Goal: Task Accomplishment & Management: Manage account settings

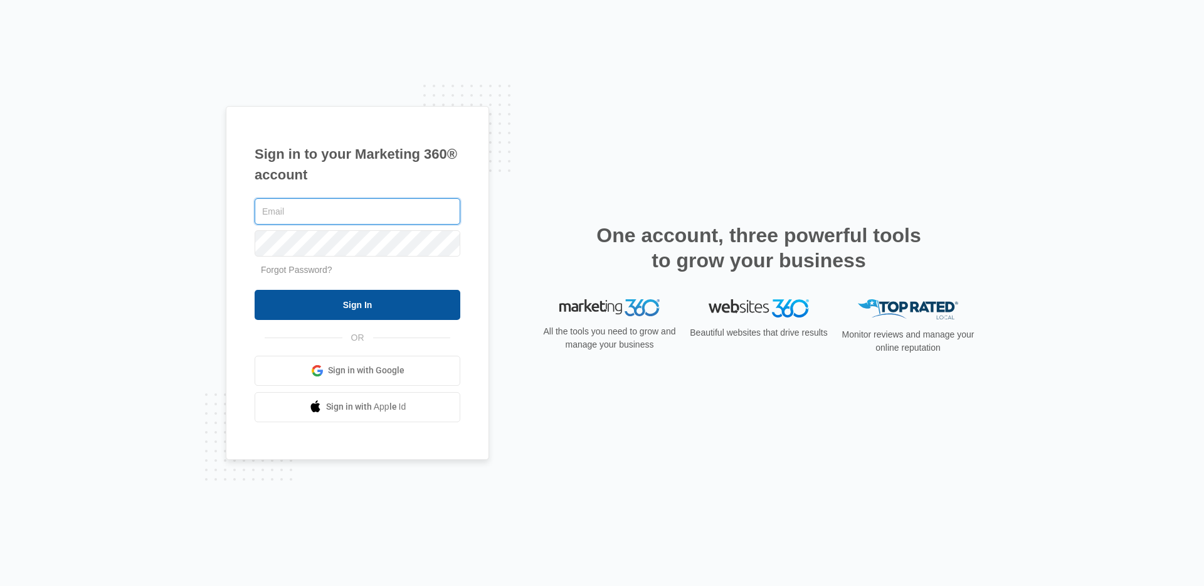
type input "[PERSON_NAME][EMAIL_ADDRESS][PERSON_NAME][DOMAIN_NAME]"
click at [395, 309] on input "Sign In" at bounding box center [358, 305] width 206 height 30
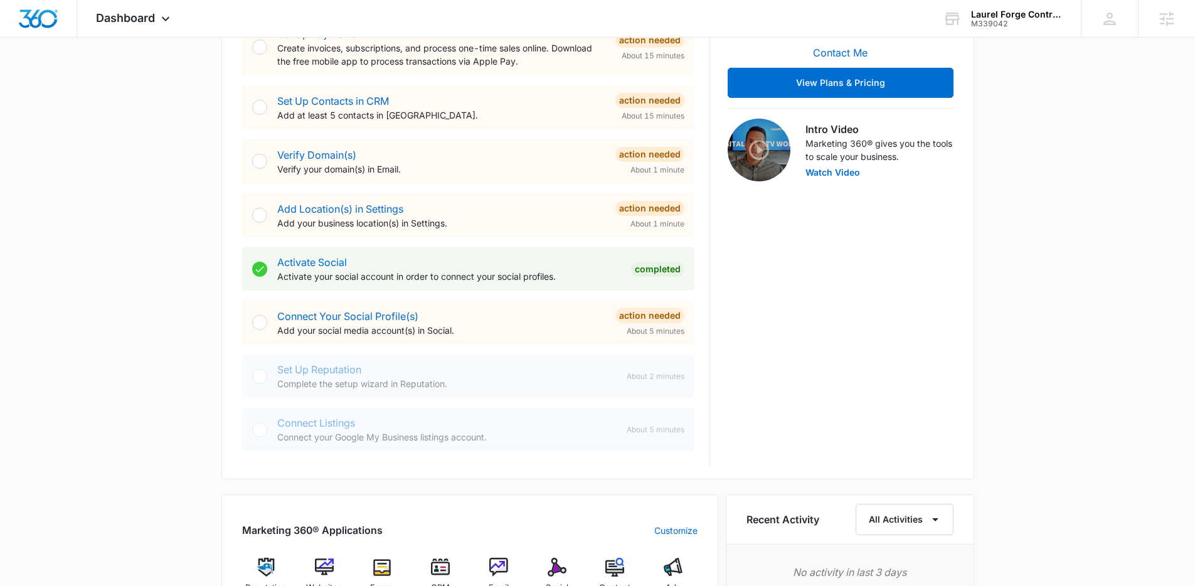
scroll to position [139, 0]
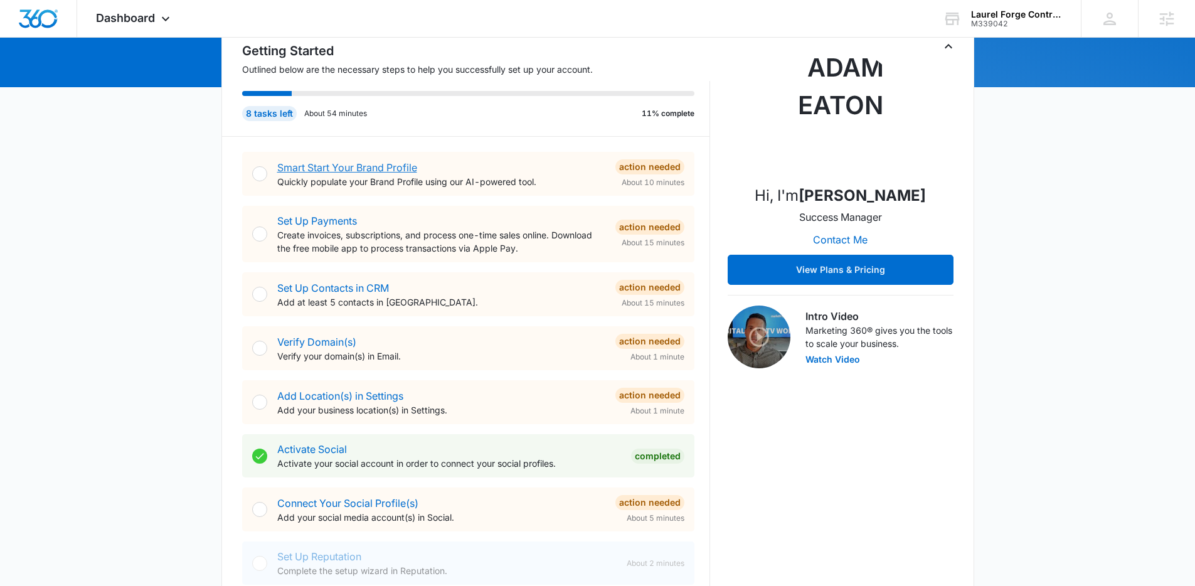
click at [284, 171] on link "Smart Start Your Brand Profile" at bounding box center [347, 167] width 140 height 13
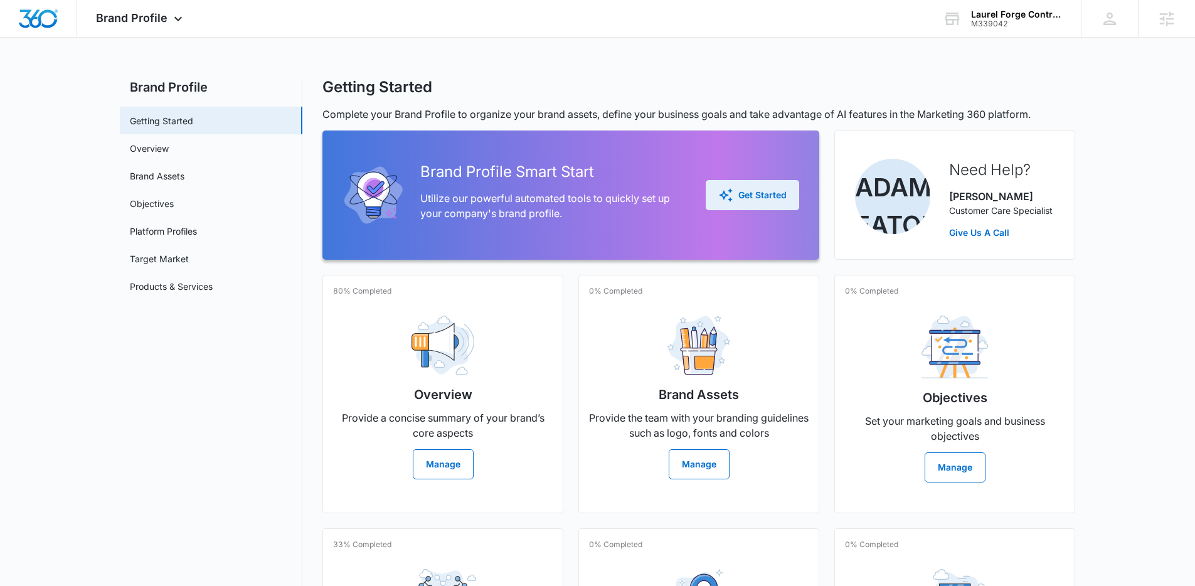
click at [751, 186] on button "Get Started" at bounding box center [752, 195] width 93 height 30
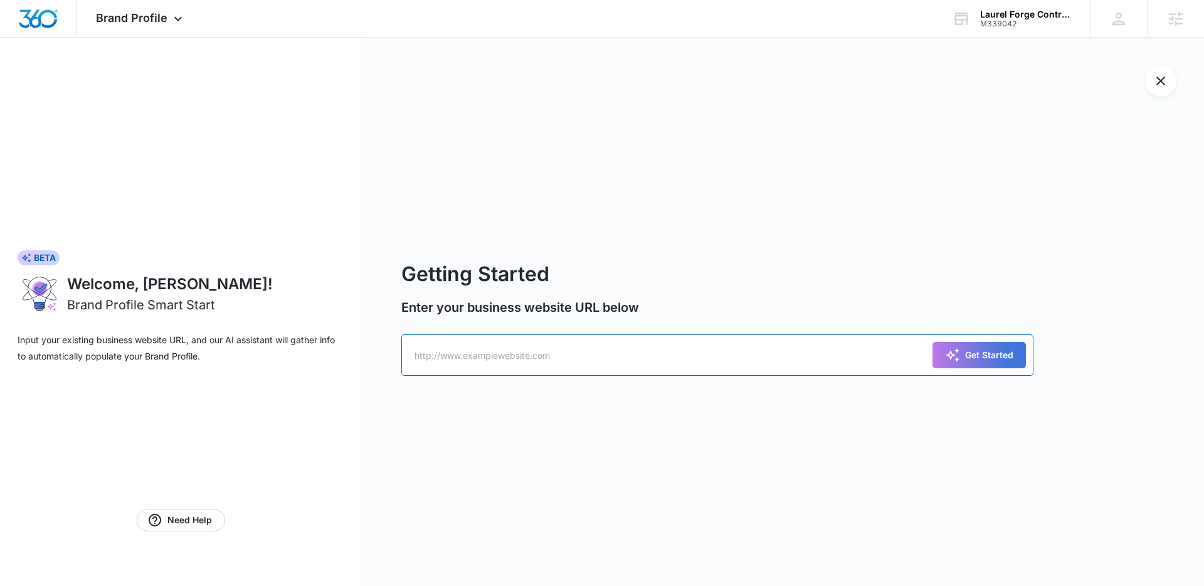
click at [592, 364] on input "text" at bounding box center [717, 354] width 632 height 41
paste input "https://m339042-laurelforgecontracting.mywebsites360.com/"
type input "https://m339042-laurelforgecontracting.mywebsites360.com/"
click at [933, 342] on button "Get Started" at bounding box center [979, 355] width 93 height 26
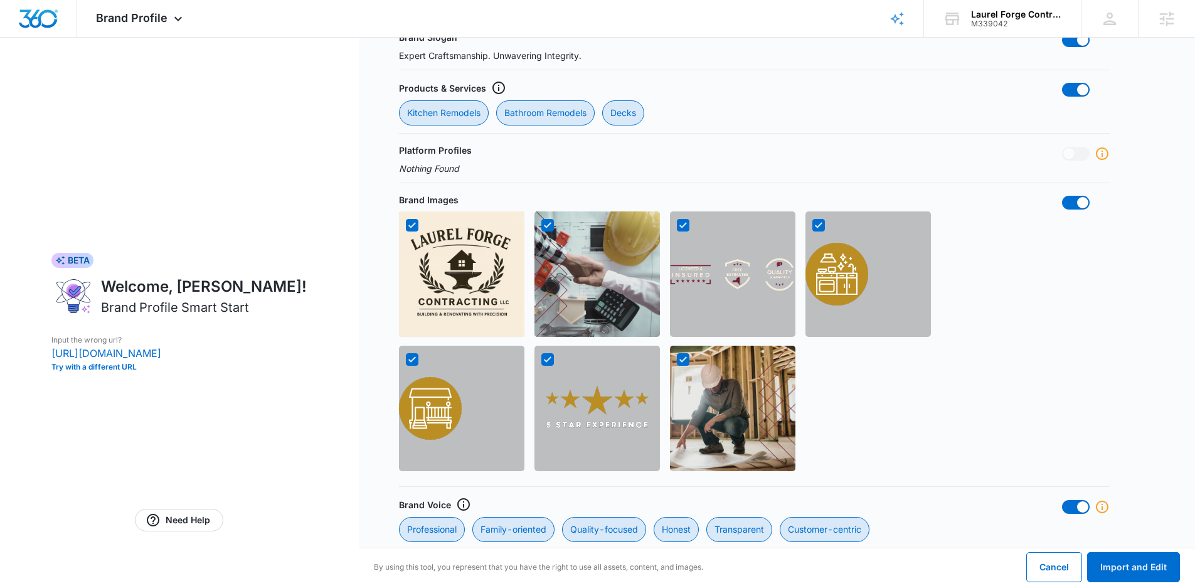
scroll to position [1256, 0]
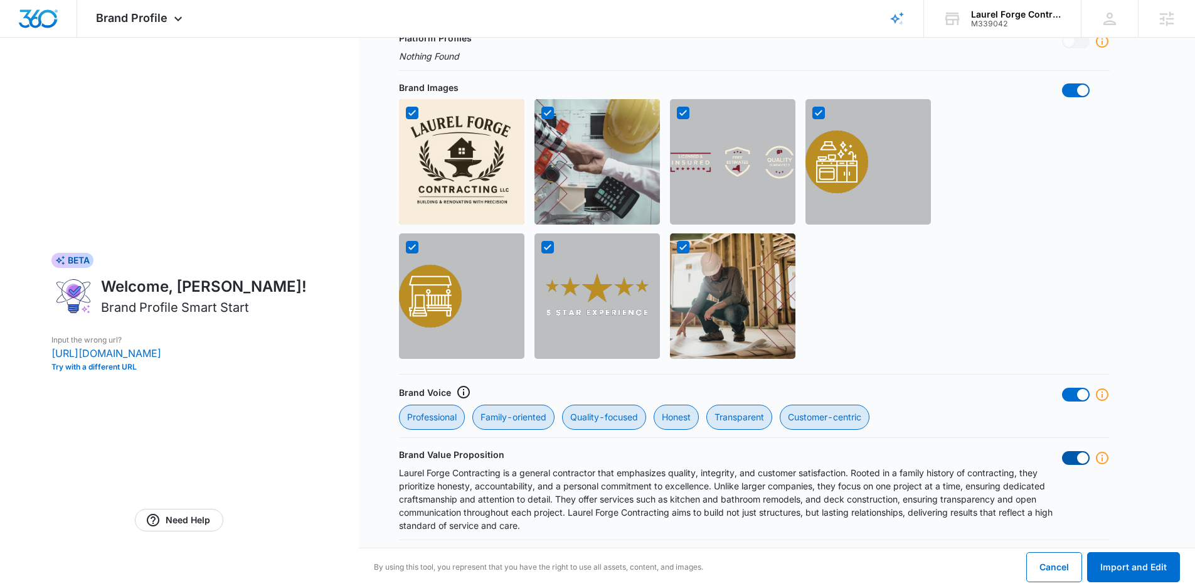
click at [1077, 459] on span at bounding box center [1082, 457] width 11 height 11
click at [1062, 451] on input "checkbox" at bounding box center [1061, 450] width 1 height 1
checkbox input "false"
click at [1077, 397] on span at bounding box center [1082, 394] width 11 height 11
click at [1062, 388] on input "checkbox" at bounding box center [1061, 387] width 1 height 1
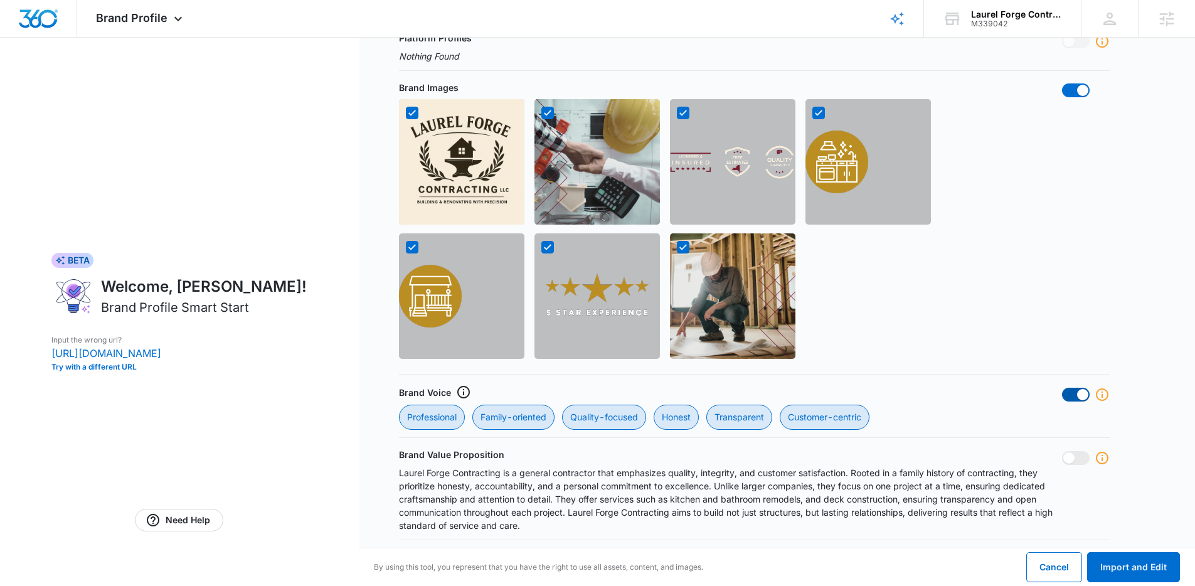
checkbox input "false"
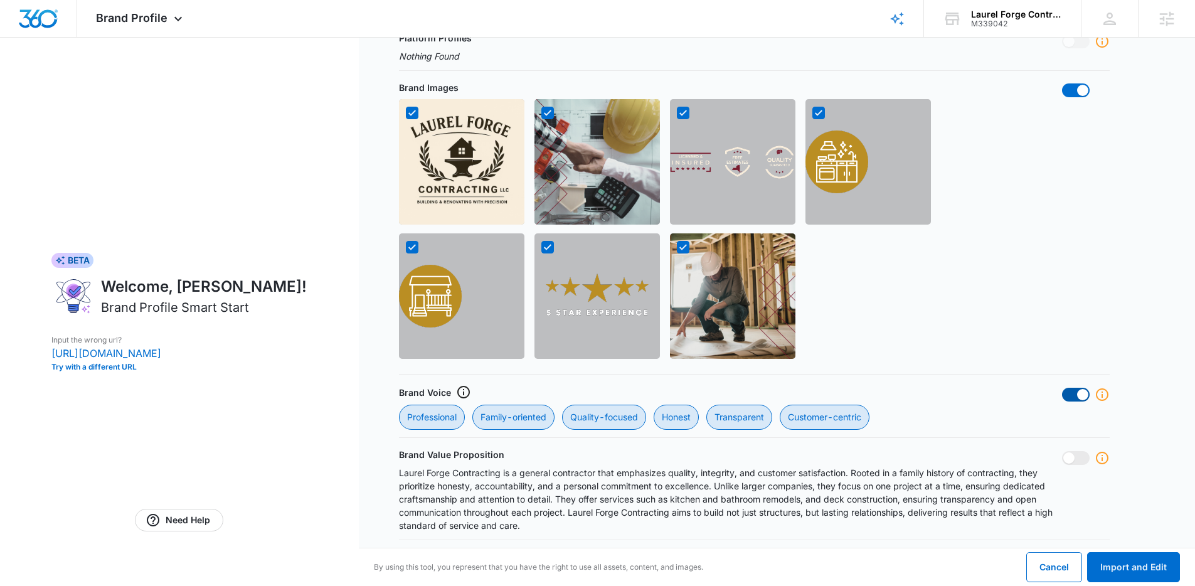
checkbox input "false"
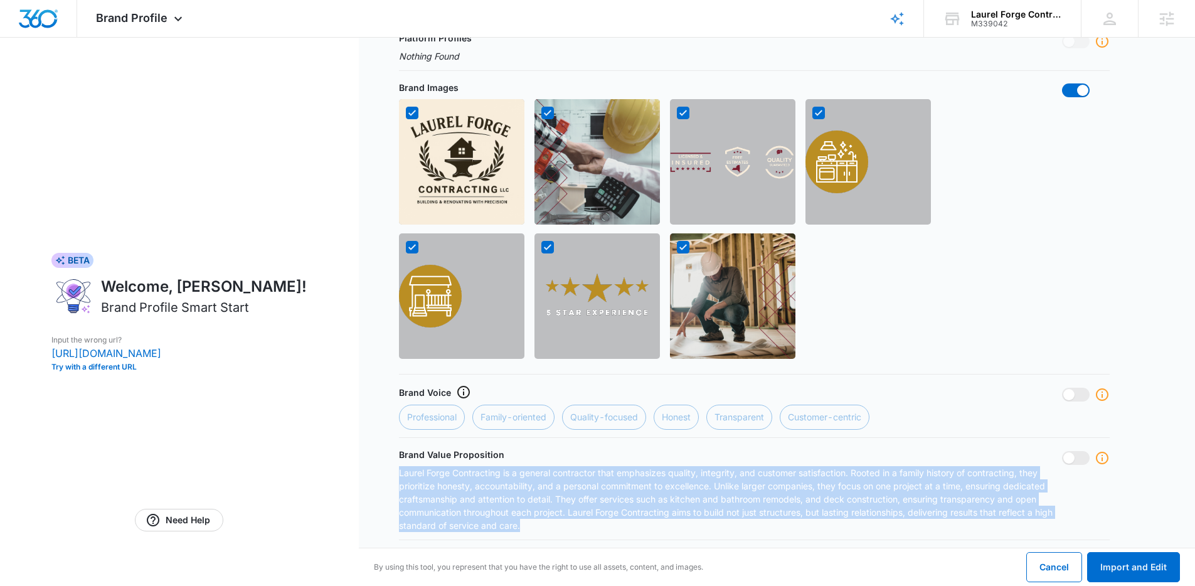
drag, startPoint x: 737, startPoint y: 528, endPoint x: 381, endPoint y: 470, distance: 360.3
copy p "Laurel Forge Contracting is a general contractor that emphasizes quality, integ…"
click at [1157, 570] on button "Import and Edit" at bounding box center [1133, 567] width 93 height 30
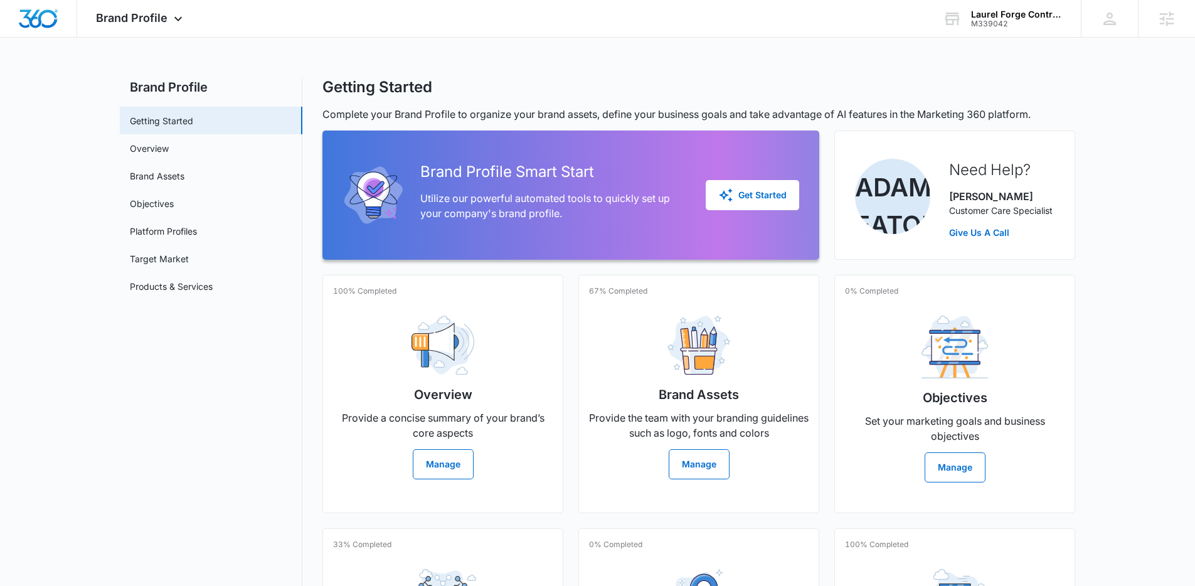
click at [1133, 151] on main "Brand Profile Getting Started Overview Brand Assets Objectives Platform Profile…" at bounding box center [597, 430] width 1195 height 704
click at [458, 420] on p "Provide a concise summary of your brand’s core aspects" at bounding box center [443, 425] width 220 height 30
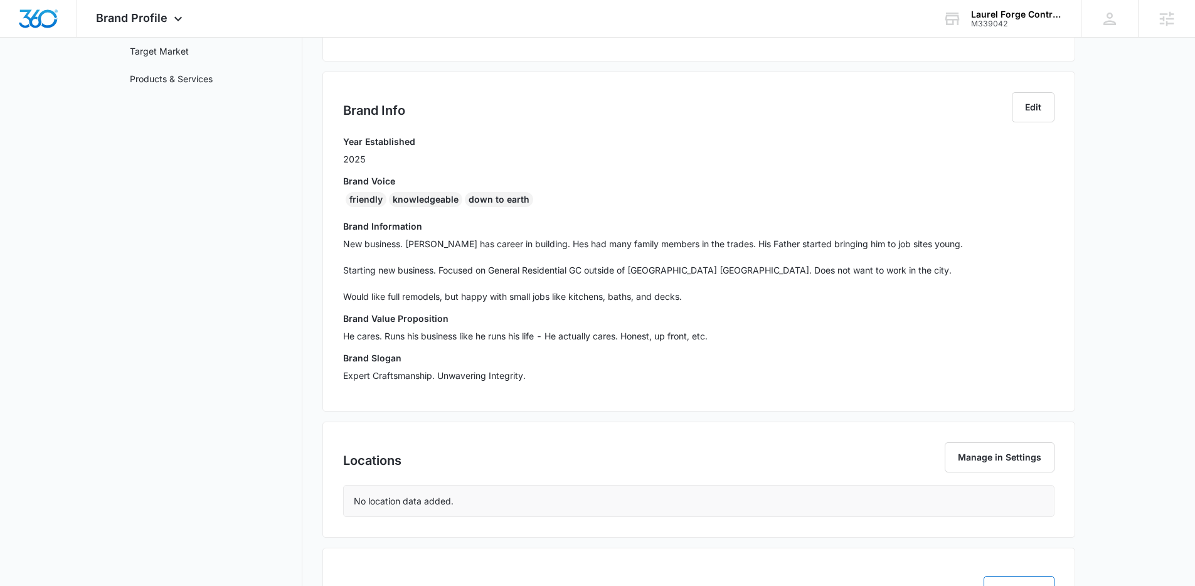
scroll to position [303, 0]
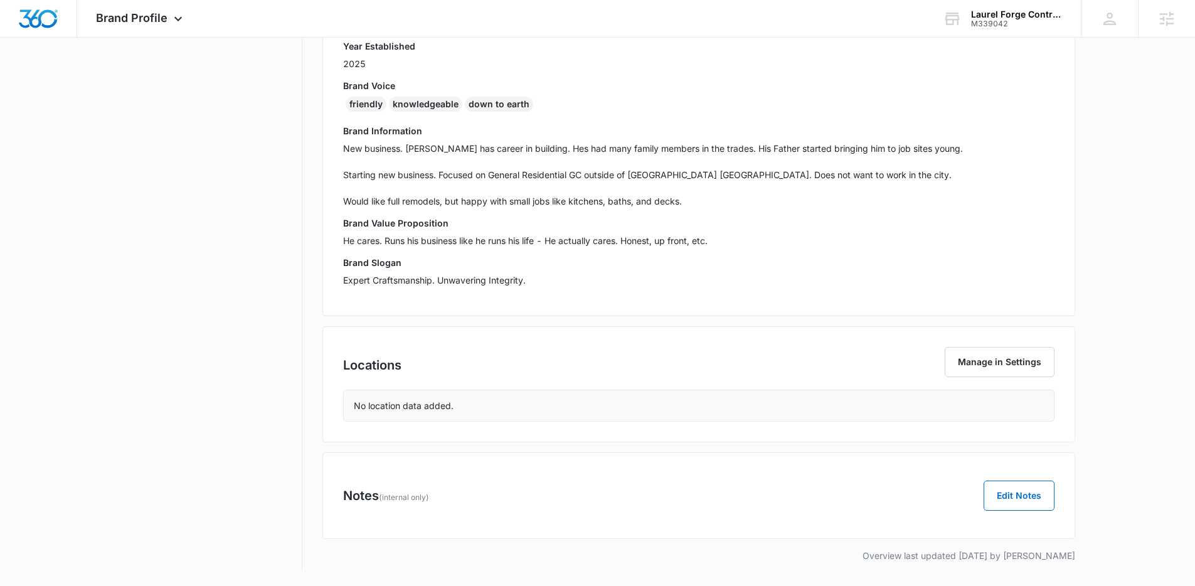
click at [729, 238] on p "He cares. Runs his business like he runs his life - He actually cares. Honest, …" at bounding box center [698, 240] width 711 height 13
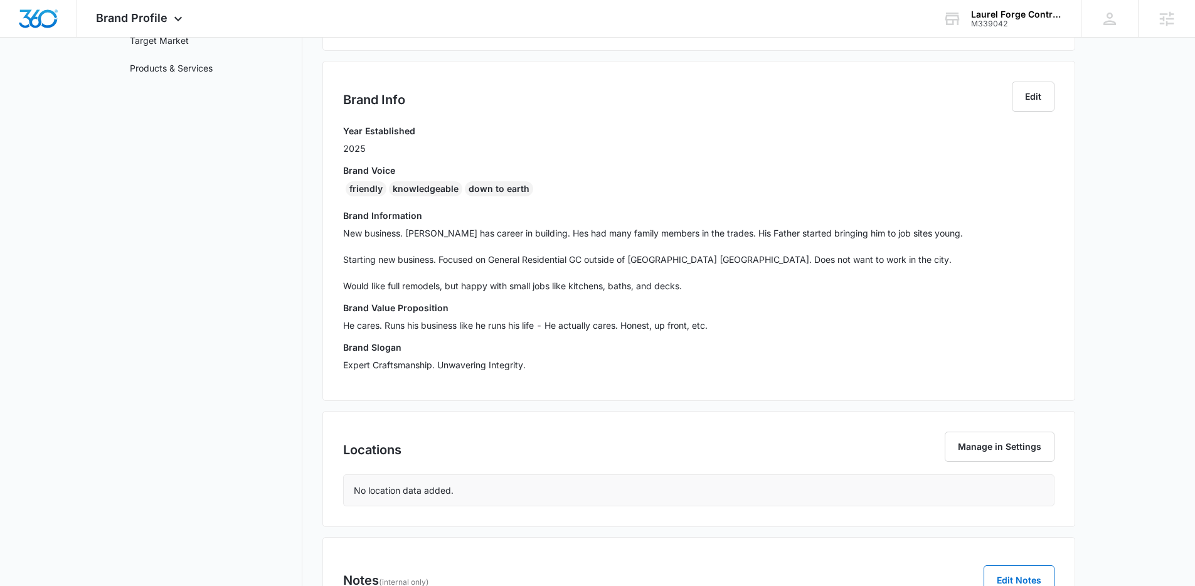
scroll to position [216, 0]
click at [1028, 97] on button "Edit" at bounding box center [1033, 99] width 43 height 30
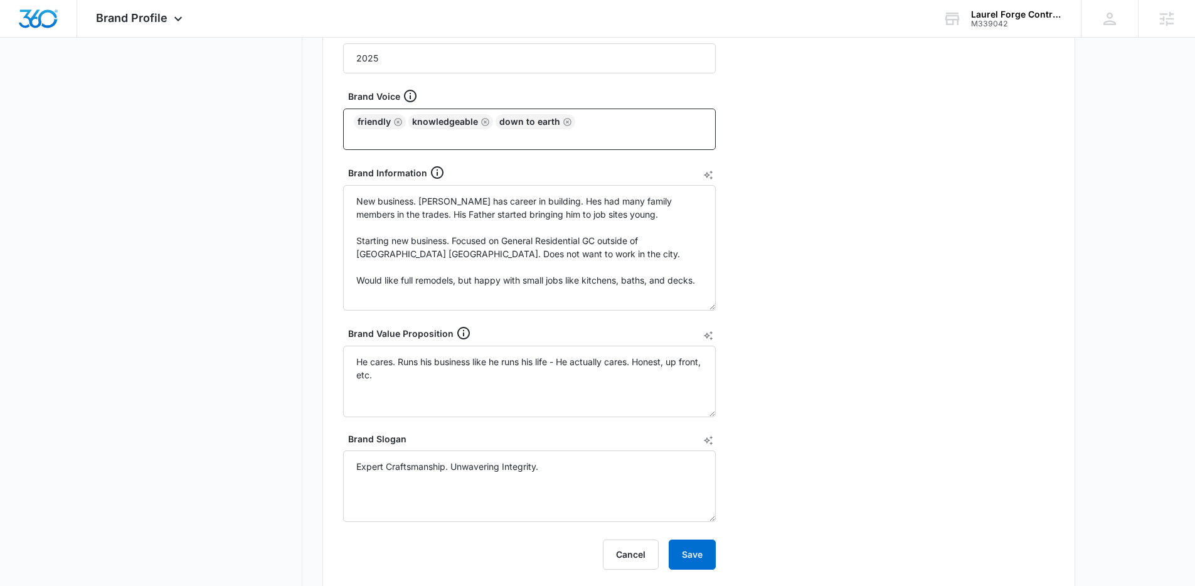
scroll to position [363, 0]
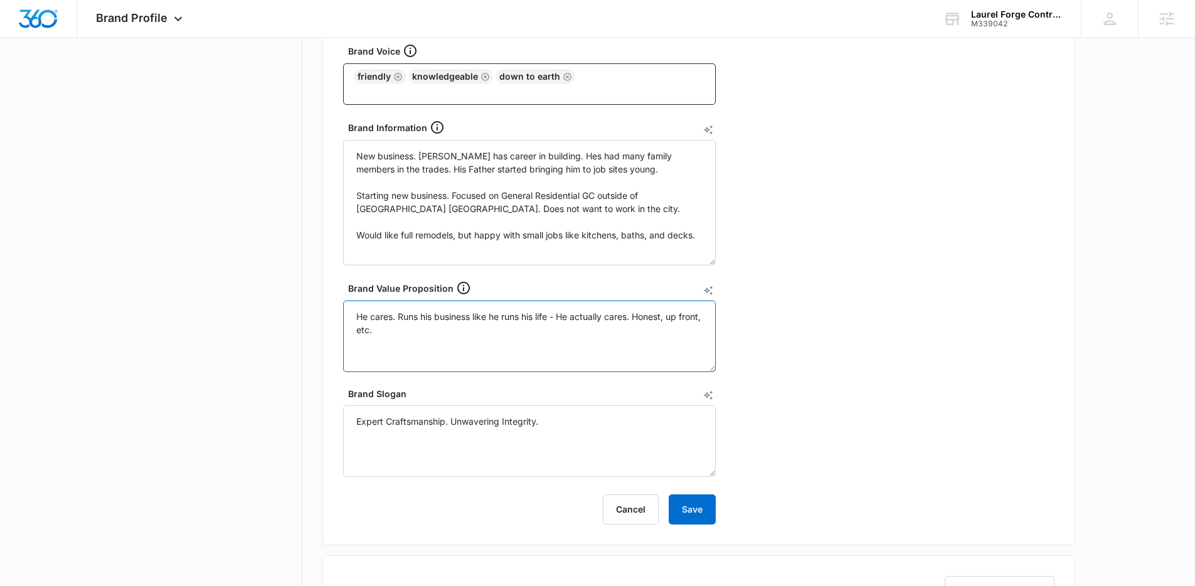
click at [497, 329] on textarea "He cares. Runs his business like he runs his life - He actually cares. Honest, …" at bounding box center [529, 336] width 373 height 72
type textarea "New business. Zach has career in building. Hes had many family members in the t…"
type textarea "He cares. Runs his business like he runs his life - He actually cares. Honest, …"
type textarea "New business. Zach has career in building. Hes had many family members in the t…"
type textarea "He cares. Runs his business like he runs his life - He actually cares. Honest, …"
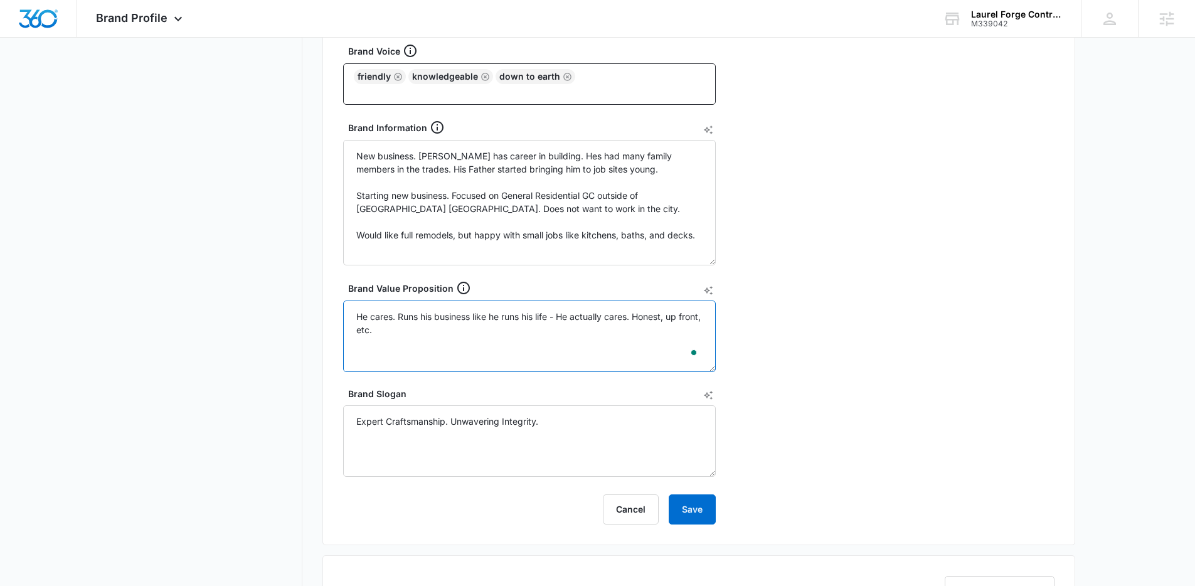
paste textarea "Laurel Forge Contracting is a general contractor that emphasizes quality, integ…"
type textarea "New business. [PERSON_NAME] has career in building. Hes had many family members…"
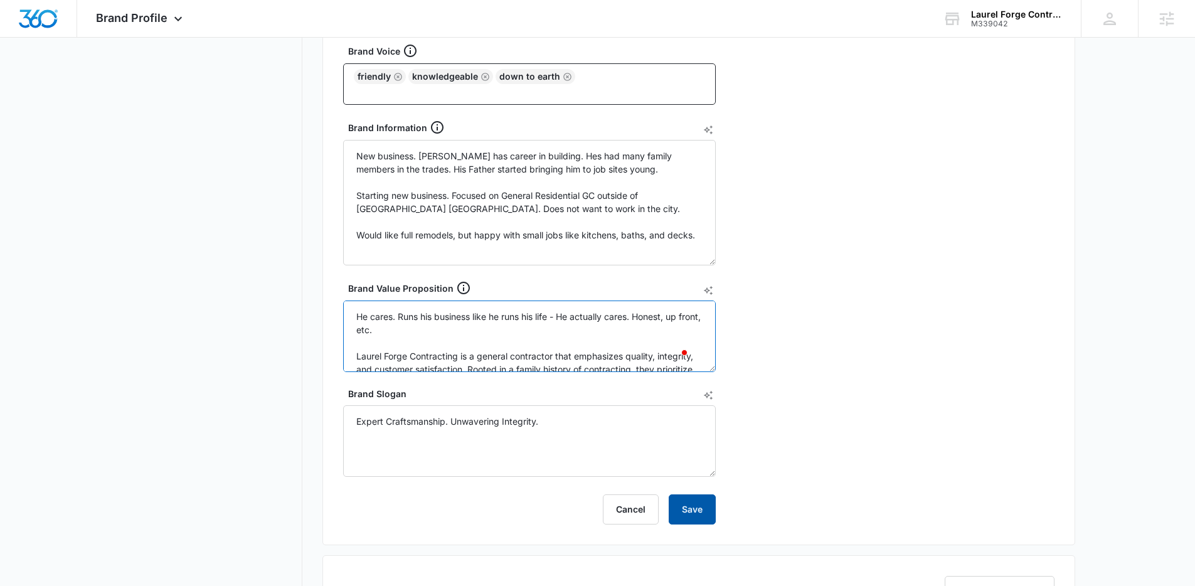
type textarea "He cares. Runs his business like he runs his life - He actually cares. Honest, …"
click at [697, 501] on button "Save" at bounding box center [692, 509] width 47 height 30
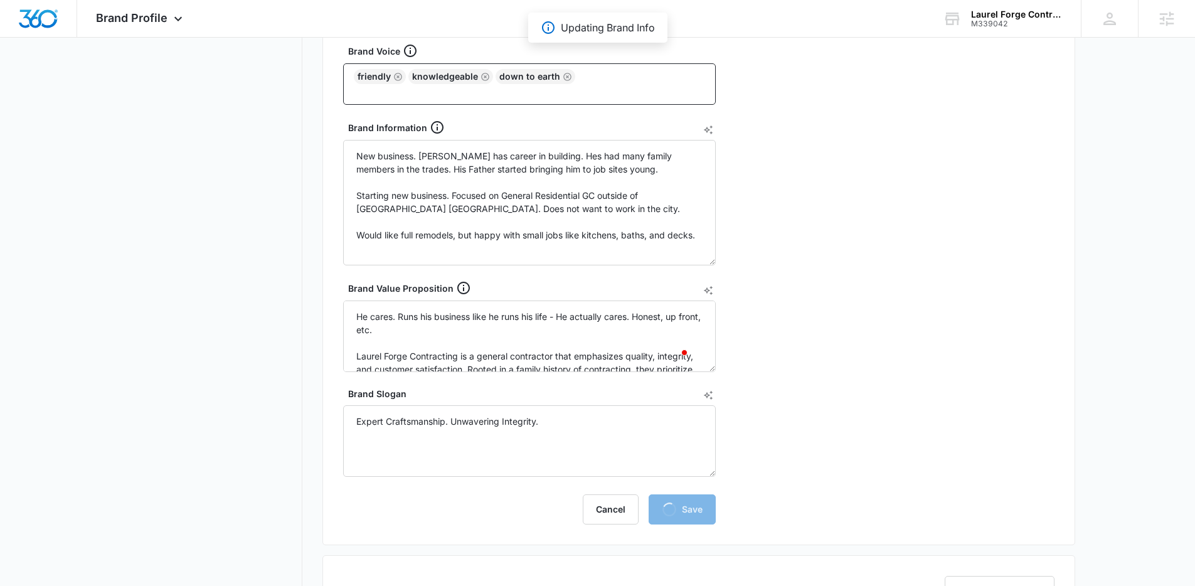
type textarea "New business. [PERSON_NAME] has career in building. Hes had many family members…"
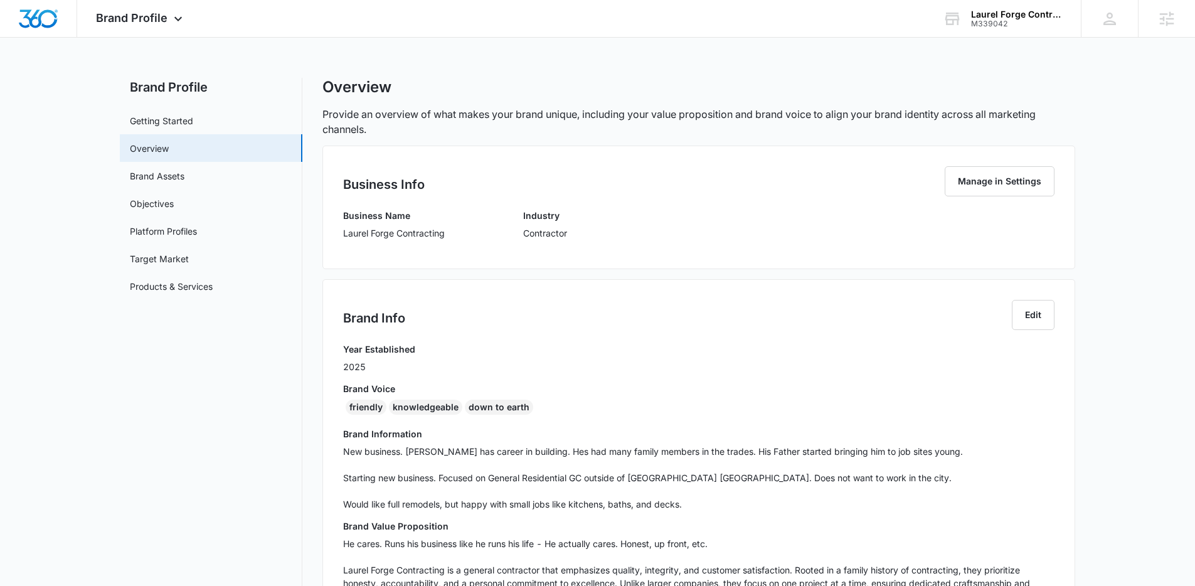
click at [1130, 216] on main "Brand Profile Getting Started Overview Brand Assets Objectives Platform Profile…" at bounding box center [597, 516] width 1195 height 877
click at [46, 21] on img "Dashboard" at bounding box center [38, 18] width 40 height 19
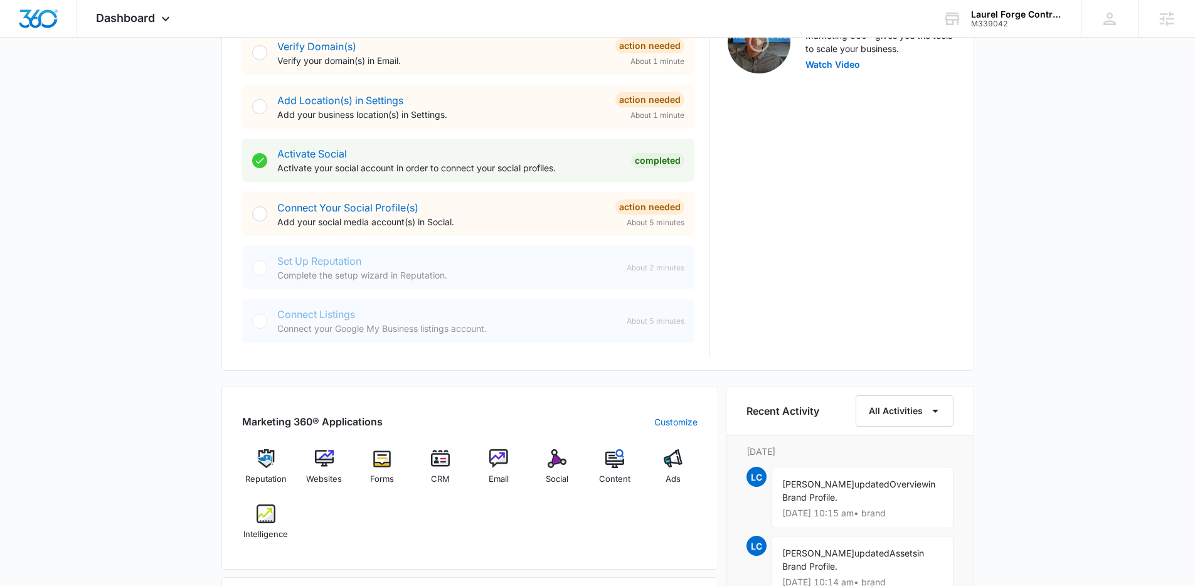
scroll to position [500, 0]
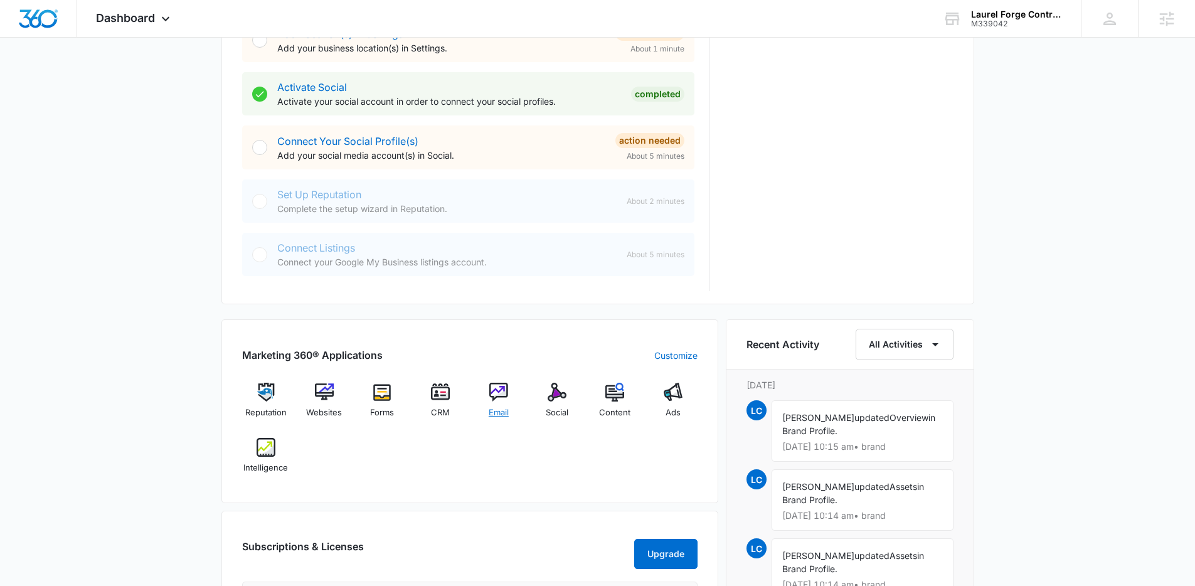
click at [494, 402] on div "Email" at bounding box center [499, 405] width 48 height 45
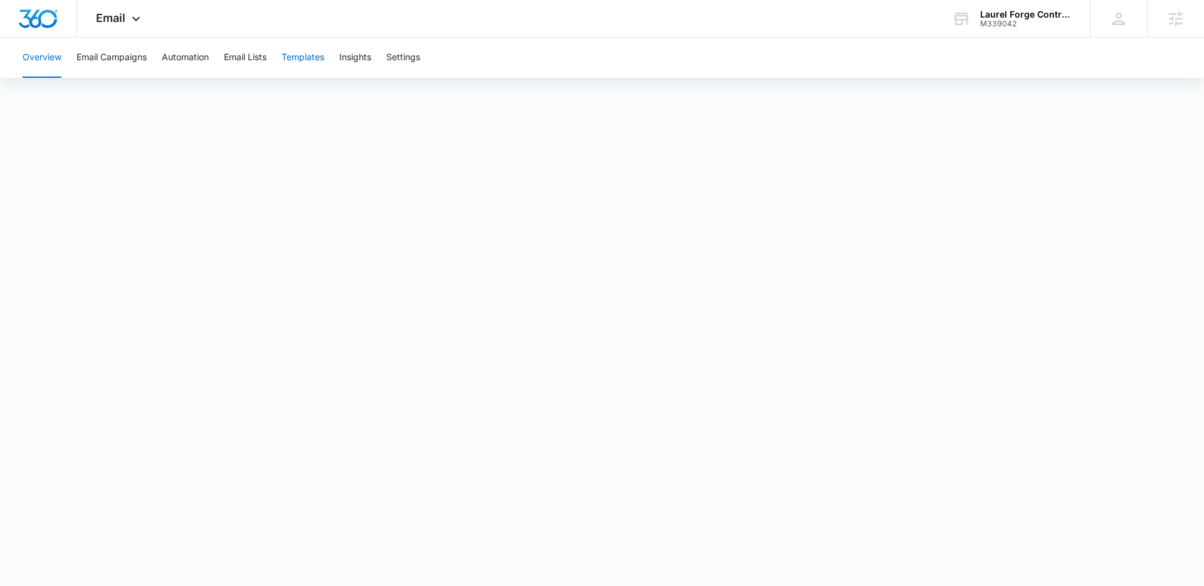
click at [297, 55] on button "Templates" at bounding box center [303, 58] width 43 height 40
click at [132, 22] on icon at bounding box center [136, 21] width 15 height 15
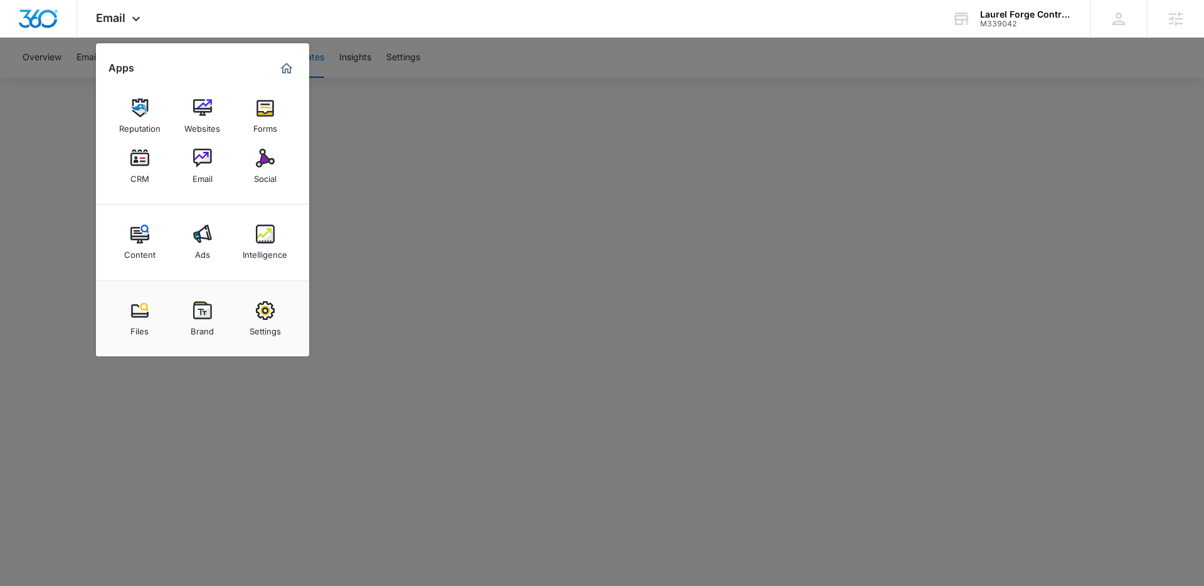
click at [381, 129] on div at bounding box center [602, 293] width 1204 height 586
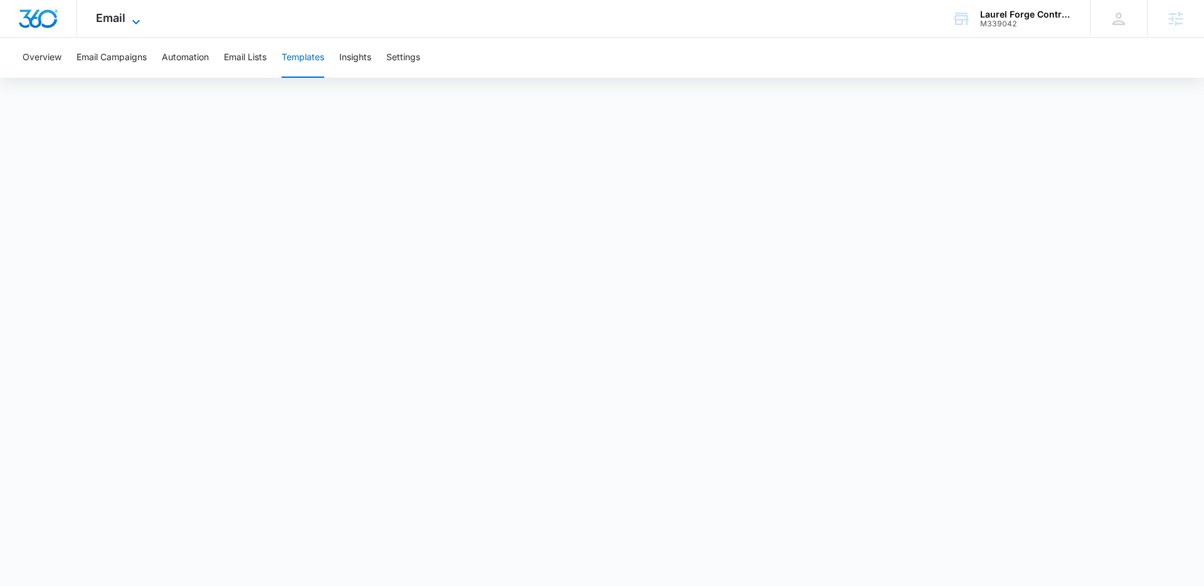
click at [142, 21] on div "Email Apps Reputation Websites Forms CRM Email Social Content Ads Intelligence …" at bounding box center [119, 18] width 85 height 37
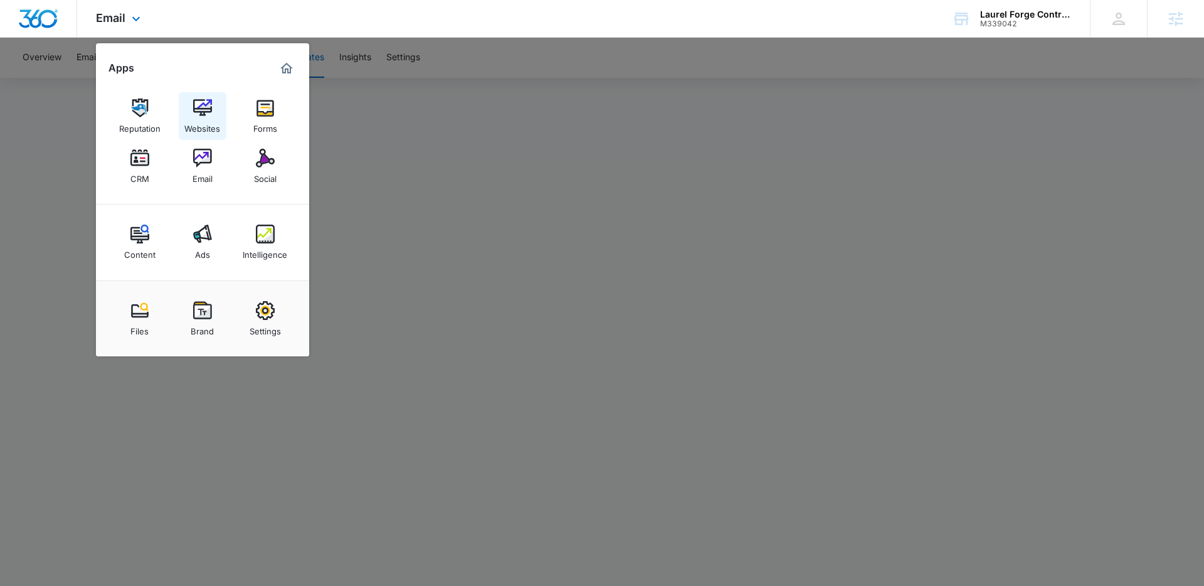
click at [206, 112] on img at bounding box center [202, 107] width 19 height 19
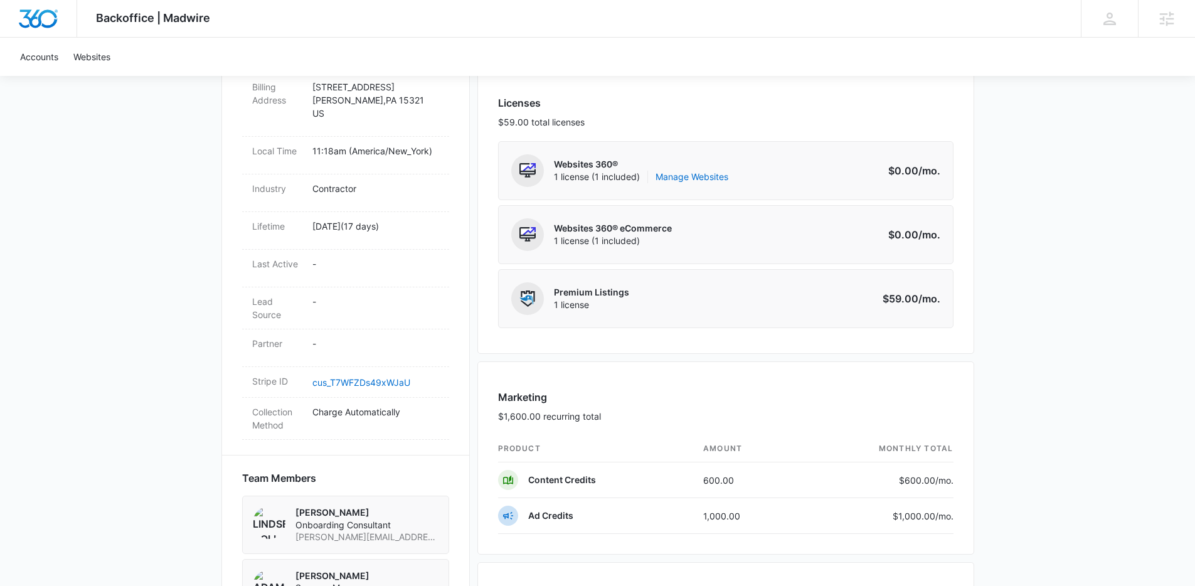
scroll to position [502, 0]
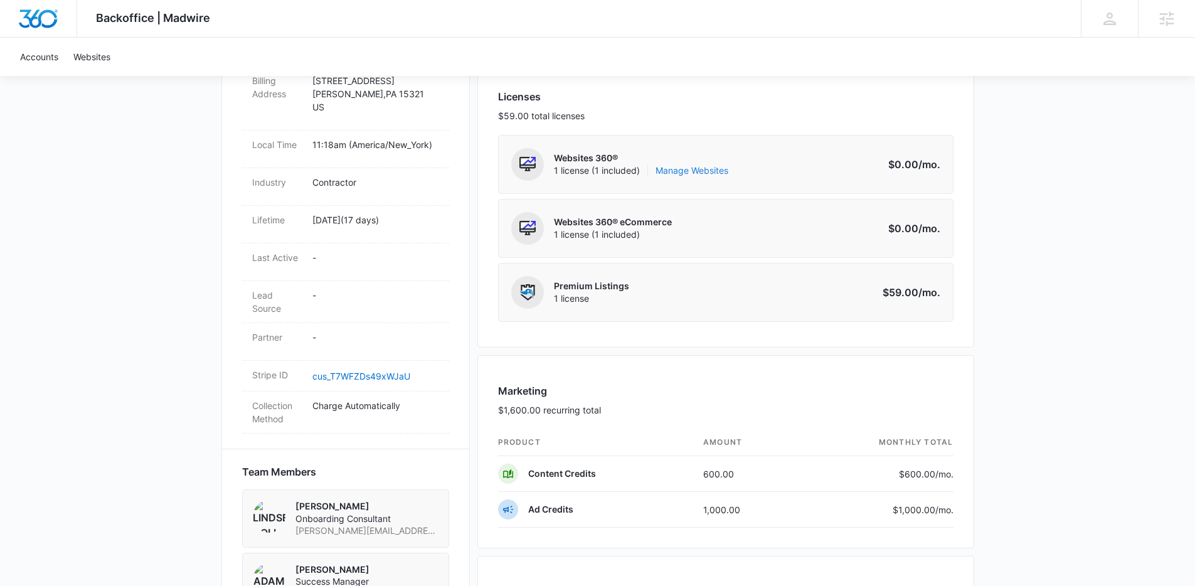
click at [686, 166] on link "Manage Websites" at bounding box center [691, 170] width 73 height 13
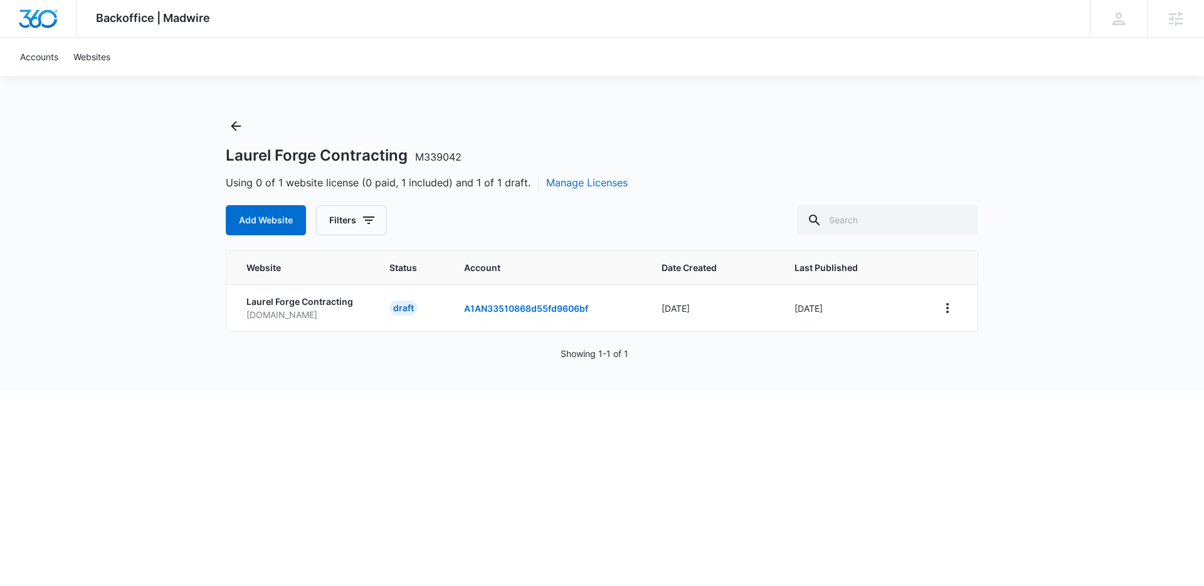
click at [964, 179] on div "Using 0 of 1 website license (0 paid, 1 included) and 1 of 1 draft. Manage Lice…" at bounding box center [602, 182] width 753 height 15
click at [947, 305] on icon "View More" at bounding box center [948, 308] width 3 height 10
click at [996, 398] on div "Activate Draft" at bounding box center [990, 399] width 75 height 9
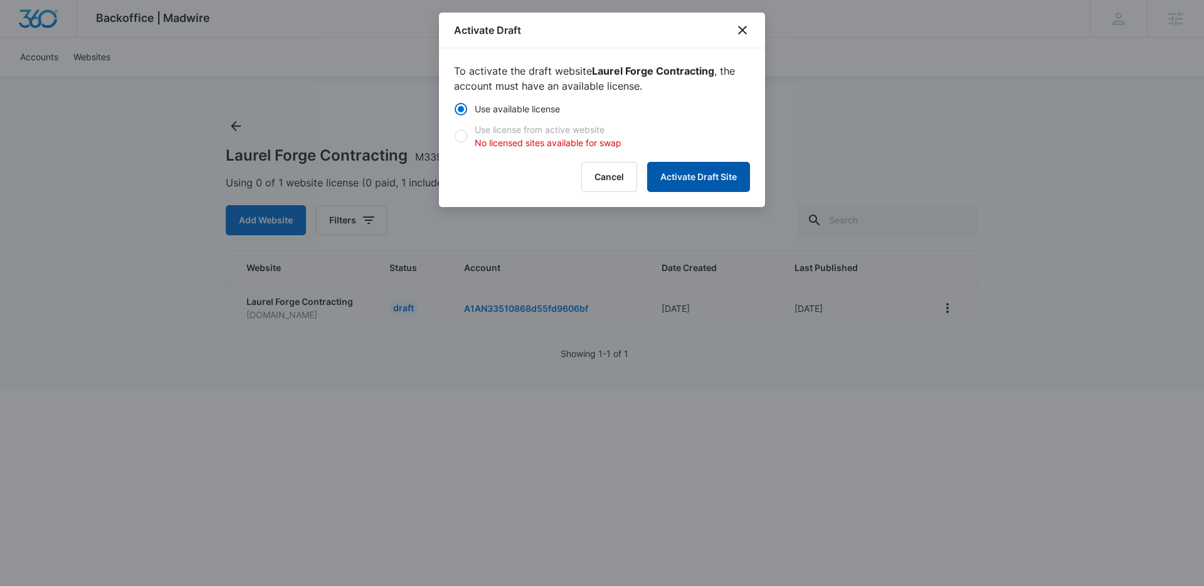
click at [667, 163] on button "Activate Draft Site" at bounding box center [698, 177] width 103 height 30
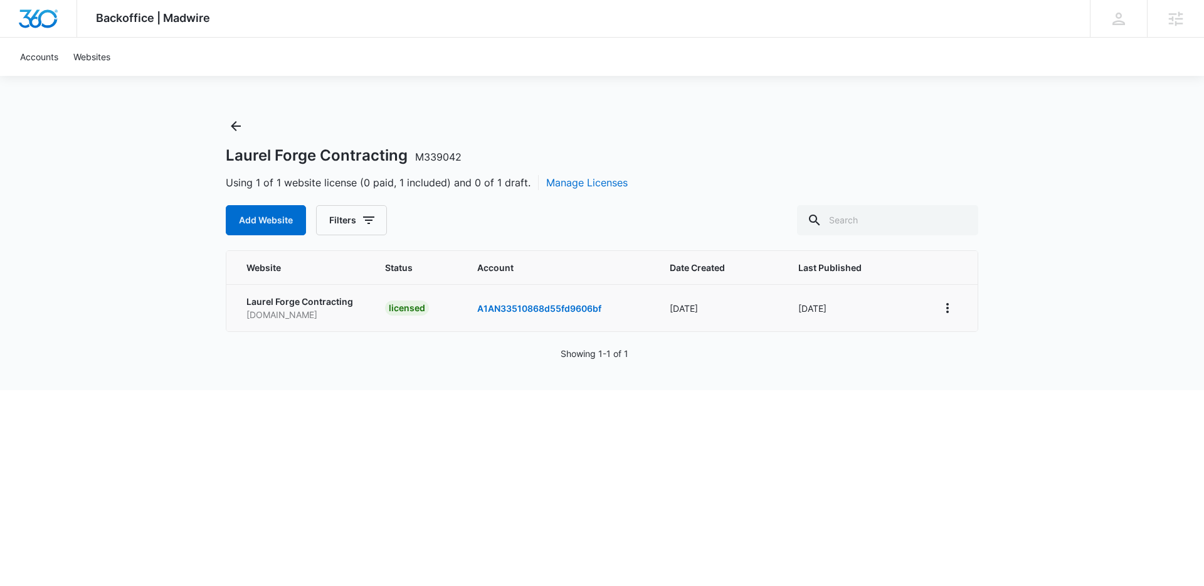
click at [1114, 173] on div "Backoffice | Madwire Apps Settings Lindsey Collett lindsey.calderon@madwire.com…" at bounding box center [602, 195] width 1204 height 390
click at [661, 91] on div "Backoffice | Madwire Apps Settings Lindsey Collett lindsey.calderon@madwire.com…" at bounding box center [602, 195] width 1204 height 390
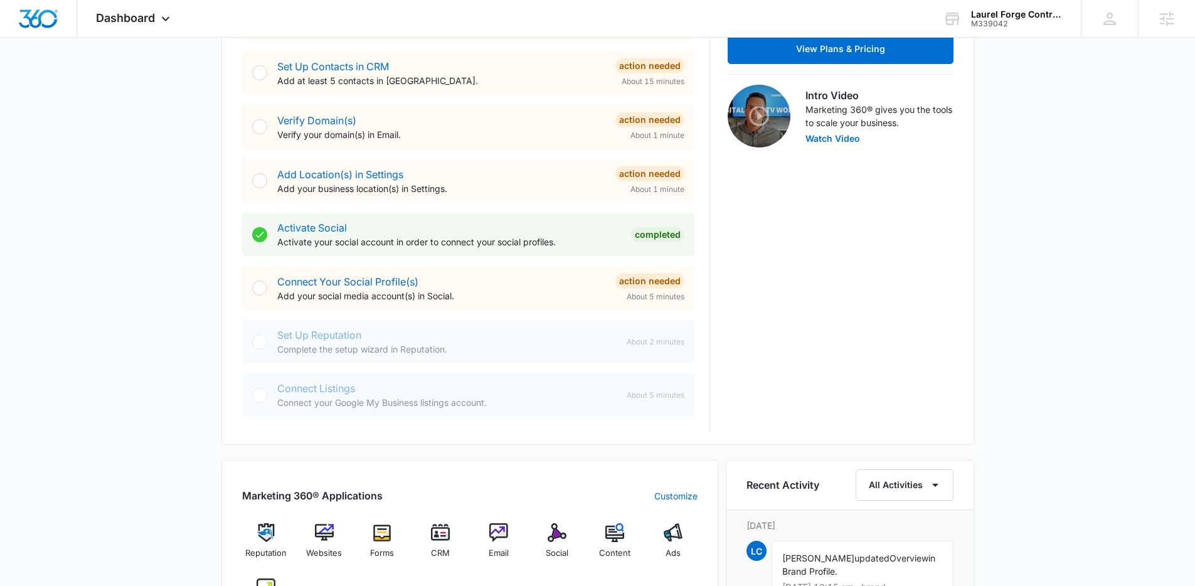
scroll to position [600, 0]
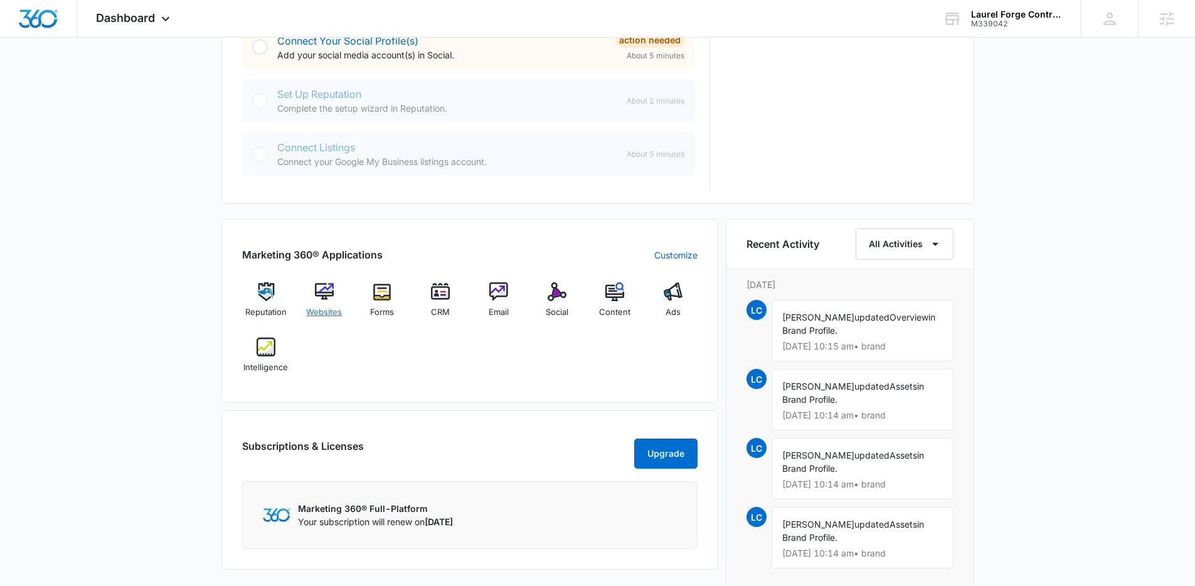
click at [327, 312] on span "Websites" at bounding box center [324, 312] width 36 height 13
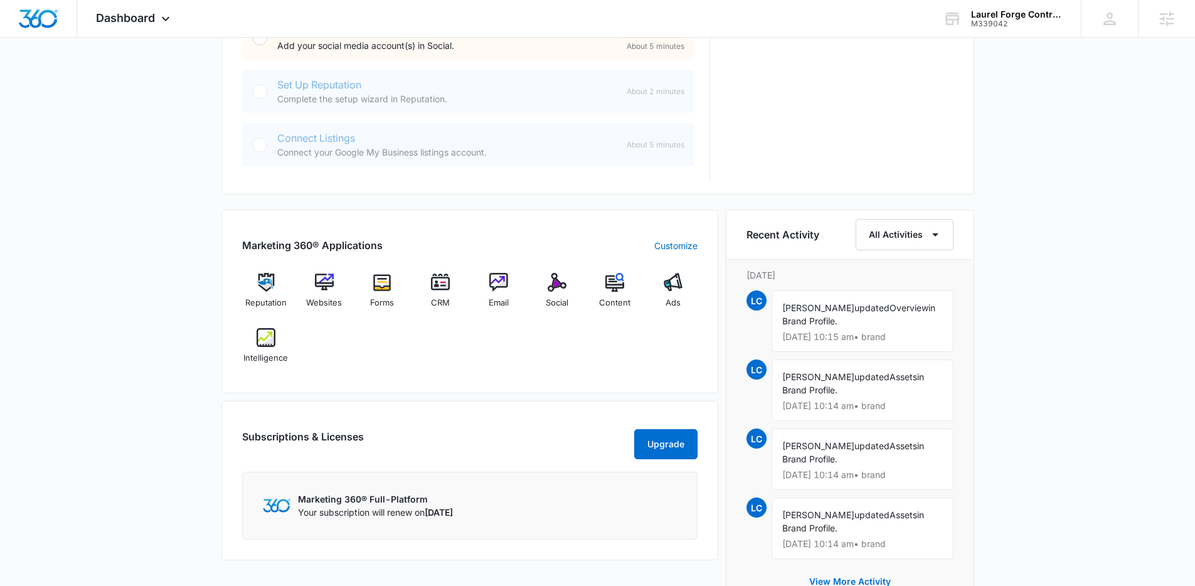
scroll to position [649, 0]
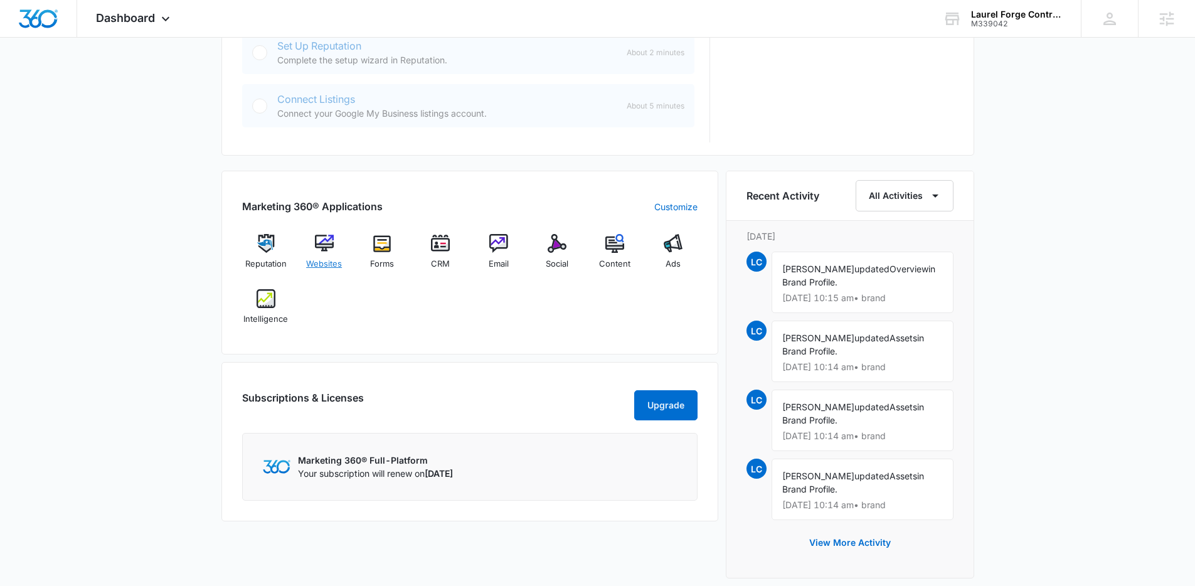
click at [331, 258] on span "Websites" at bounding box center [324, 264] width 36 height 13
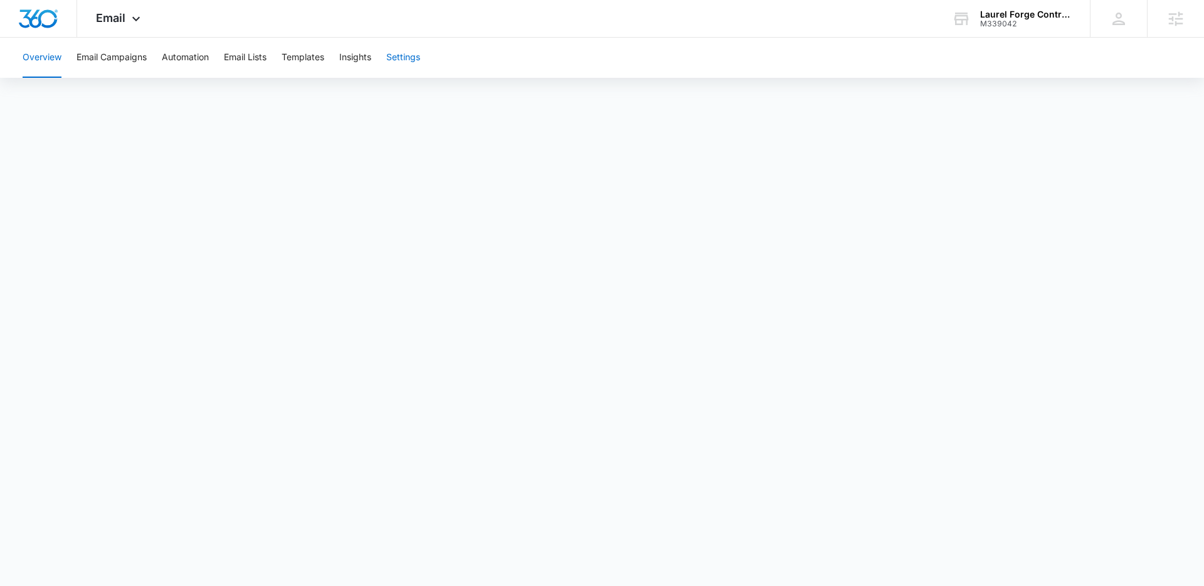
click at [410, 58] on button "Settings" at bounding box center [403, 58] width 34 height 40
click at [101, 9] on div "Email Apps Reputation Websites Forms CRM Email Social Content Ads Intelligence …" at bounding box center [119, 18] width 85 height 37
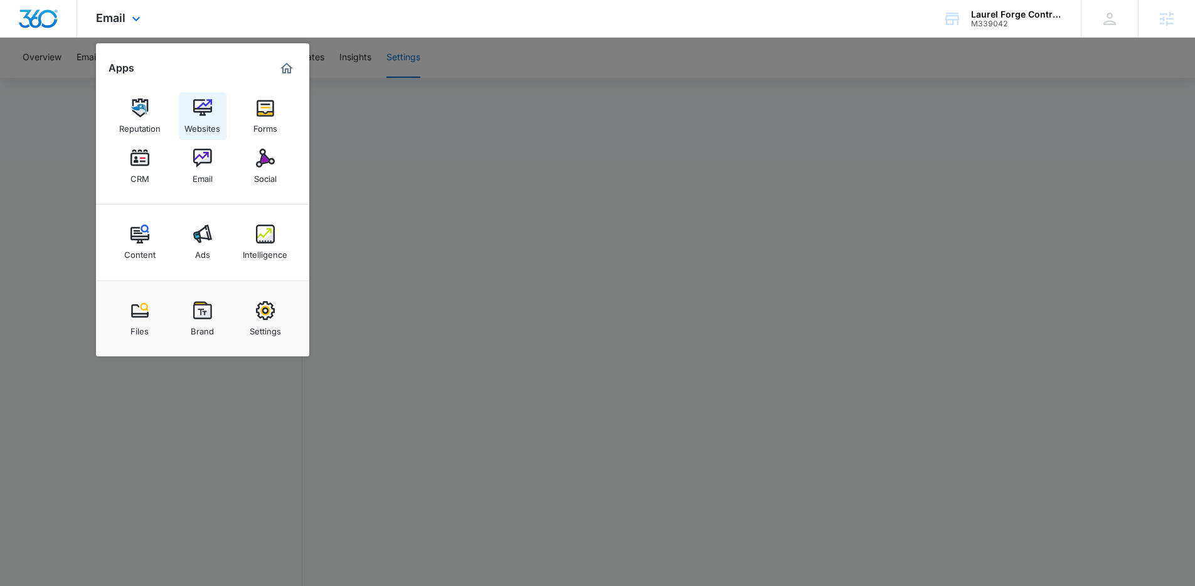
click at [181, 119] on link "Websites" at bounding box center [203, 116] width 48 height 48
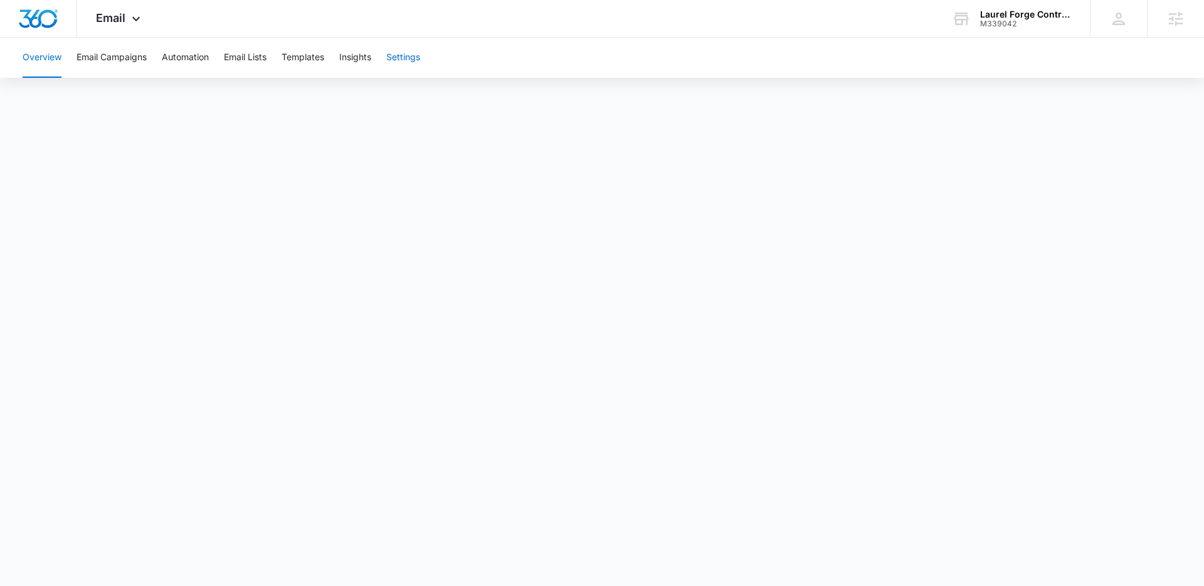
click at [404, 52] on button "Settings" at bounding box center [403, 58] width 34 height 40
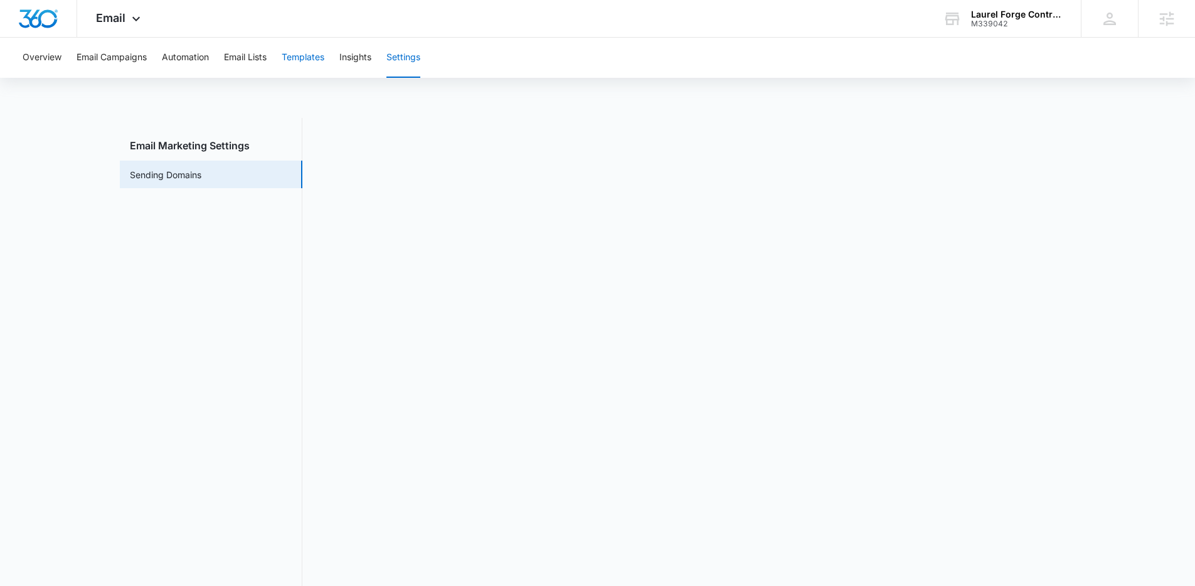
click at [314, 53] on button "Templates" at bounding box center [303, 58] width 43 height 40
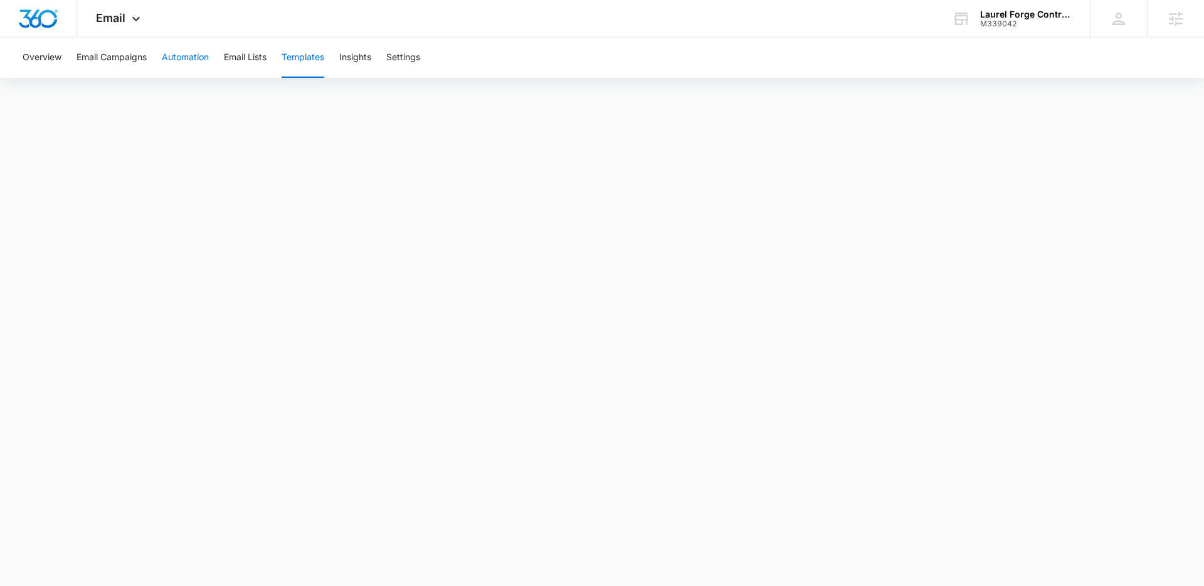
click at [203, 60] on button "Automation" at bounding box center [185, 58] width 47 height 40
click at [136, 14] on icon at bounding box center [136, 21] width 15 height 15
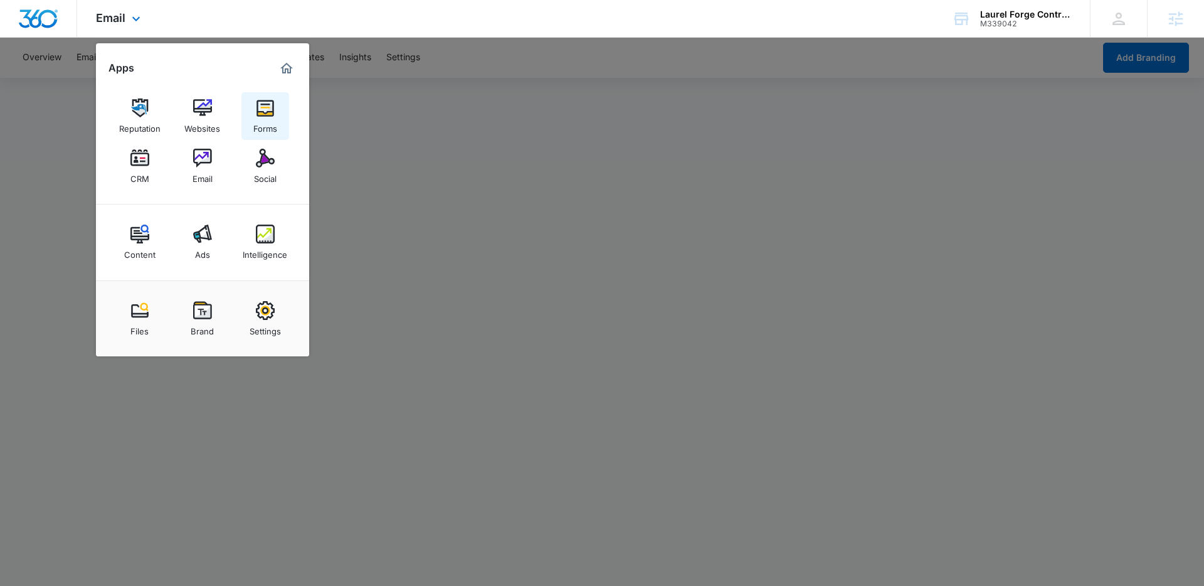
click at [278, 110] on link "Forms" at bounding box center [265, 116] width 48 height 48
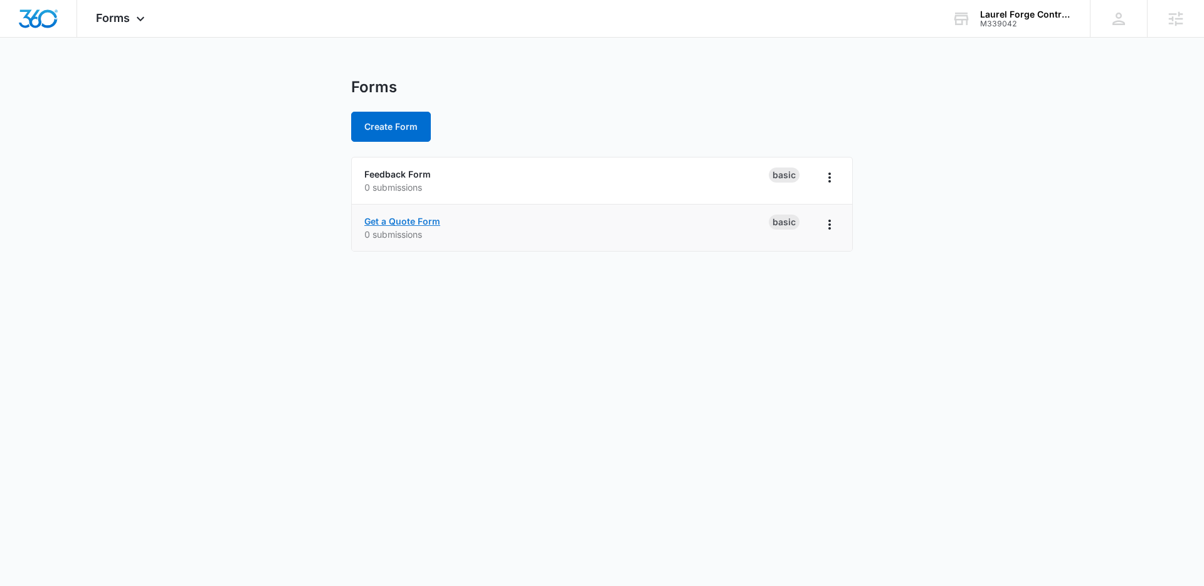
click at [406, 216] on link "Get a Quote Form" at bounding box center [402, 221] width 76 height 11
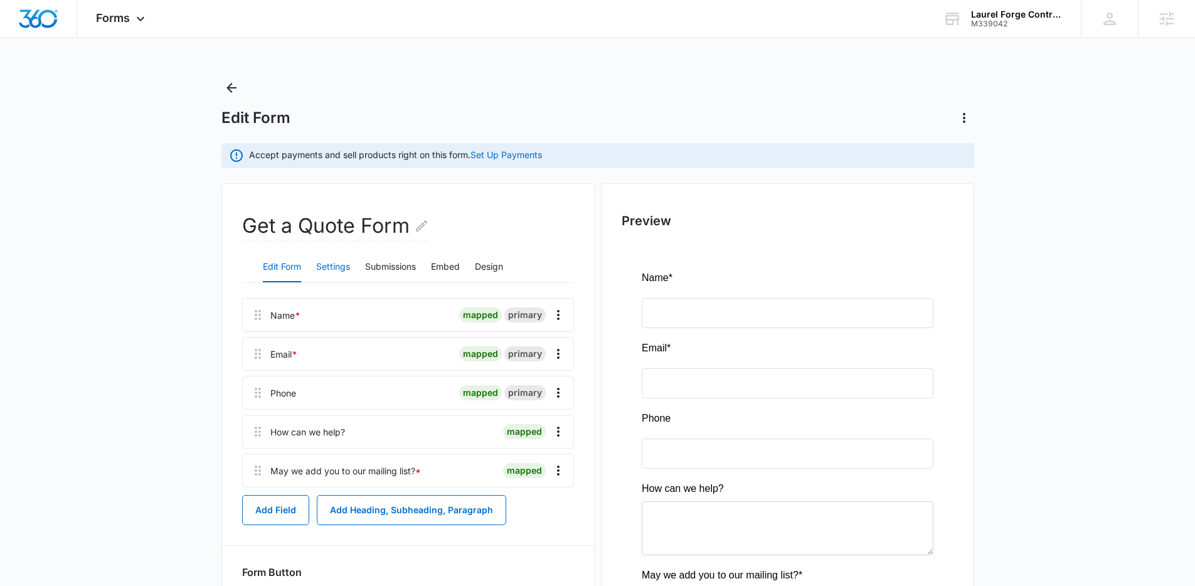
click at [346, 267] on button "Settings" at bounding box center [333, 267] width 34 height 30
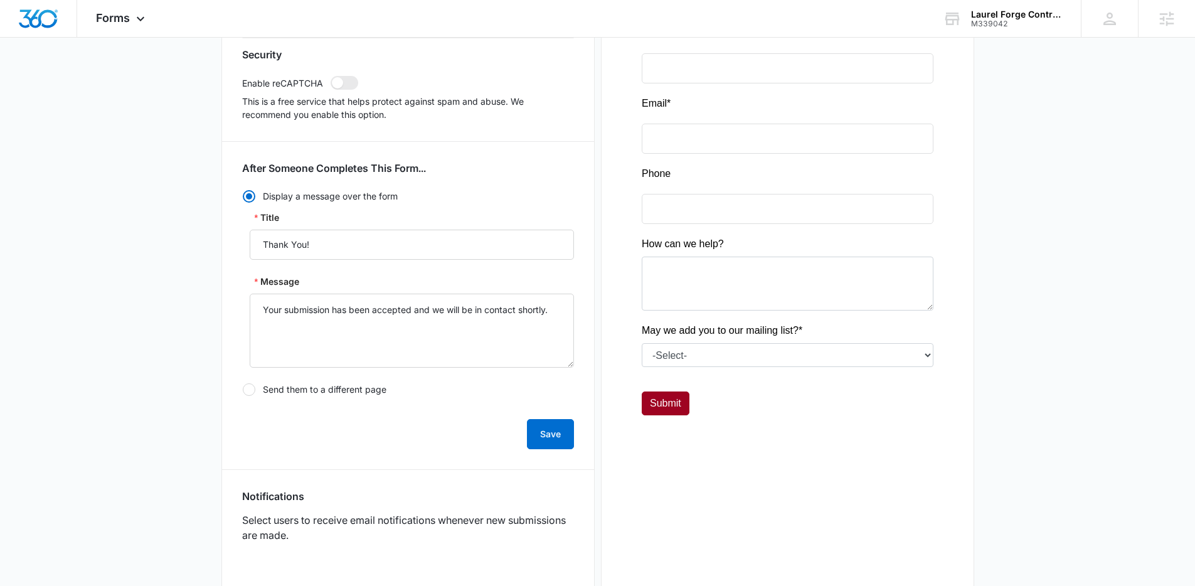
scroll to position [406, 0]
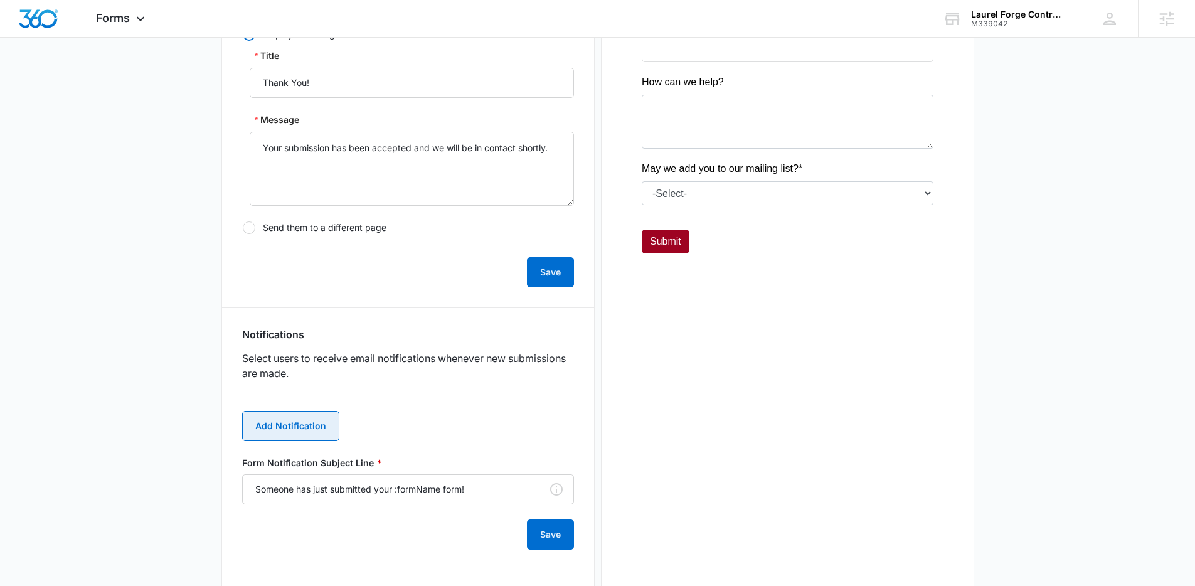
click at [307, 424] on button "Add Notification" at bounding box center [290, 426] width 97 height 30
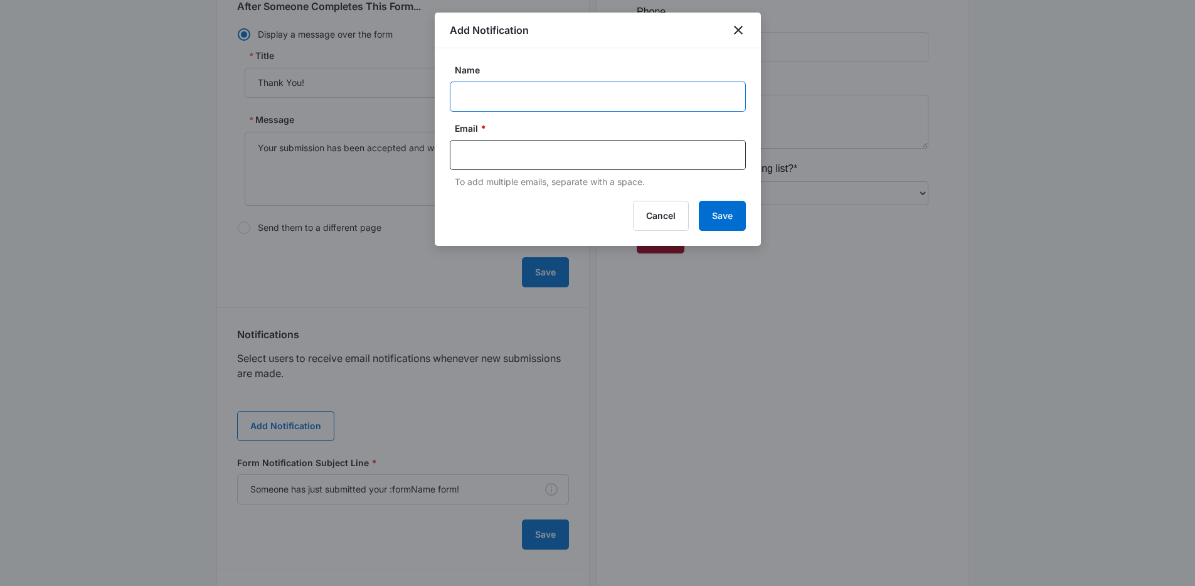
click at [568, 85] on input "Name" at bounding box center [598, 97] width 296 height 30
type input "Get a Quote Form Submission"
click at [543, 161] on input "text" at bounding box center [599, 155] width 272 height 19
paste input "ztohey.lfc@gmail.com"
type input "ztohey.lfc@gmail.com"
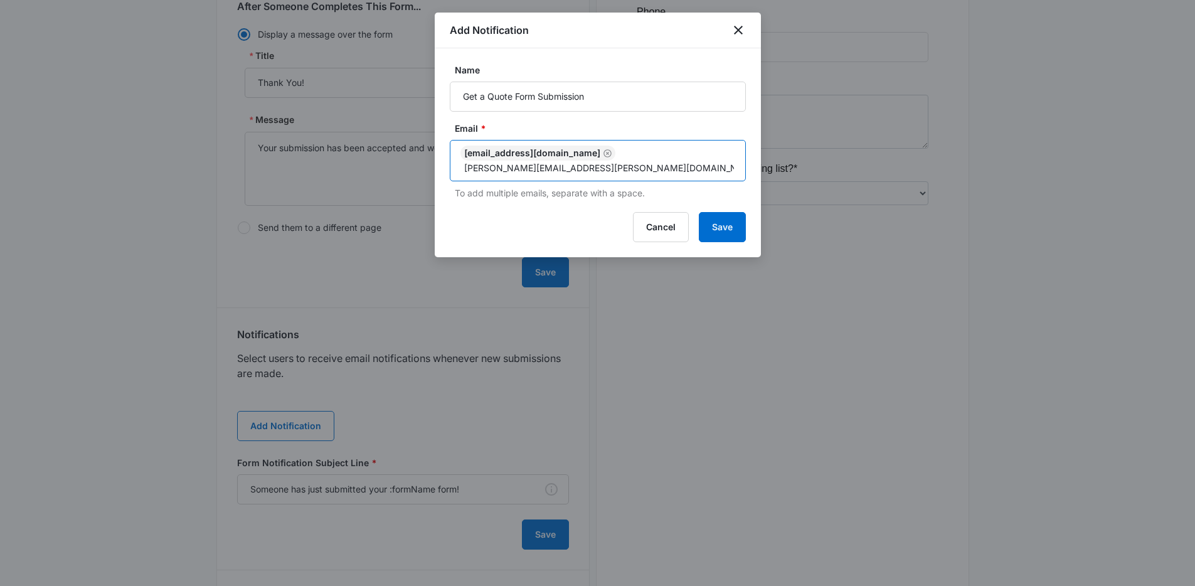
type input "[PERSON_NAME][EMAIL_ADDRESS][PERSON_NAME][DOMAIN_NAME]"
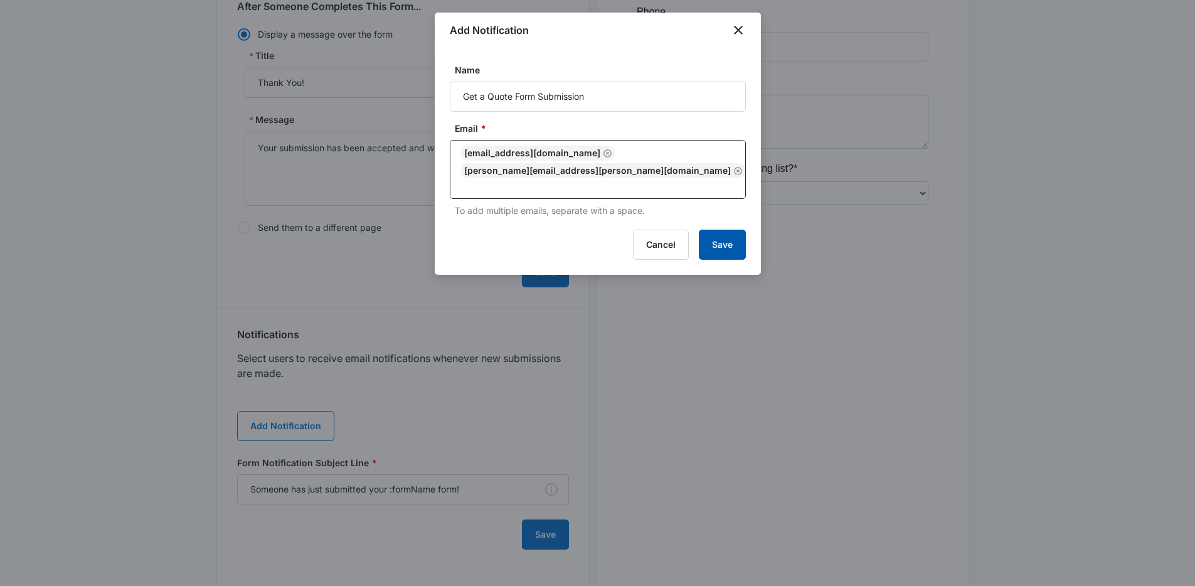
click at [719, 230] on button "Save" at bounding box center [722, 245] width 47 height 30
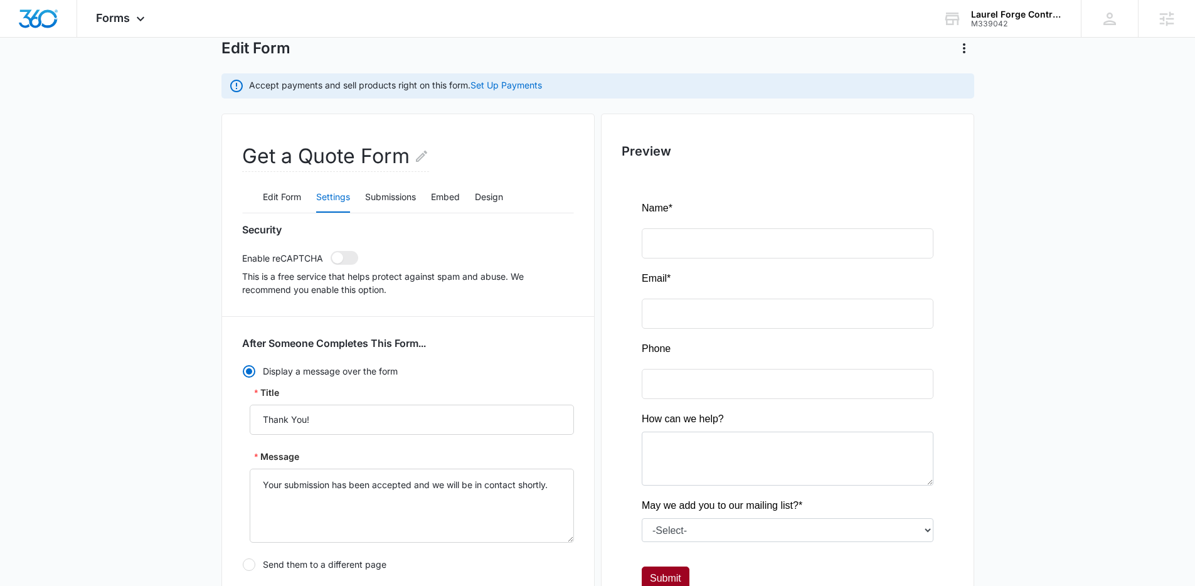
scroll to position [0, 0]
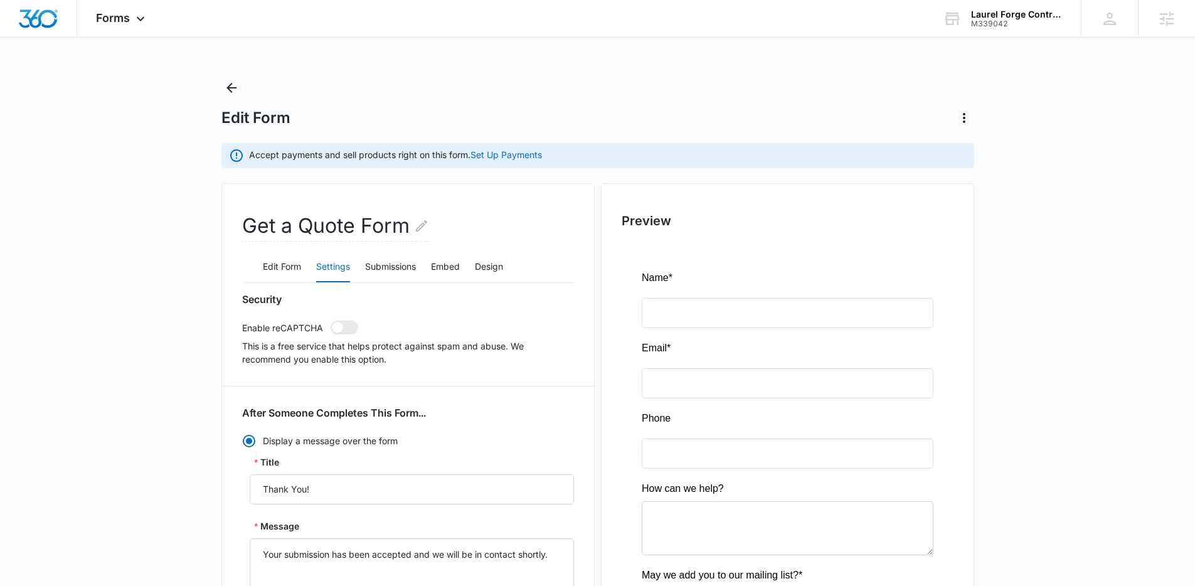
click at [227, 94] on icon "Back" at bounding box center [231, 87] width 15 height 15
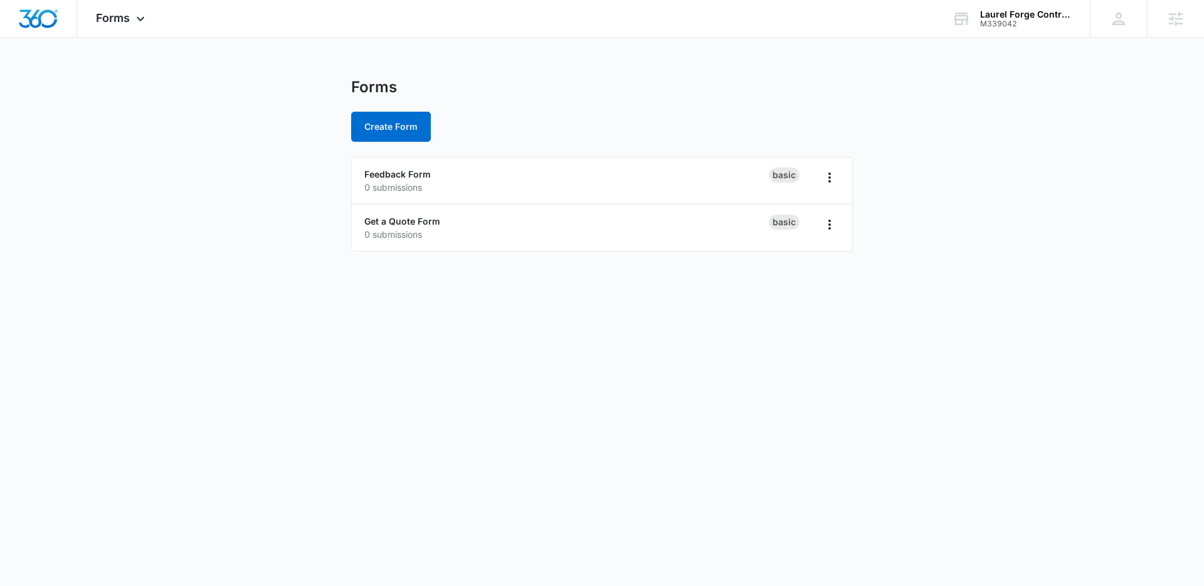
drag, startPoint x: 196, startPoint y: 164, endPoint x: 176, endPoint y: 147, distance: 25.8
click at [196, 164] on main "Forms Create Form Feedback Form 0 submissions Basic Get a Quote Form 0 submissi…" at bounding box center [602, 172] width 1204 height 189
click at [107, 20] on span "Forms" at bounding box center [113, 17] width 34 height 13
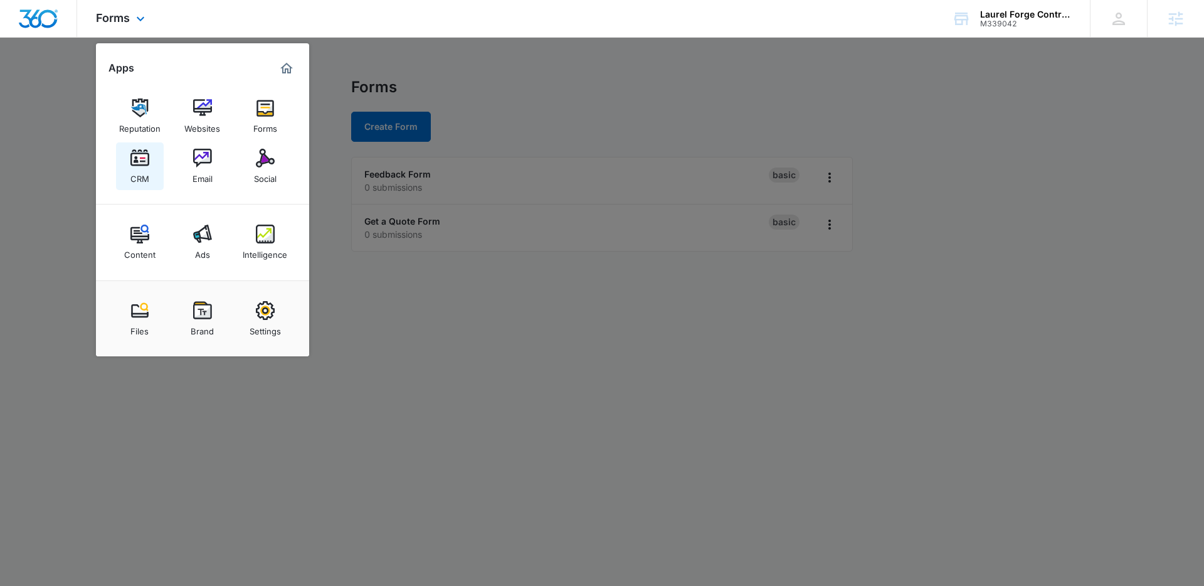
click at [140, 162] on img at bounding box center [139, 158] width 19 height 19
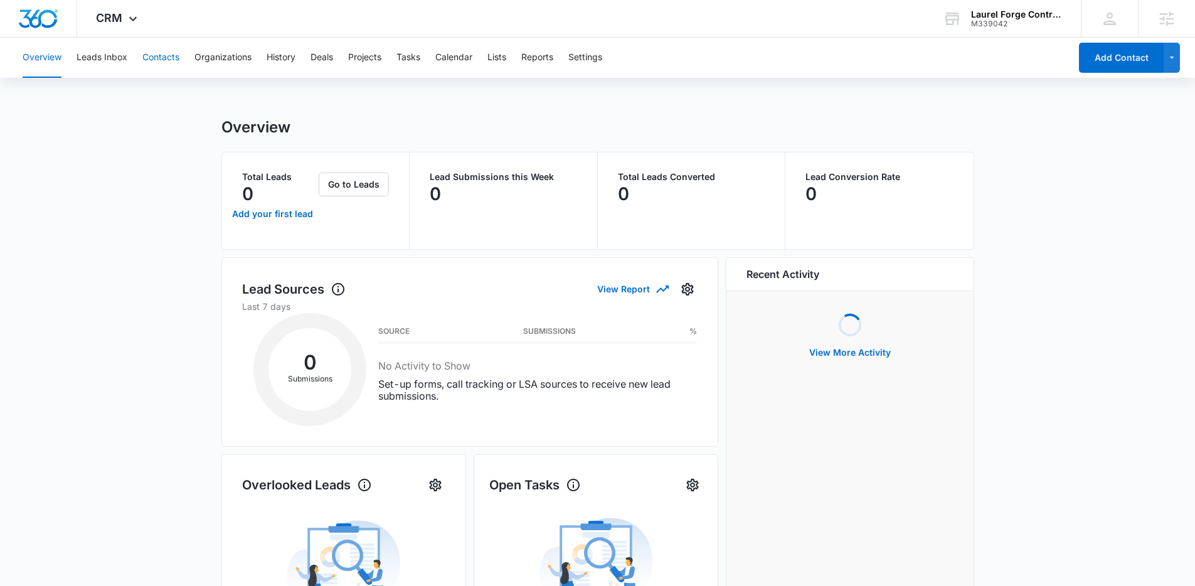
click at [161, 54] on button "Contacts" at bounding box center [160, 58] width 37 height 40
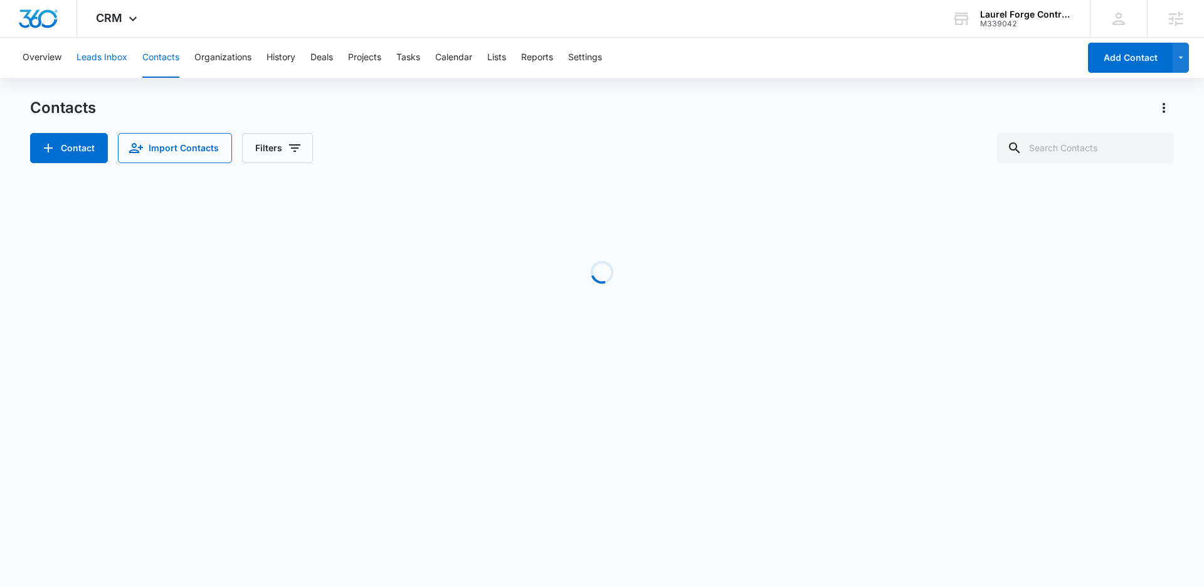
click at [117, 51] on button "Leads Inbox" at bounding box center [102, 58] width 51 height 40
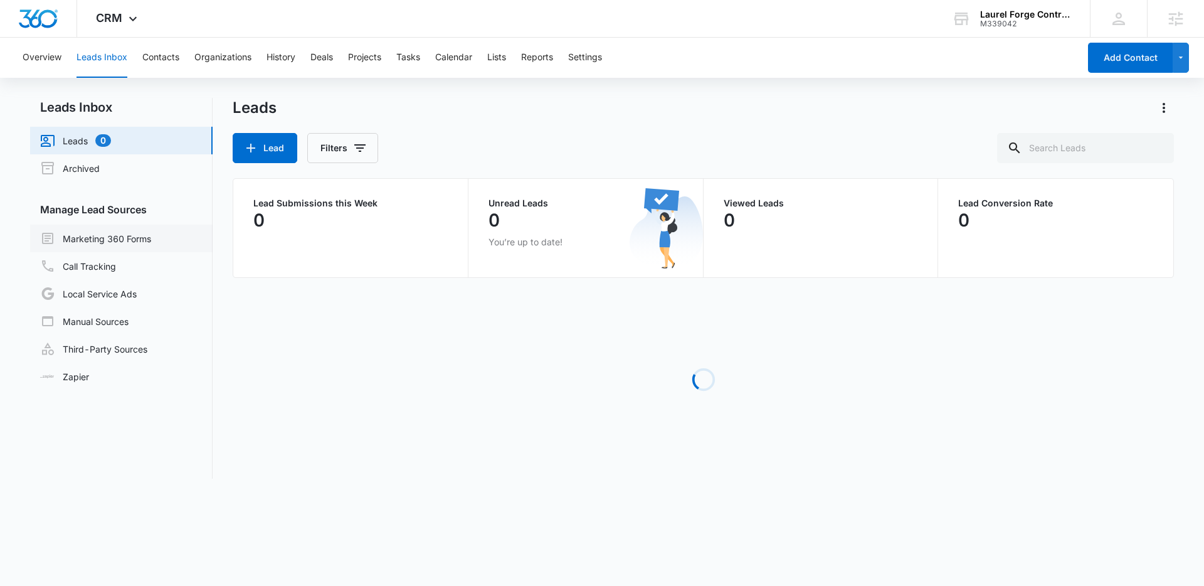
click at [114, 233] on link "Marketing 360 Forms" at bounding box center [95, 238] width 111 height 15
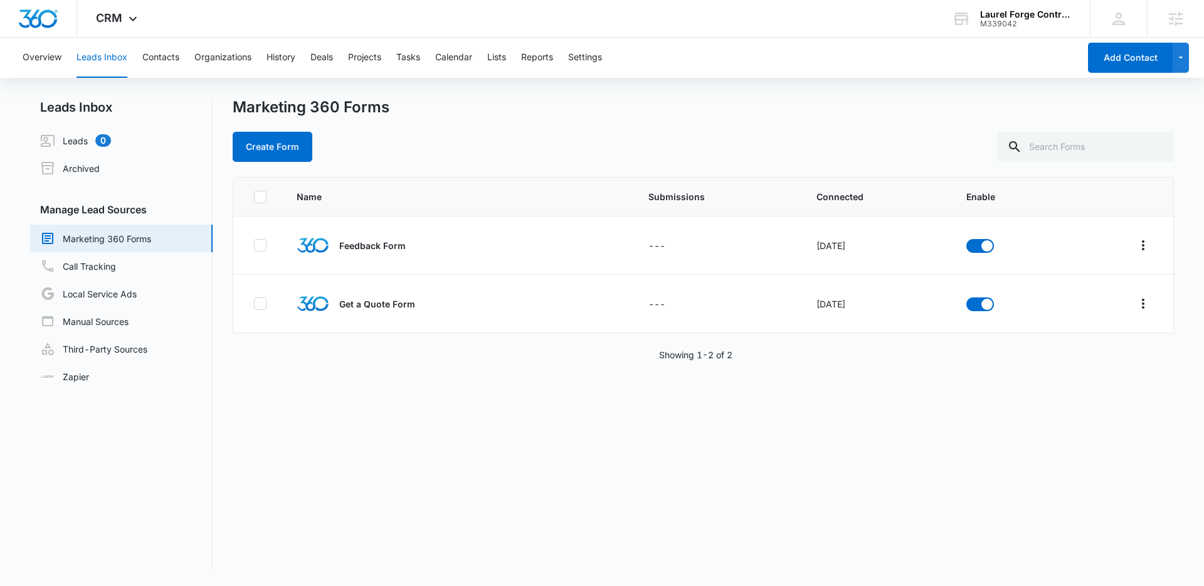
click at [612, 447] on div "Name Submissions Connected Enable Feedback Form --- Oct 12, 2022 Get a Quote Fo…" at bounding box center [703, 372] width 941 height 391
click at [551, 147] on div "Create Form" at bounding box center [703, 147] width 941 height 30
click at [497, 53] on button "Lists" at bounding box center [496, 58] width 19 height 40
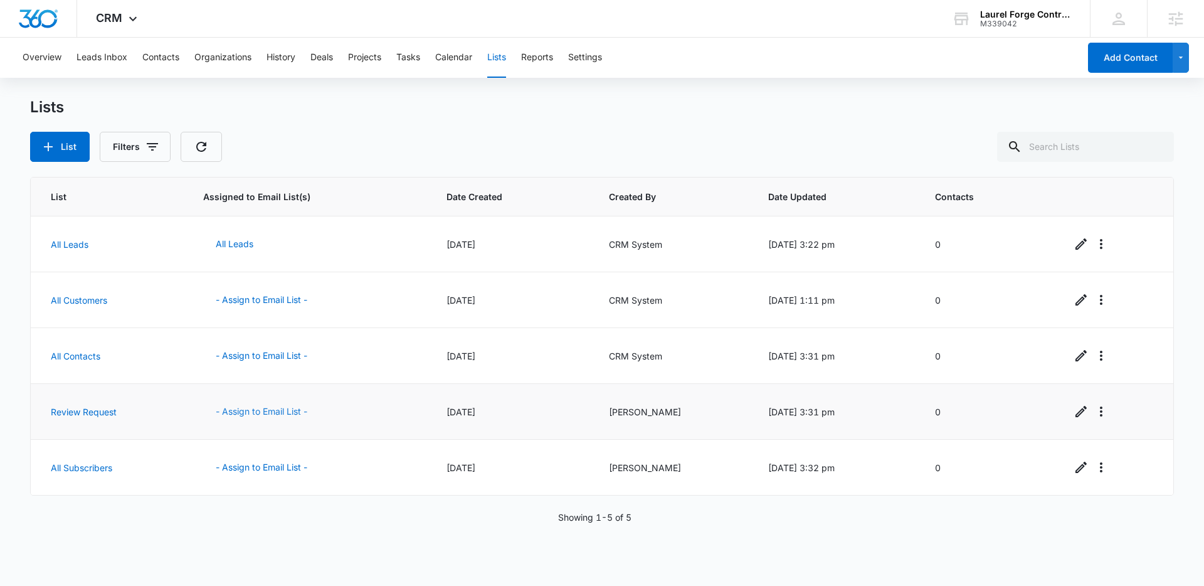
click at [237, 413] on button "- Assign to Email List -" at bounding box center [261, 411] width 117 height 30
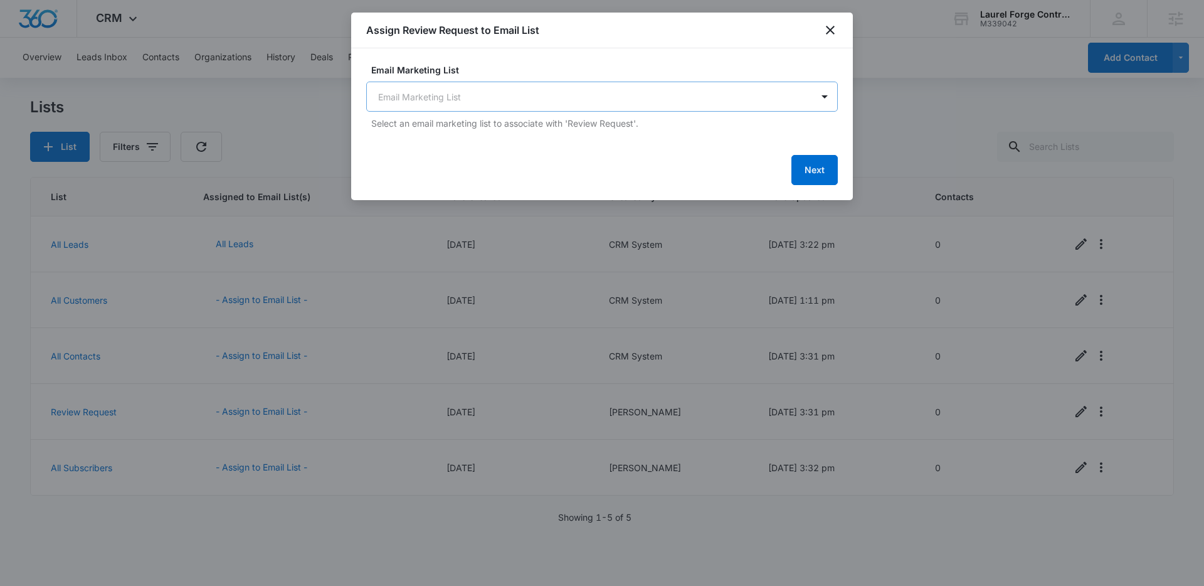
click at [632, 105] on body "CRM Apps Reputation Websites Forms CRM Email Social Content Ads Intelligence Fi…" at bounding box center [602, 293] width 1204 height 586
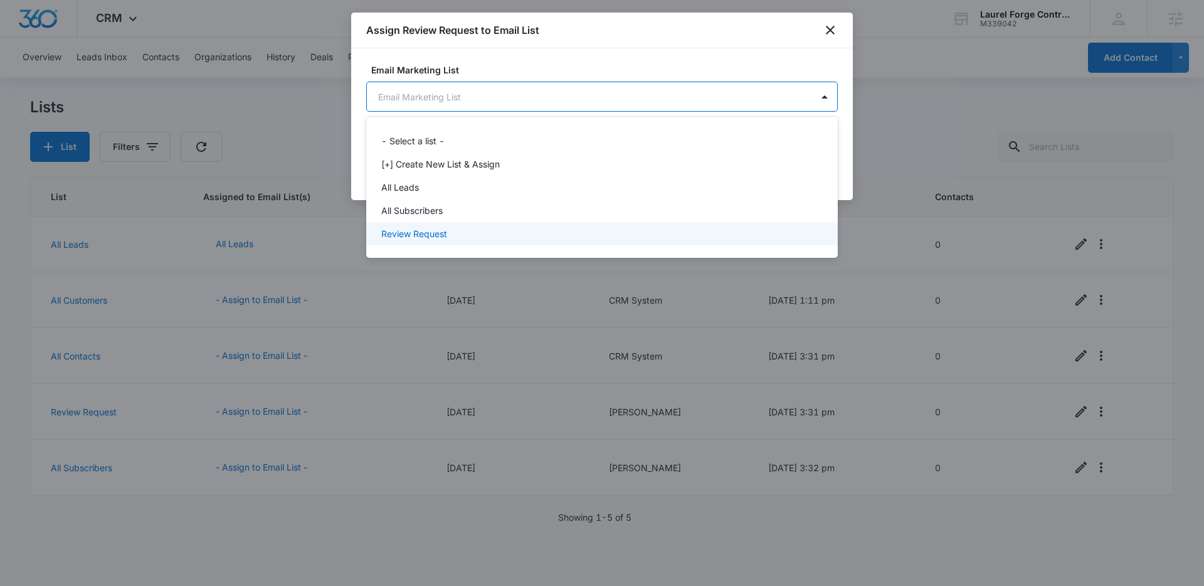
click at [494, 233] on div "Review Request" at bounding box center [600, 233] width 439 height 13
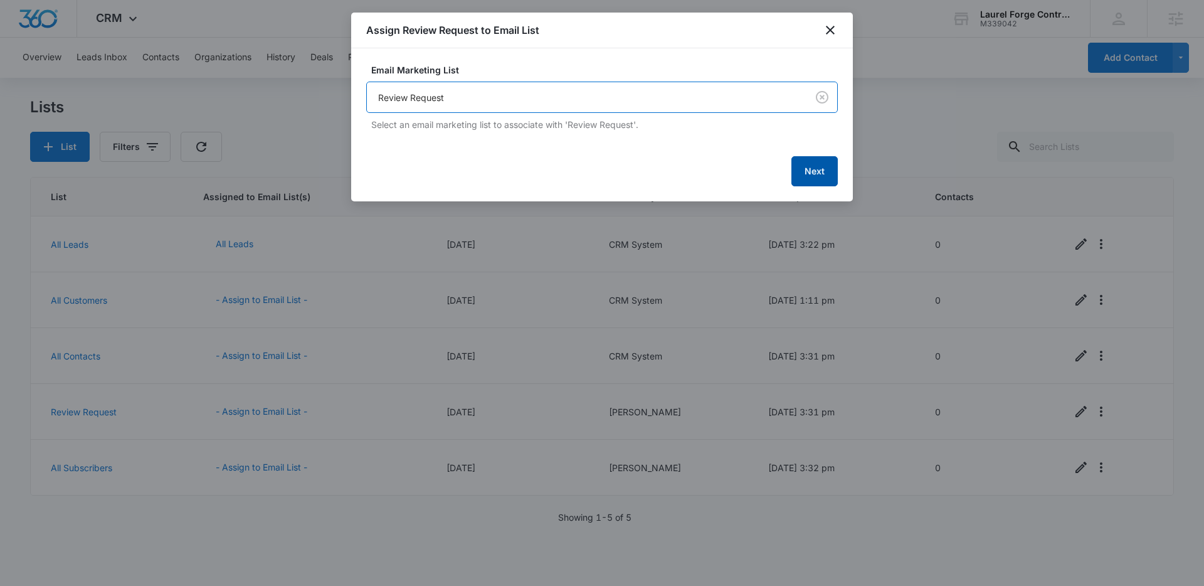
click at [828, 178] on button "Next" at bounding box center [815, 171] width 46 height 30
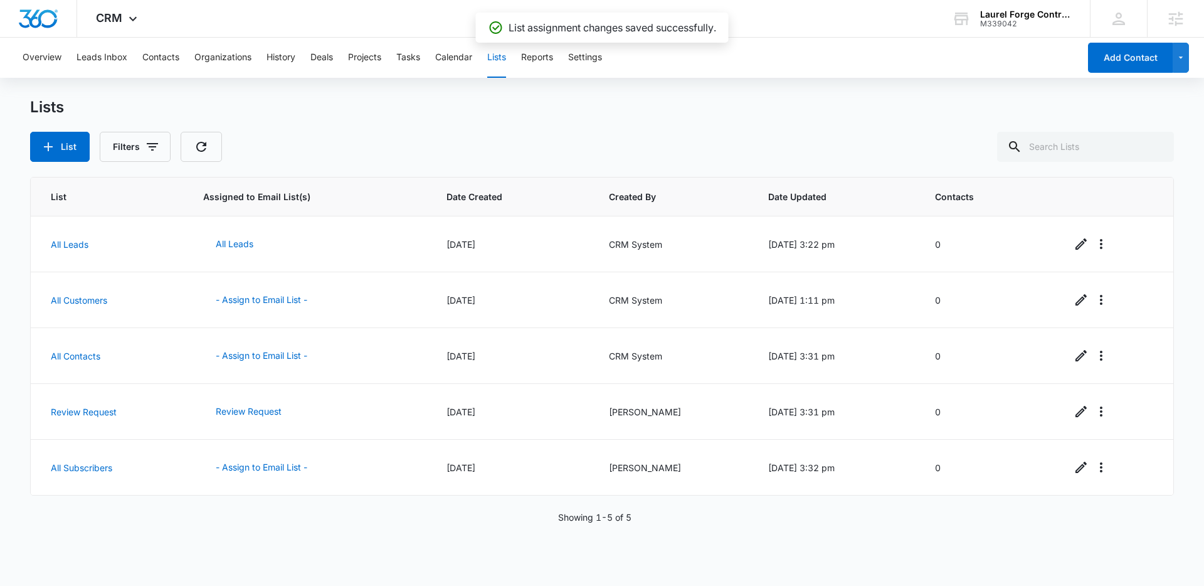
click at [422, 110] on div "Lists" at bounding box center [602, 107] width 1144 height 19
click at [44, 28] on div at bounding box center [38, 18] width 77 height 37
click at [50, 18] on img "Dashboard" at bounding box center [38, 18] width 40 height 19
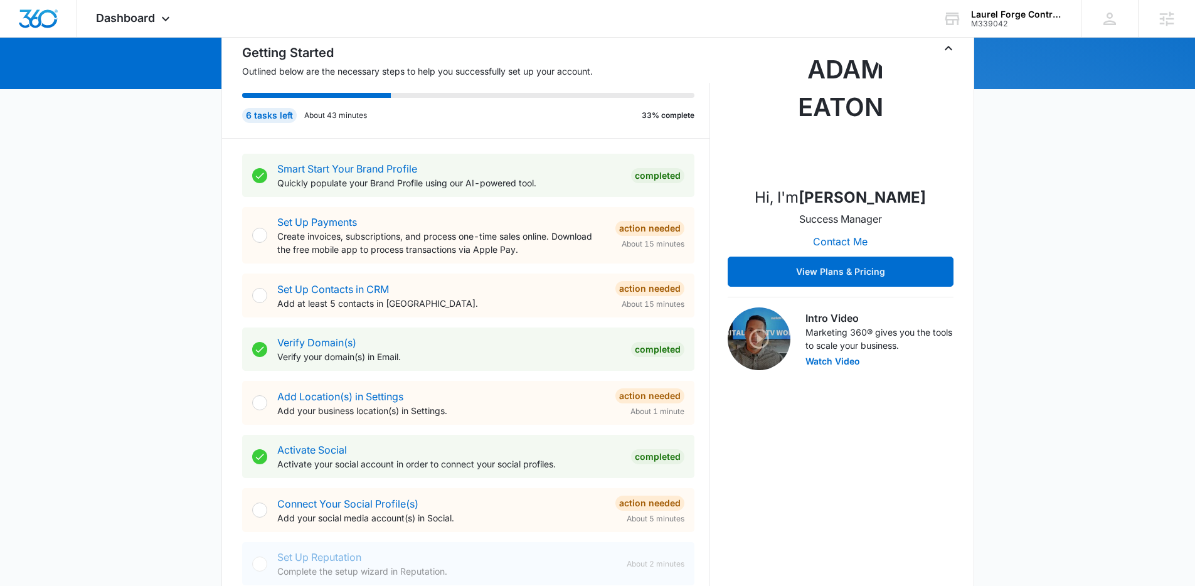
scroll to position [159, 0]
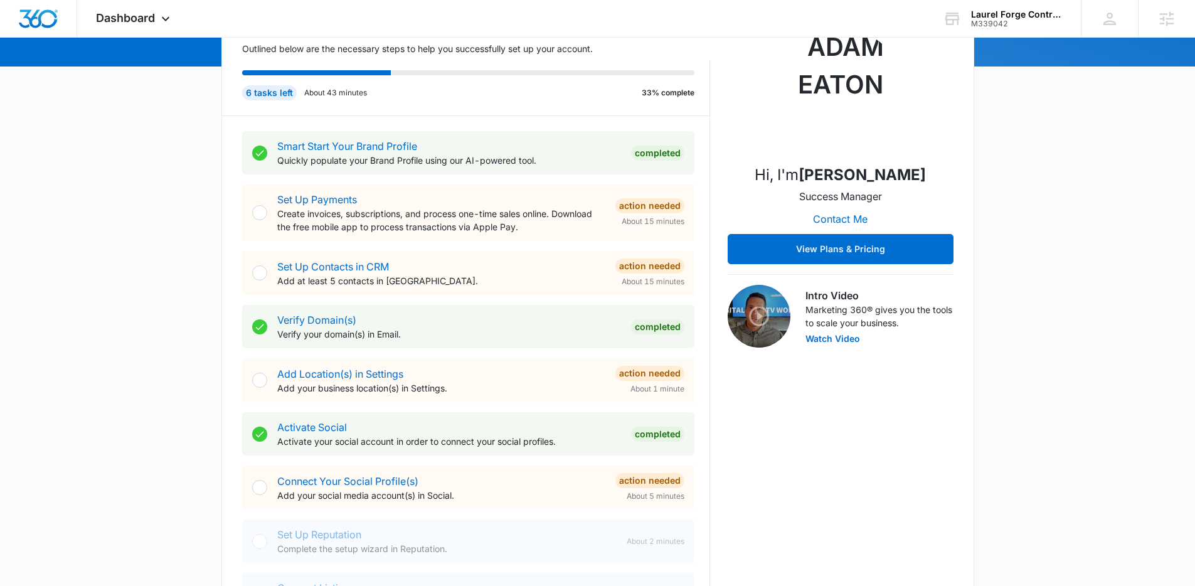
click at [363, 380] on div "Add Location(s) in Settings Add your business location(s) in Settings." at bounding box center [441, 380] width 328 height 28
click at [364, 376] on link "Add Location(s) in Settings" at bounding box center [340, 374] width 126 height 13
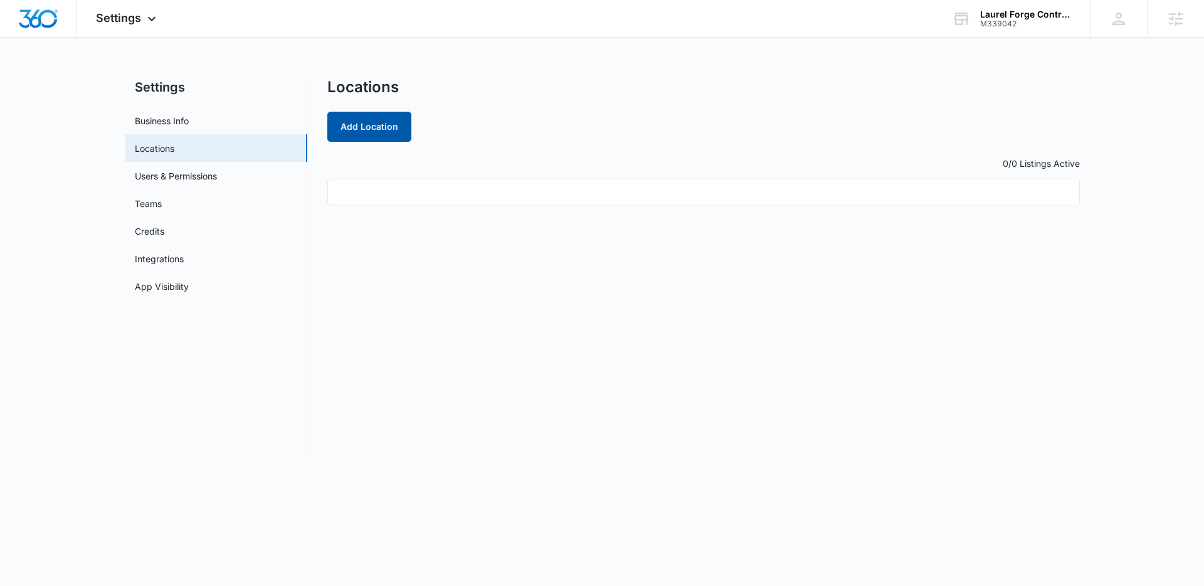
click at [359, 122] on button "Add Location" at bounding box center [369, 127] width 84 height 30
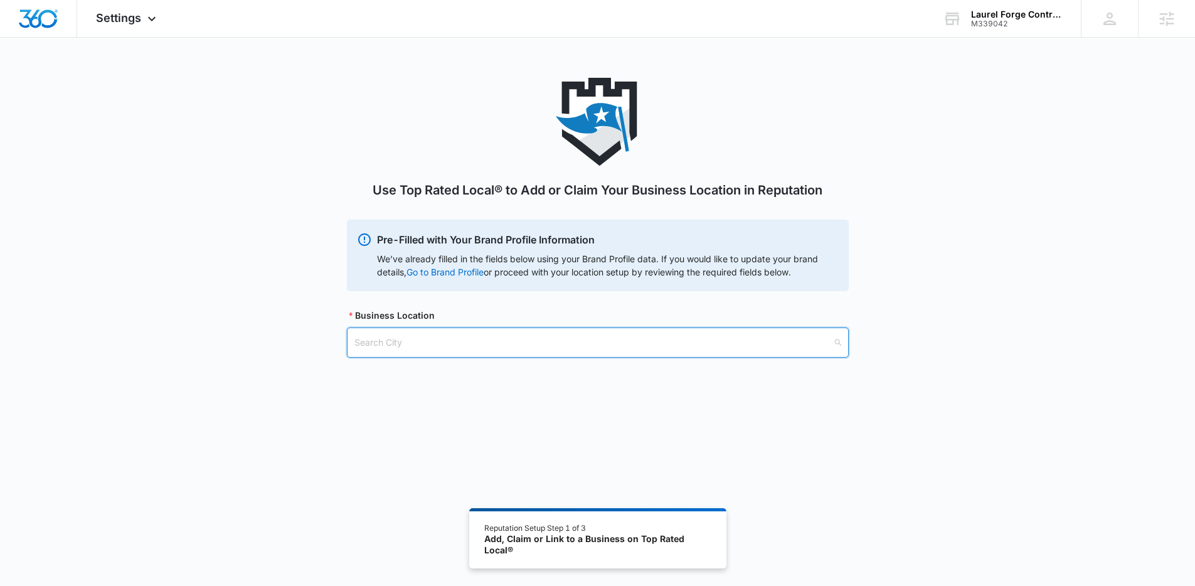
click at [444, 339] on input "search" at bounding box center [593, 342] width 478 height 29
type input "Cecil, PA"
click at [448, 370] on div "Cecil, PA - USA" at bounding box center [596, 373] width 485 height 14
click at [437, 417] on input "search" at bounding box center [593, 406] width 478 height 29
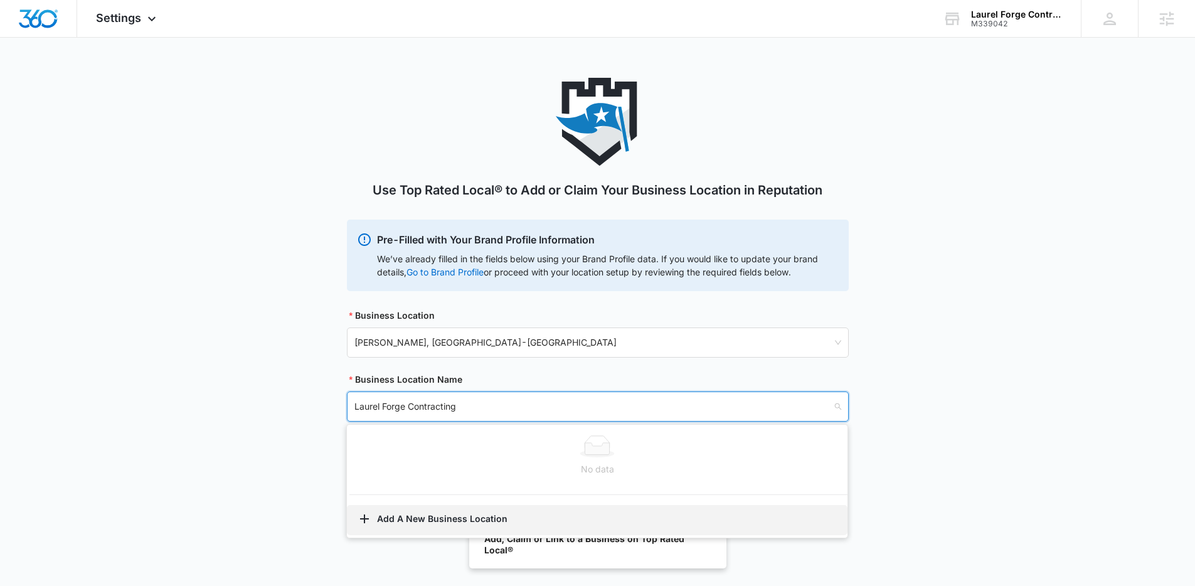
type input "Laurel Forge Contracting"
click at [439, 511] on button "Add A New Business Location" at bounding box center [597, 520] width 501 height 30
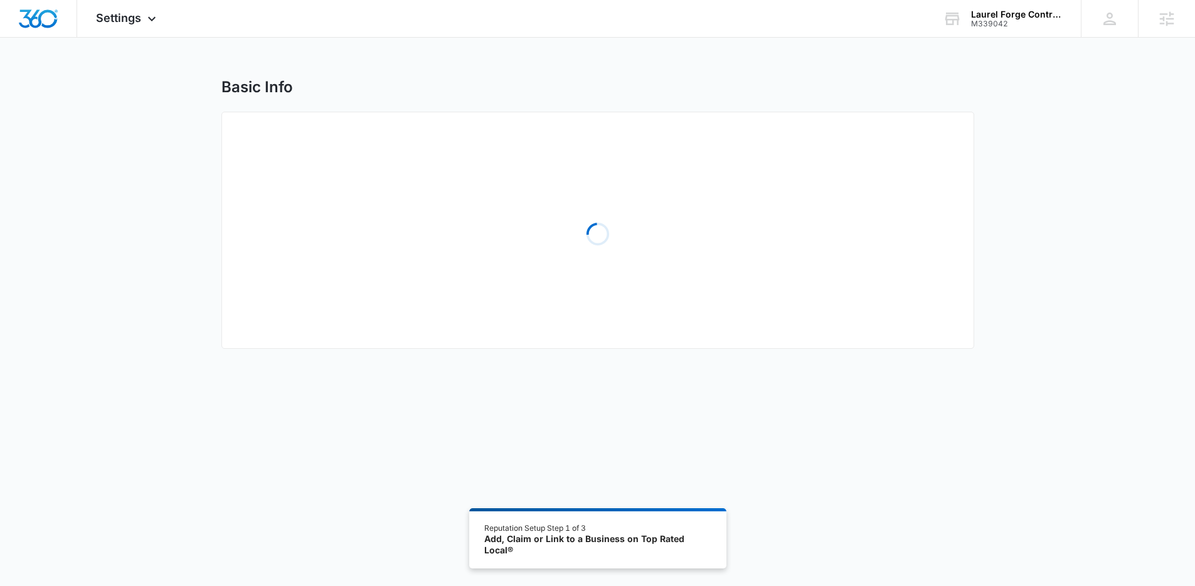
select select "Pennsylvania"
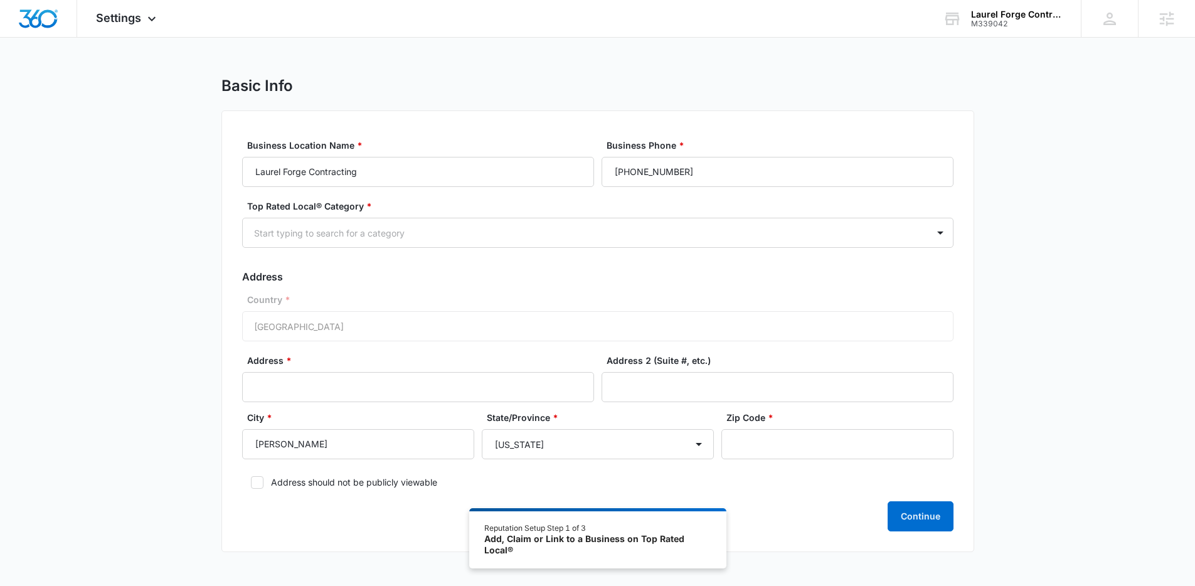
scroll to position [18, 0]
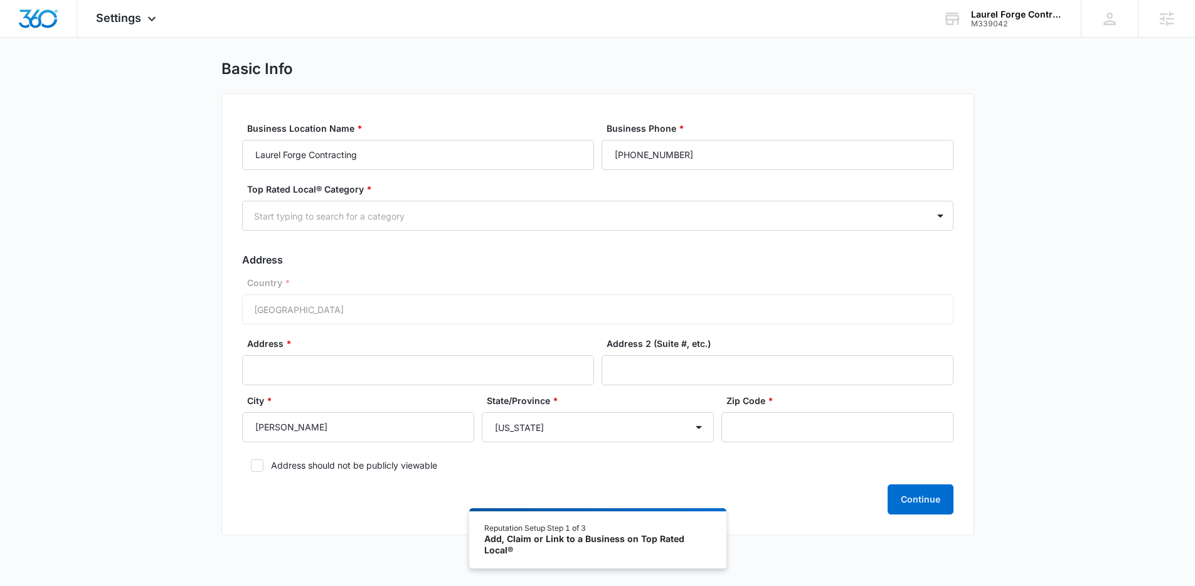
click at [274, 473] on form "Business Location Name * Laurel Forge Contracting Business Phone * (724) 678-11…" at bounding box center [597, 318] width 711 height 393
click at [274, 466] on label "Address should not be publicly viewable" at bounding box center [597, 465] width 711 height 13
click at [251, 466] on input "Address should not be publicly viewable" at bounding box center [246, 465] width 9 height 9
checkbox input "true"
click at [290, 371] on input "Address *" at bounding box center [418, 370] width 352 height 30
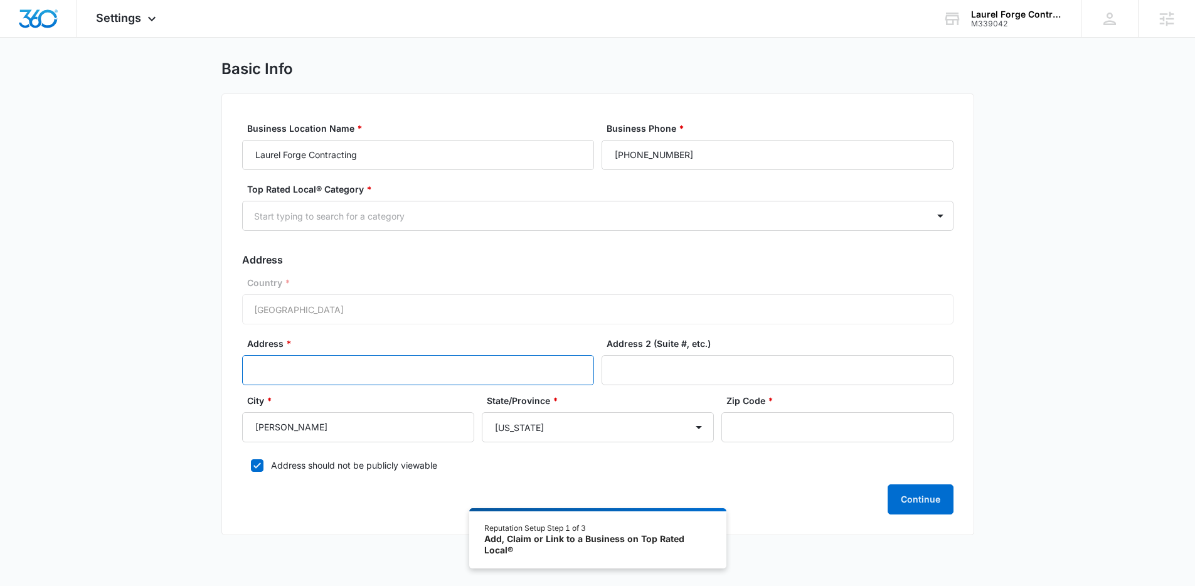
paste input "3243 Millers Run Road"
type input "3243 Millers Run Road"
paste input "15321"
type input "15321"
click at [918, 502] on button "Continue" at bounding box center [921, 499] width 66 height 30
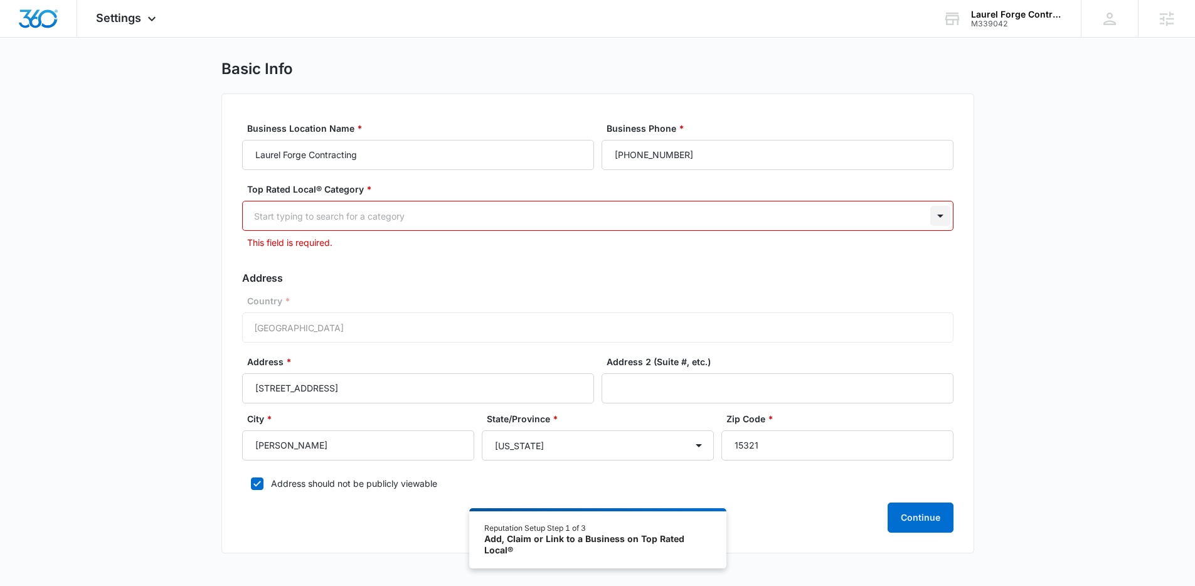
click at [935, 216] on div at bounding box center [940, 216] width 20 height 20
type input "cont"
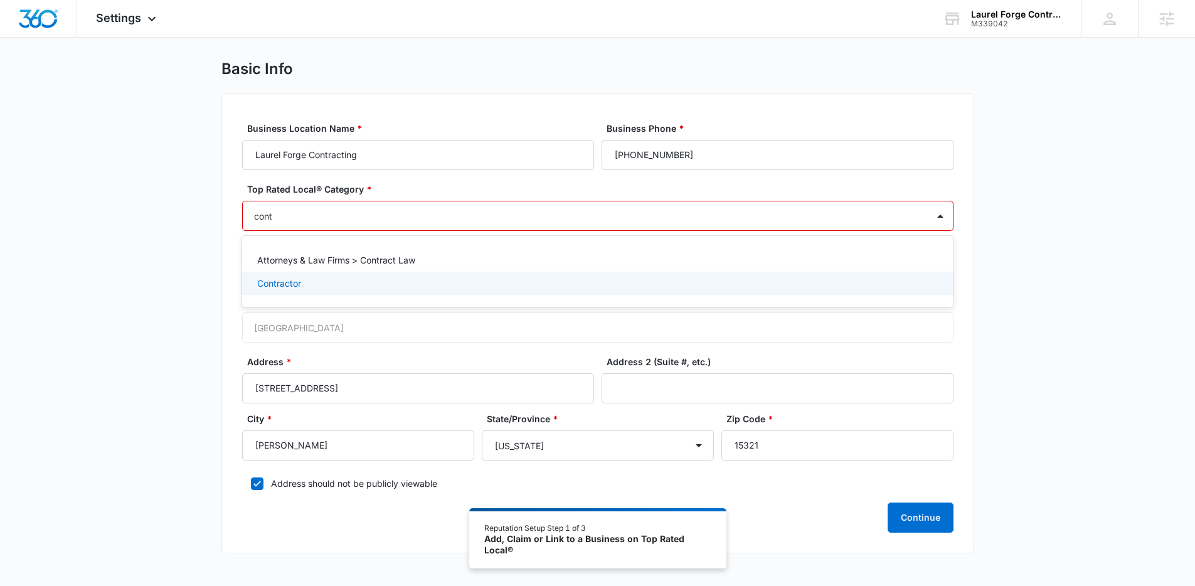
click at [275, 278] on p "Contractor" at bounding box center [279, 283] width 44 height 13
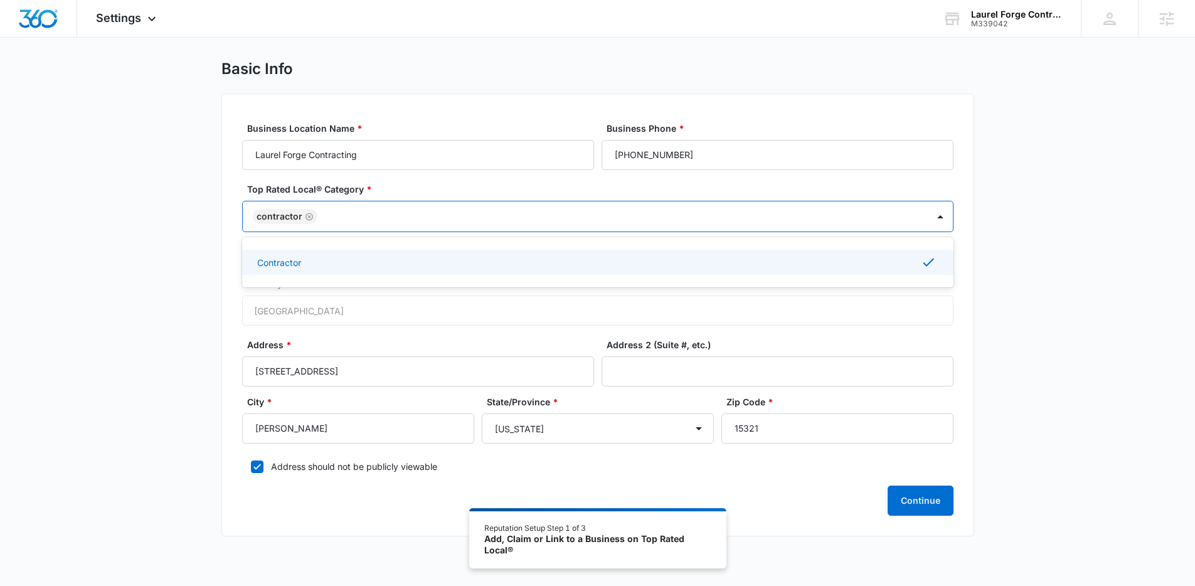
click at [1010, 391] on div "Basic Info Business Location Name * Laurel Forge Contracting Business Phone * (…" at bounding box center [597, 306] width 1195 height 492
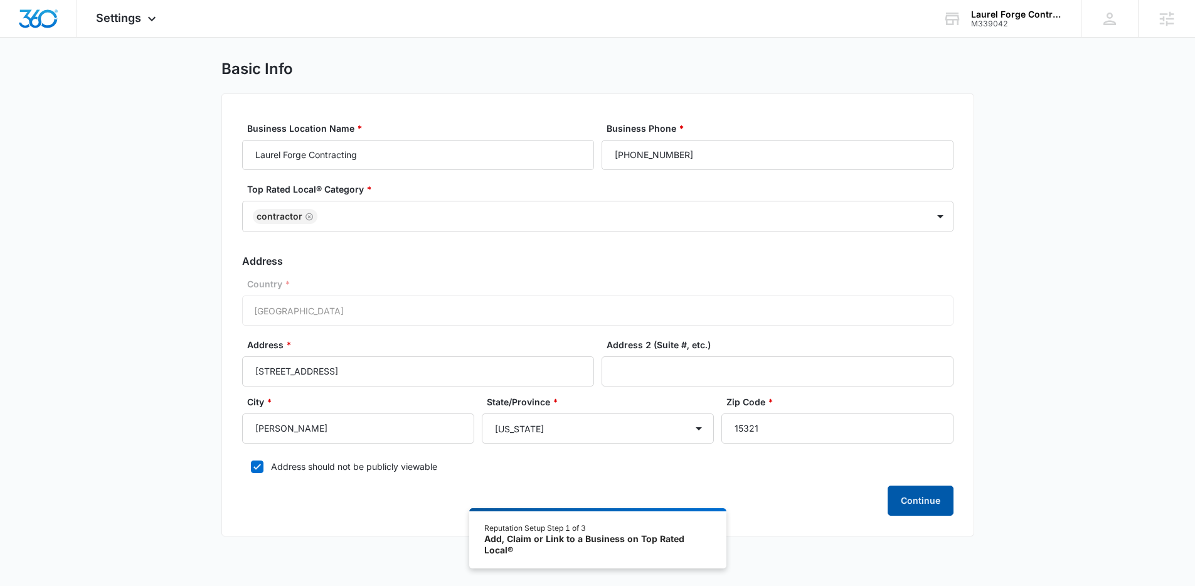
click at [925, 496] on button "Continue" at bounding box center [921, 500] width 66 height 30
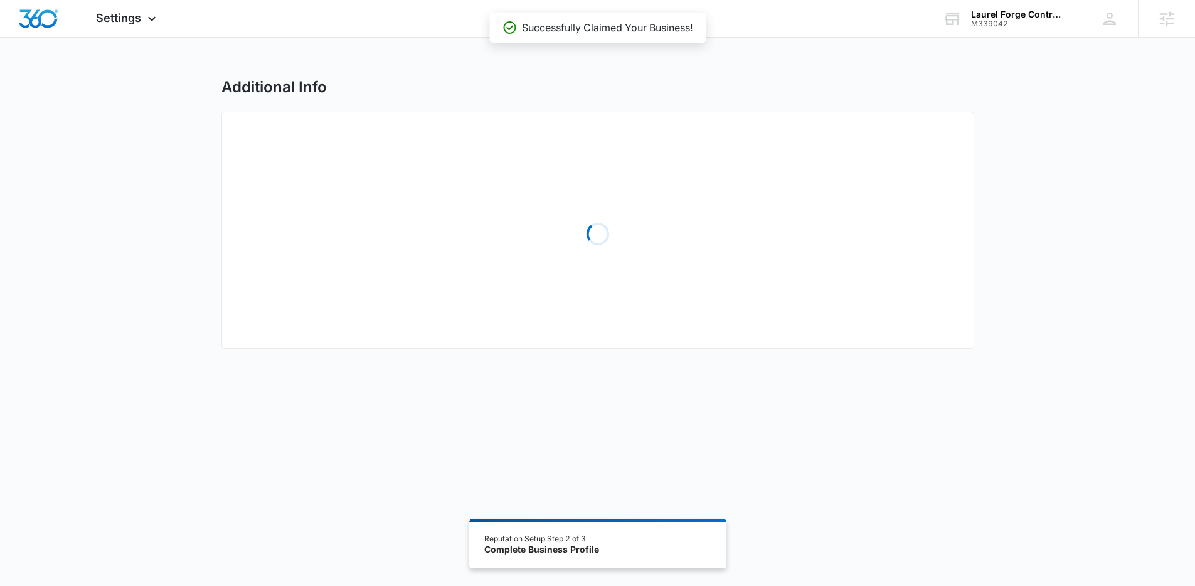
select select "2025"
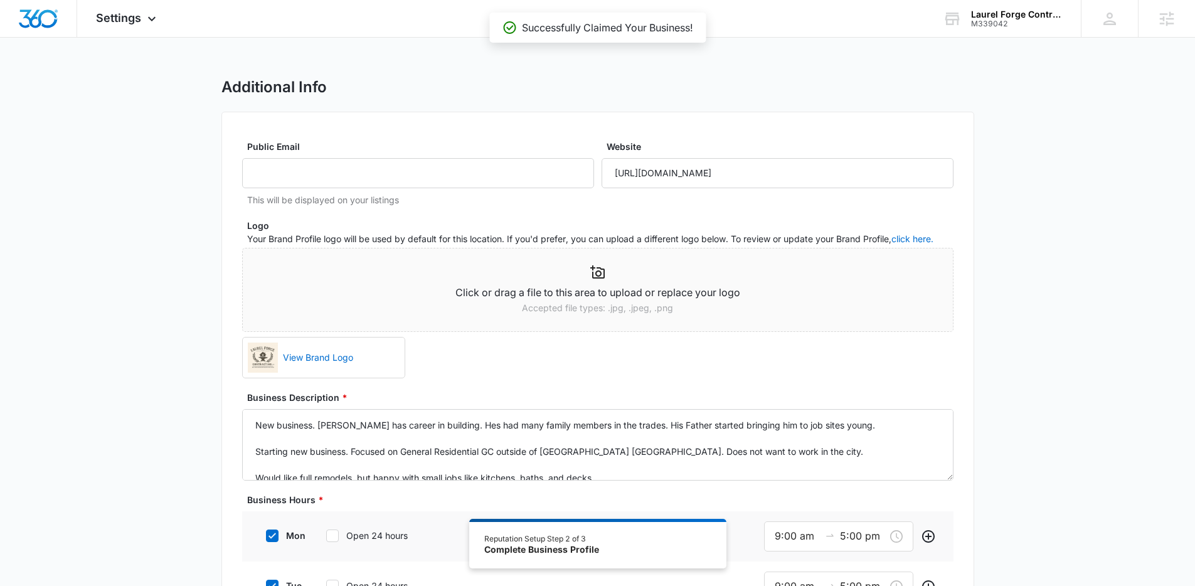
type textarea "New business. Zach has career in building. Hes had many family members in the t…"
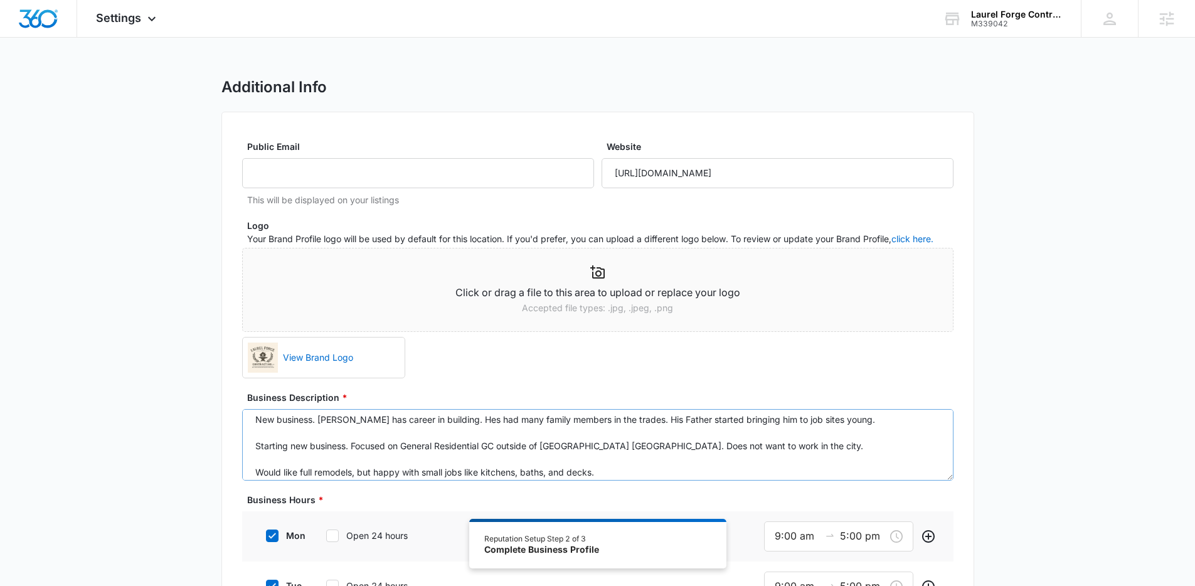
scroll to position [13, 0]
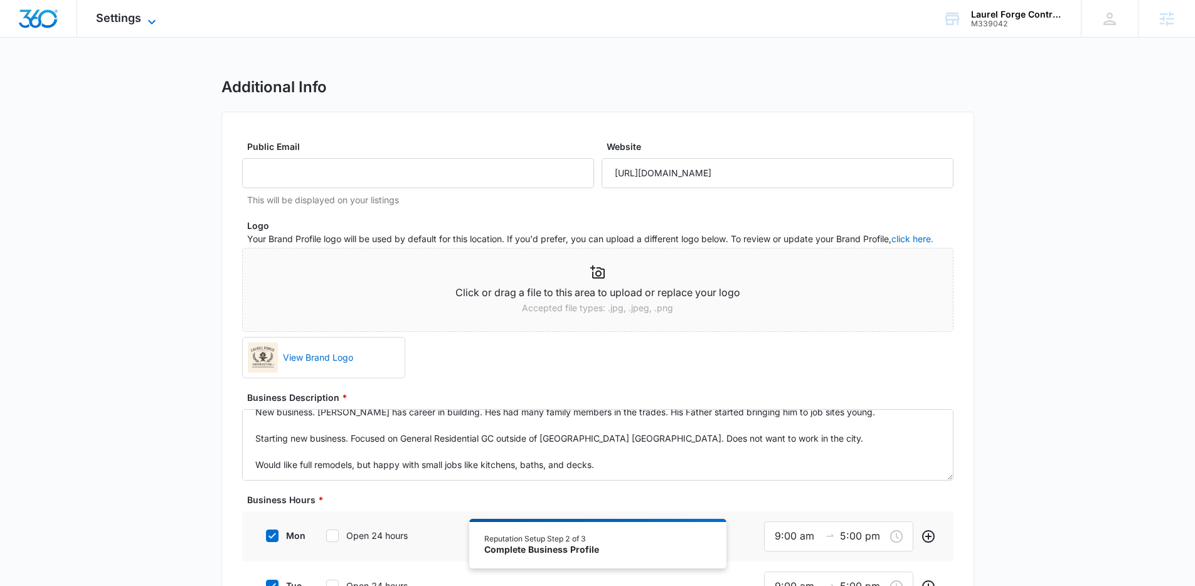
click at [150, 16] on icon at bounding box center [151, 21] width 15 height 15
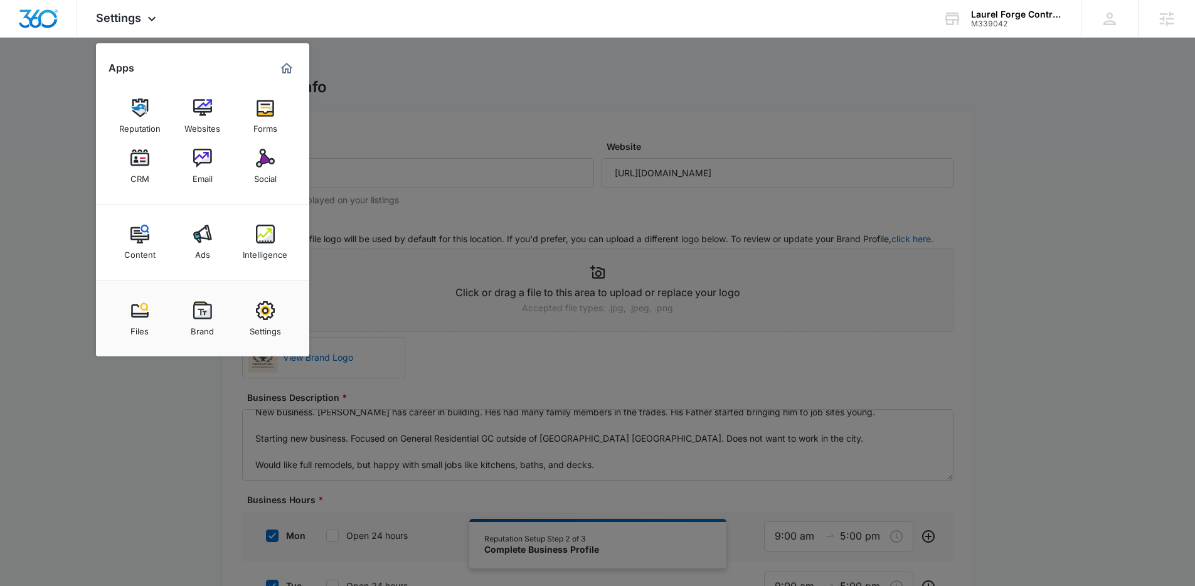
click at [582, 452] on div at bounding box center [597, 293] width 1195 height 586
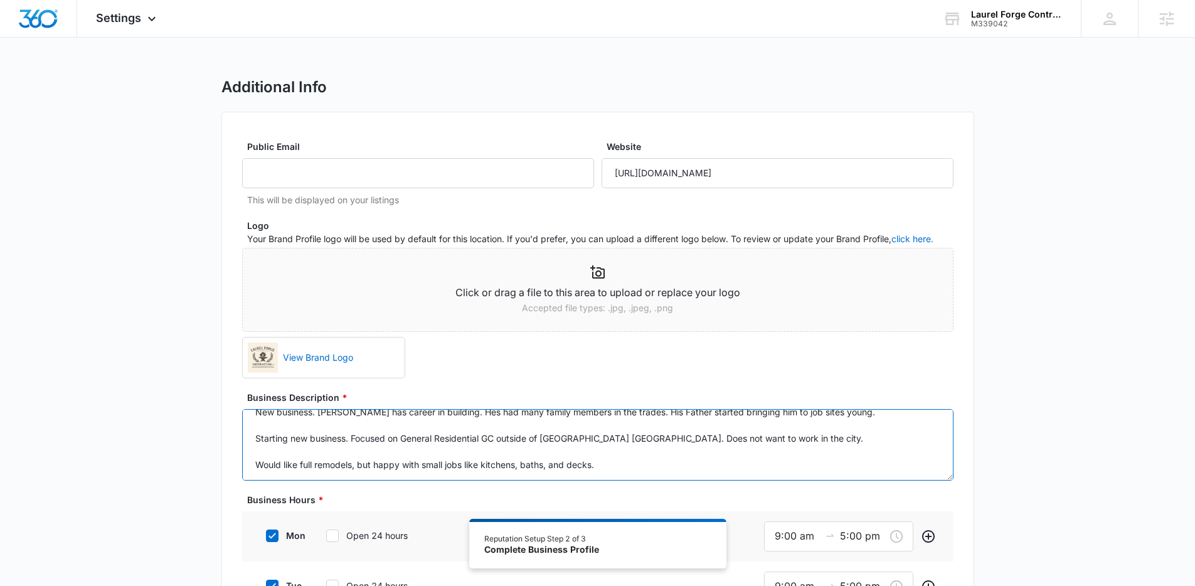
click at [643, 432] on textarea "New business. Zach has career in building. Hes had many family members in the t…" at bounding box center [597, 445] width 711 height 72
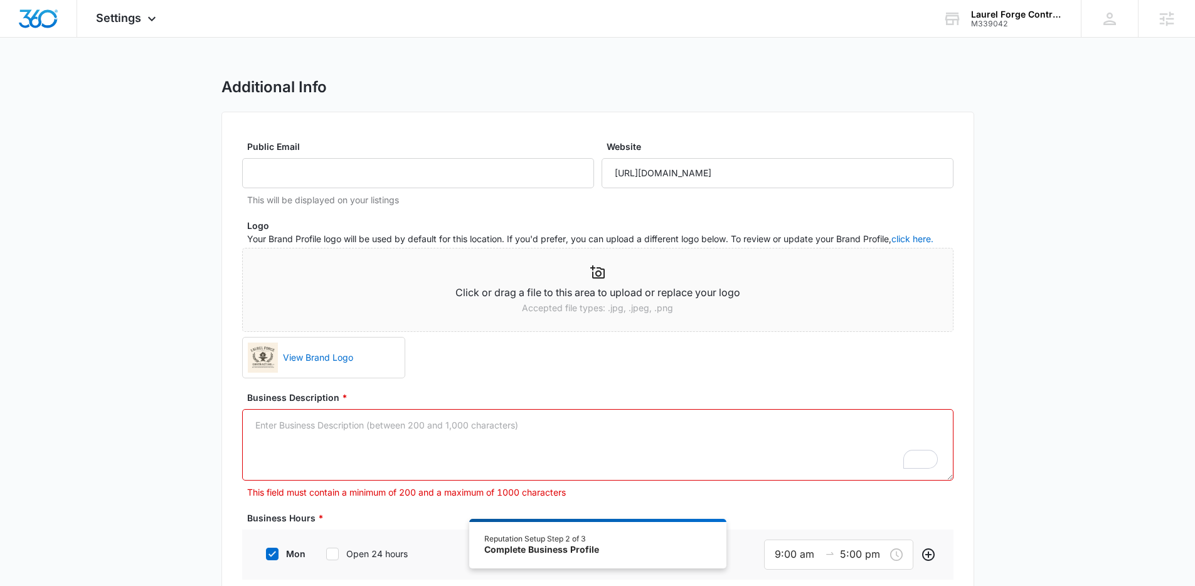
scroll to position [0, 0]
paste textarea "Laurel Forge Contracting is a general contractor that emphasizes quality, integ…"
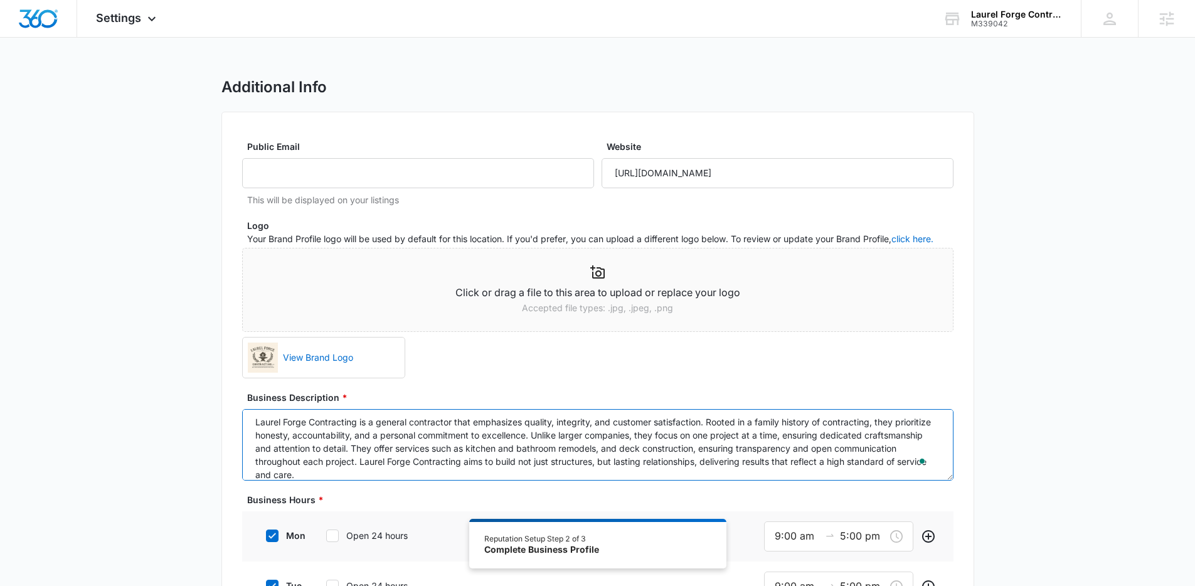
scroll to position [3, 0]
type textarea "Laurel Forge Contracting is a general contractor that emphasizes quality, integ…"
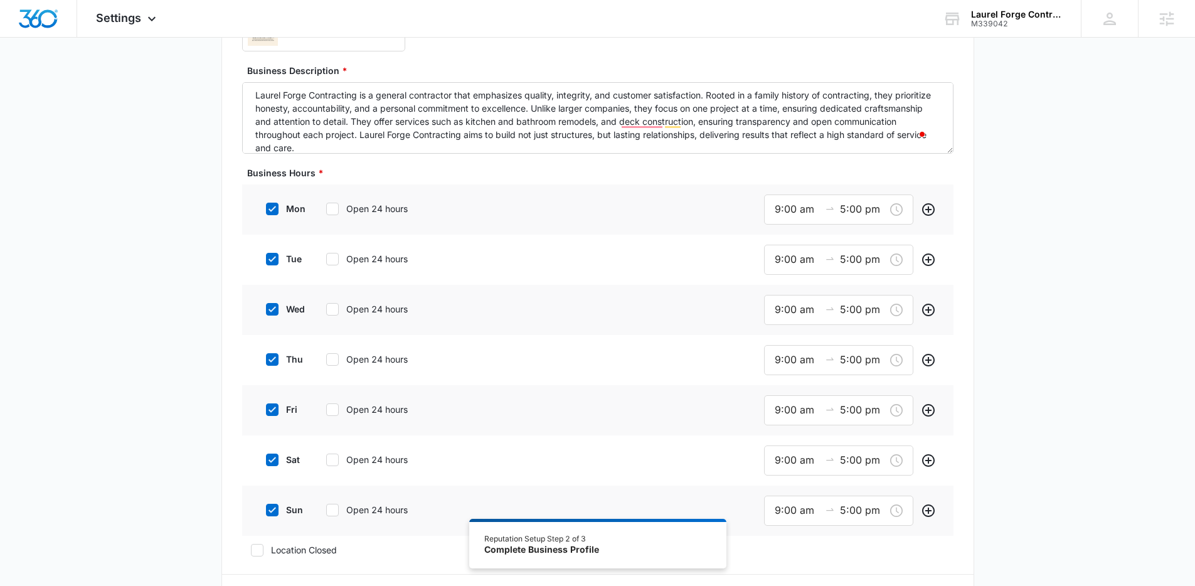
scroll to position [344, 0]
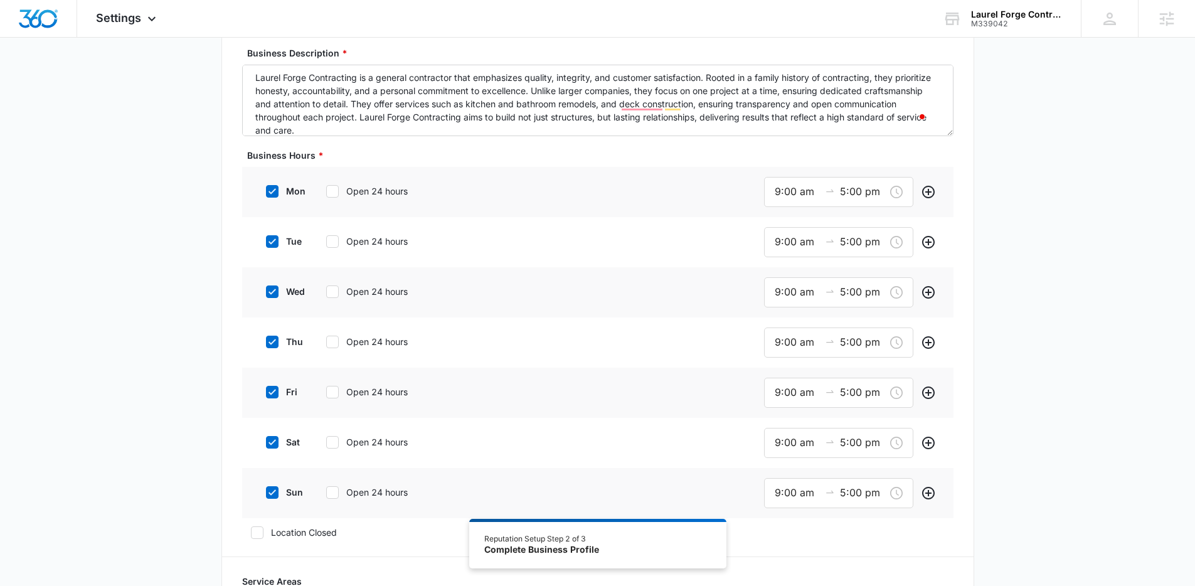
drag, startPoint x: 272, startPoint y: 498, endPoint x: 278, endPoint y: 489, distance: 10.4
click at [273, 497] on div at bounding box center [272, 492] width 13 height 13
click at [266, 497] on input "sun" at bounding box center [261, 492] width 9 height 9
checkbox input "false"
click at [271, 439] on icon at bounding box center [272, 442] width 11 height 11
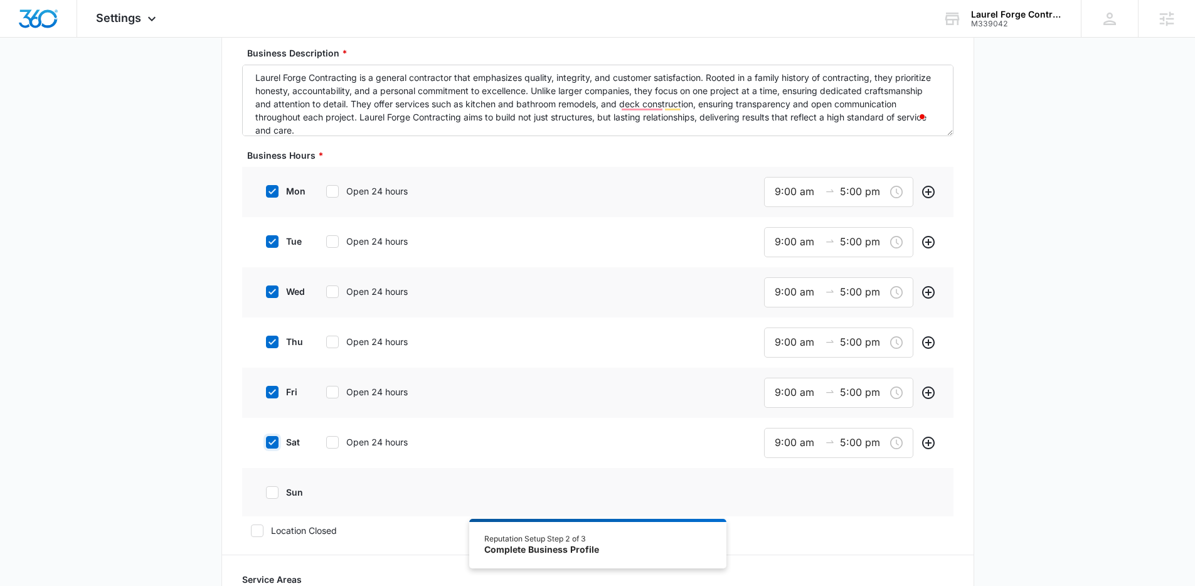
click at [266, 439] on input "sat" at bounding box center [261, 442] width 9 height 9
checkbox input "false"
click at [849, 396] on input "5:00 pm" at bounding box center [862, 392] width 45 height 16
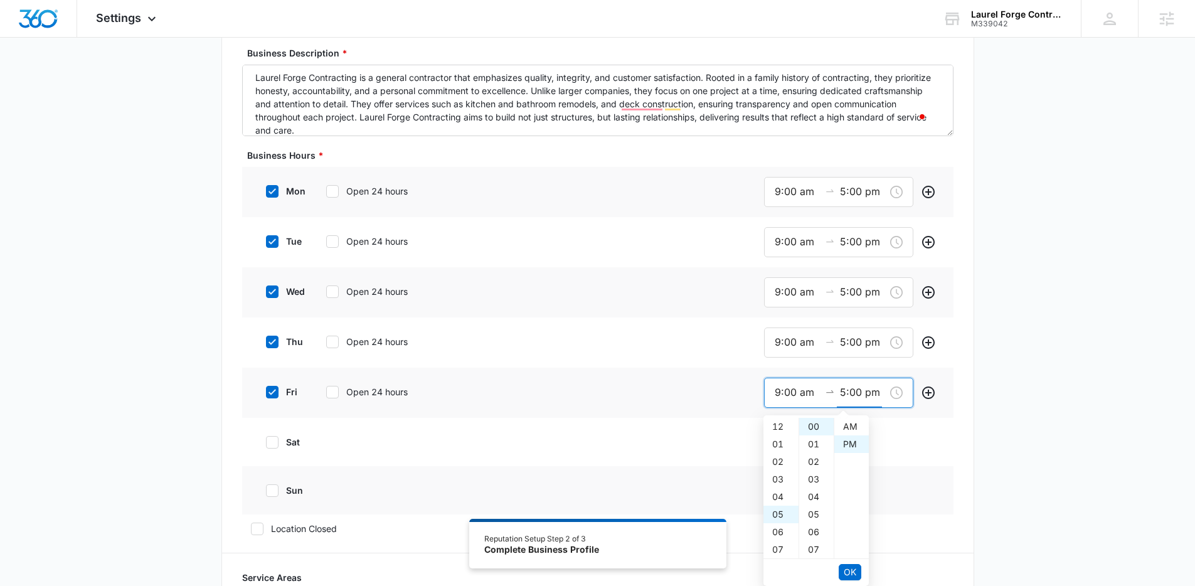
scroll to position [18, 0]
click at [812, 440] on div "01" at bounding box center [816, 444] width 34 height 18
type input "5:01 pm"
click at [844, 570] on span "OK" at bounding box center [850, 572] width 13 height 14
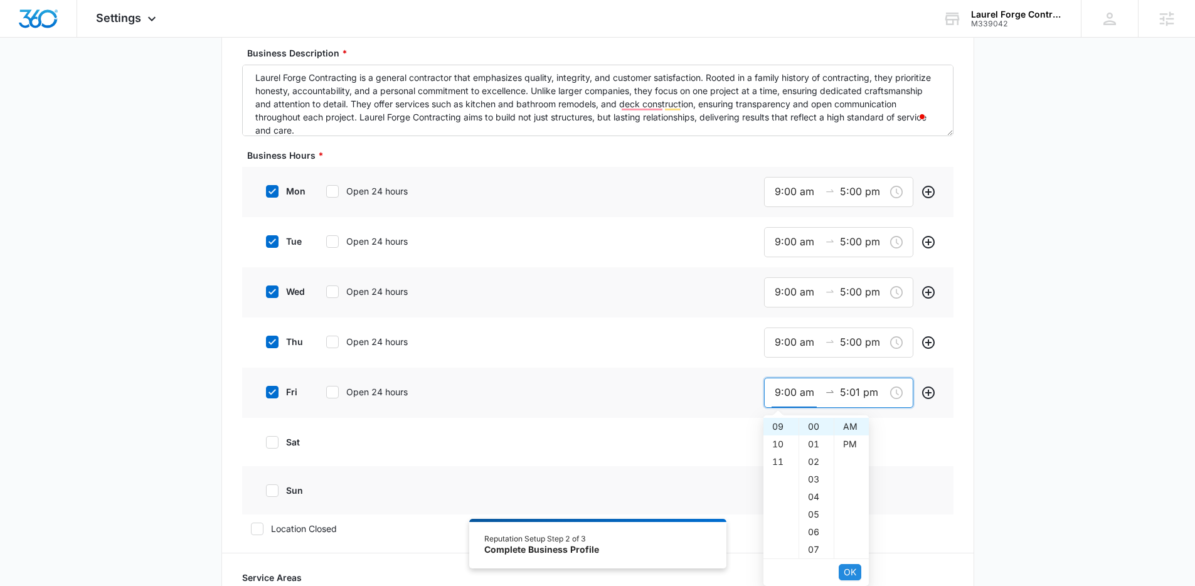
click at [844, 570] on span "OK" at bounding box center [850, 572] width 13 height 14
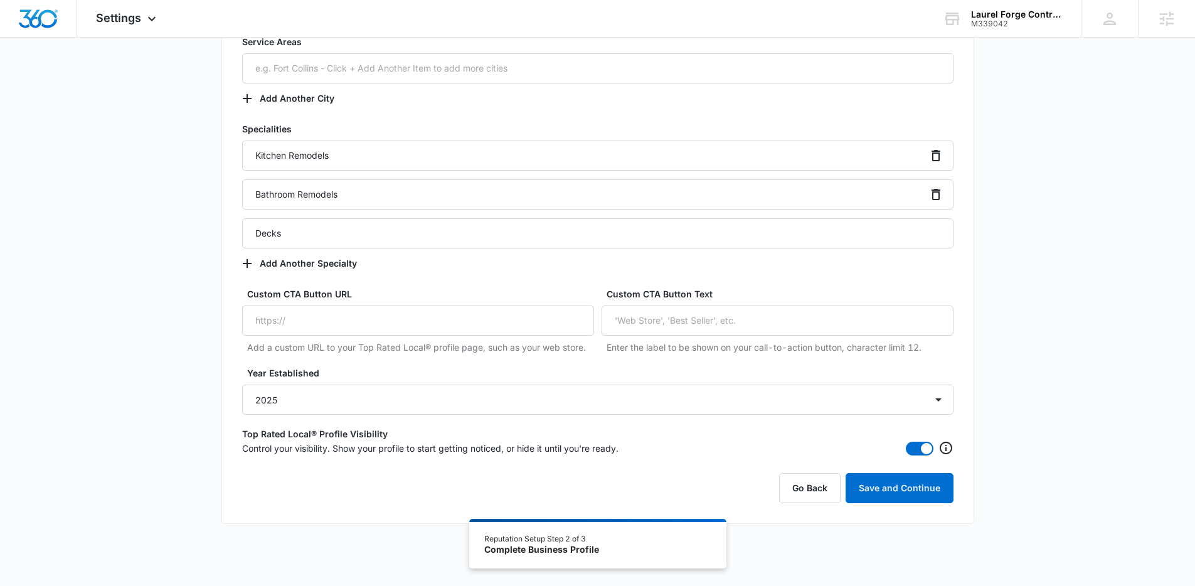
scroll to position [887, 0]
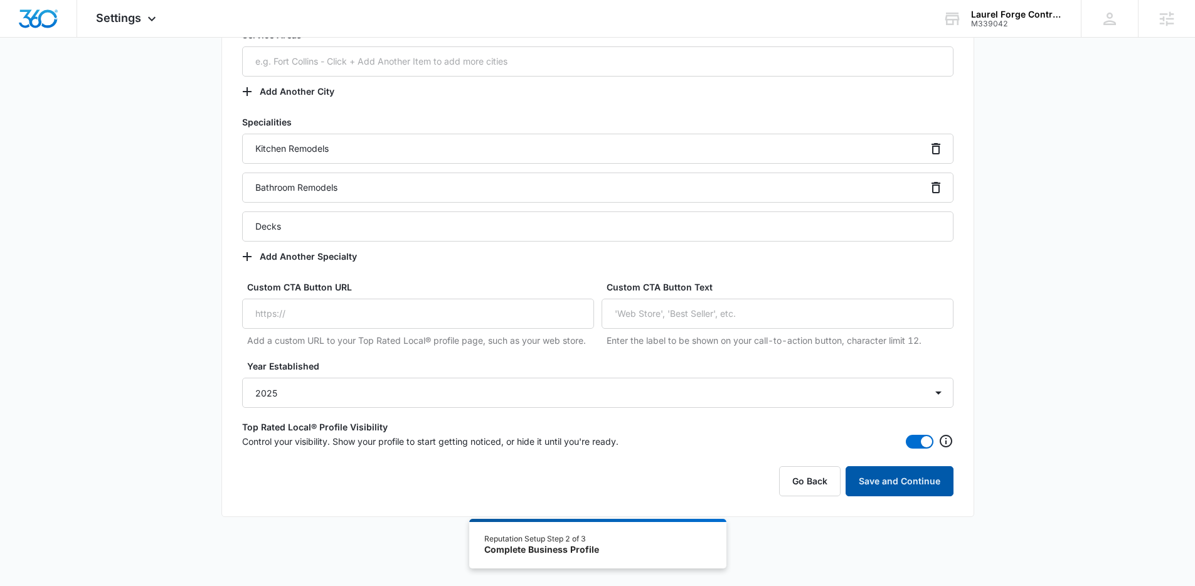
click at [916, 484] on button "Save and Continue" at bounding box center [900, 481] width 108 height 30
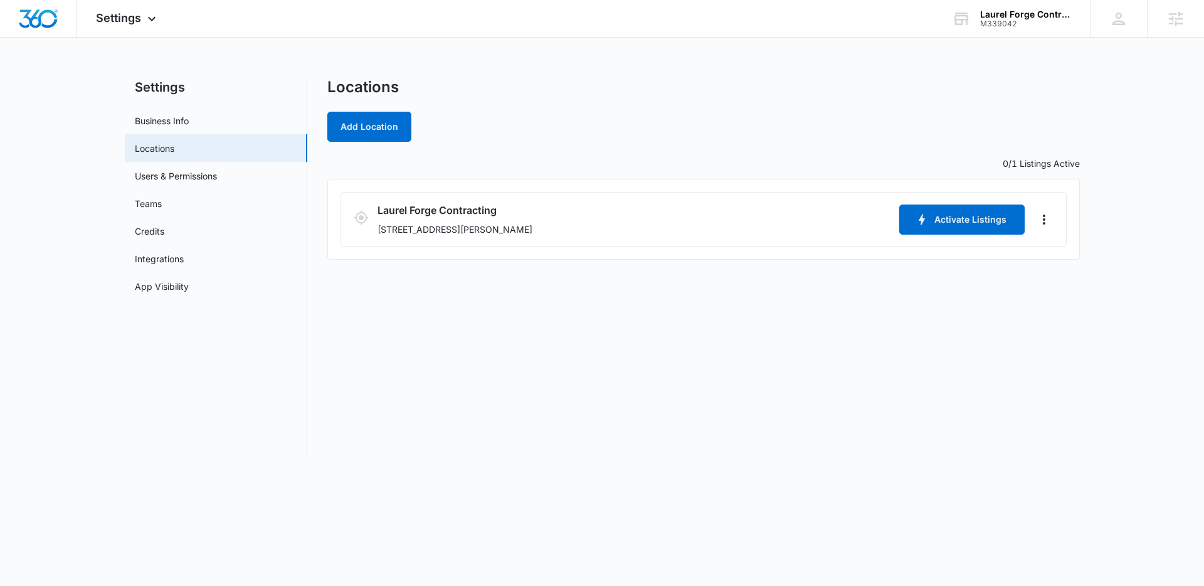
click at [1023, 394] on div "Locations Add Location 0/1 Listings Active Laurel Forge Contracting 3243 Miller…" at bounding box center [703, 268] width 753 height 381
click at [1019, 401] on div "Locations Add Location 0/1 Listings Active Laurel Forge Contracting 3243 Miller…" at bounding box center [703, 268] width 753 height 381
click at [988, 406] on div "Locations Add Location 0/1 Listings Active Laurel Forge Contracting 3243 Miller…" at bounding box center [703, 268] width 753 height 381
click at [587, 127] on div "Add Location" at bounding box center [703, 127] width 753 height 30
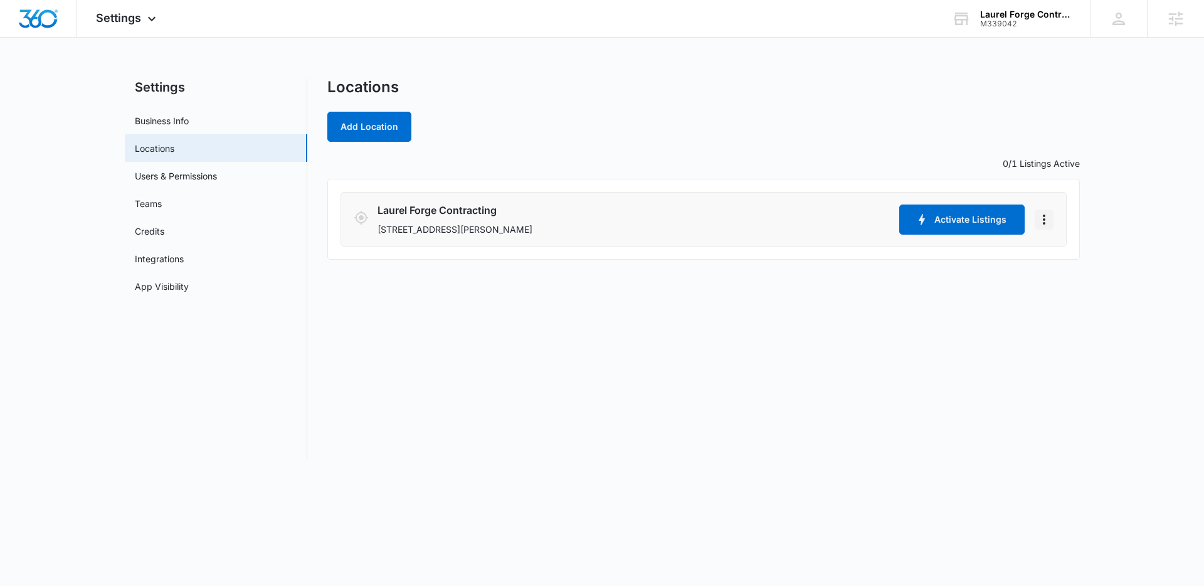
click at [1044, 220] on icon "Actions" at bounding box center [1044, 220] width 3 height 10
click at [1063, 250] on link "Edit" at bounding box center [1059, 254] width 16 height 11
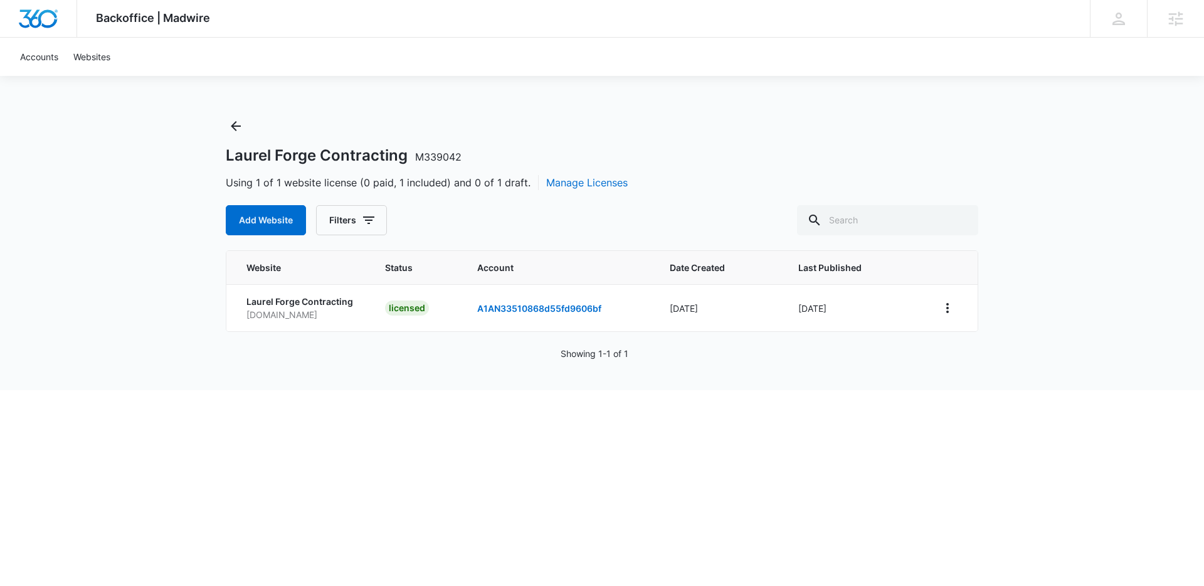
click at [190, 162] on div "Backoffice | Madwire Apps Settings Lindsey Collett [EMAIL_ADDRESS][PERSON_NAME]…" at bounding box center [602, 195] width 1204 height 390
click at [228, 121] on icon "Back" at bounding box center [235, 126] width 15 height 15
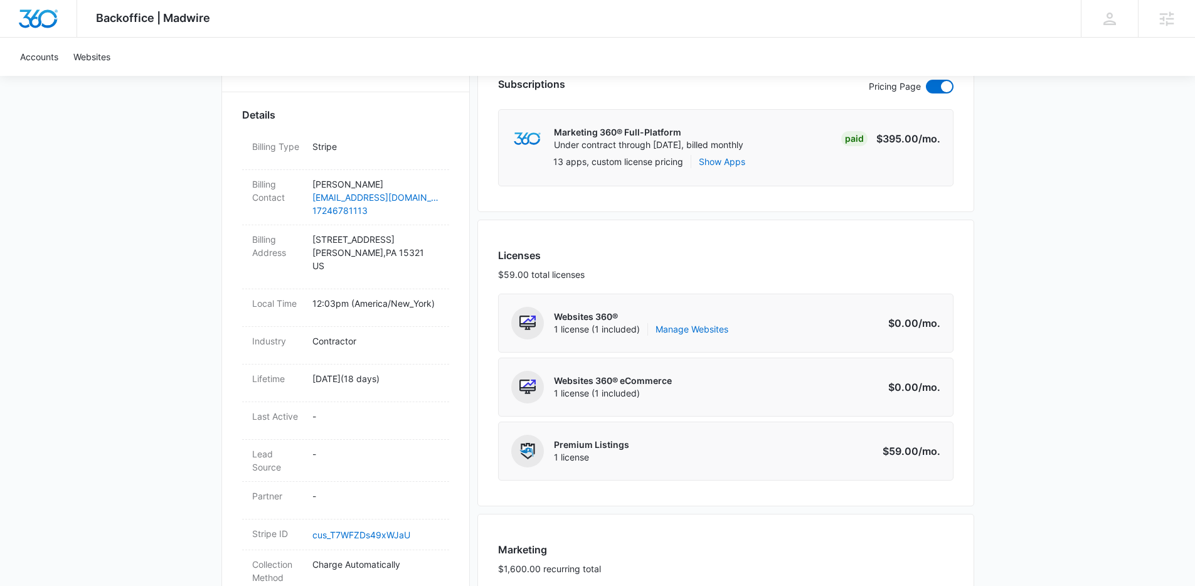
scroll to position [331, 0]
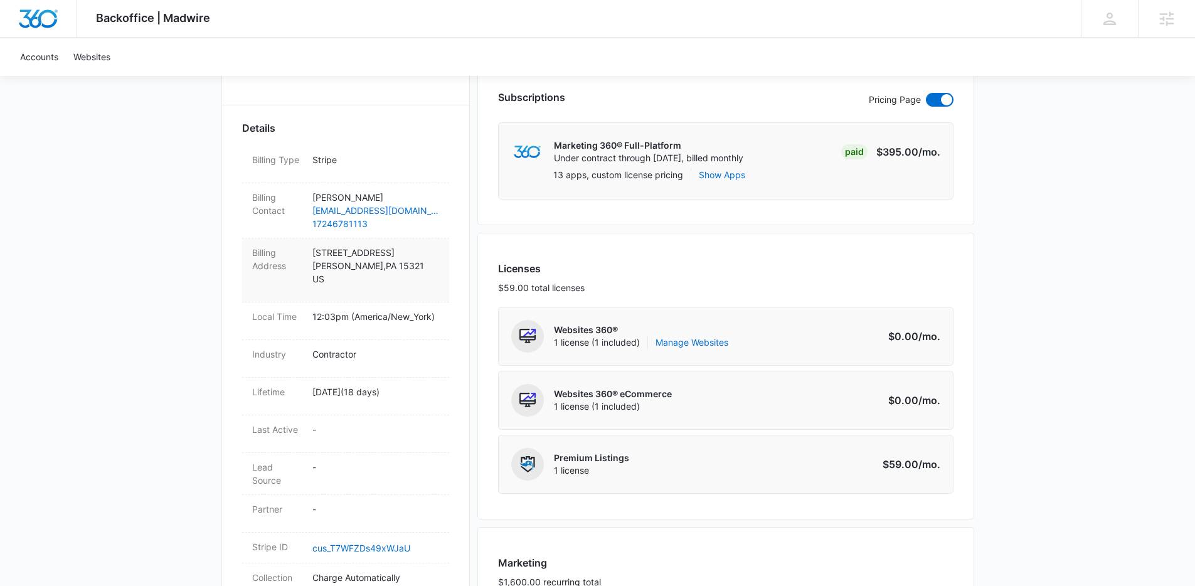
drag, startPoint x: 408, startPoint y: 252, endPoint x: 310, endPoint y: 253, distance: 97.2
click at [310, 253] on div "Billing Address 3243 Millers Run Road Cecil , PA 15321 US" at bounding box center [345, 270] width 207 height 64
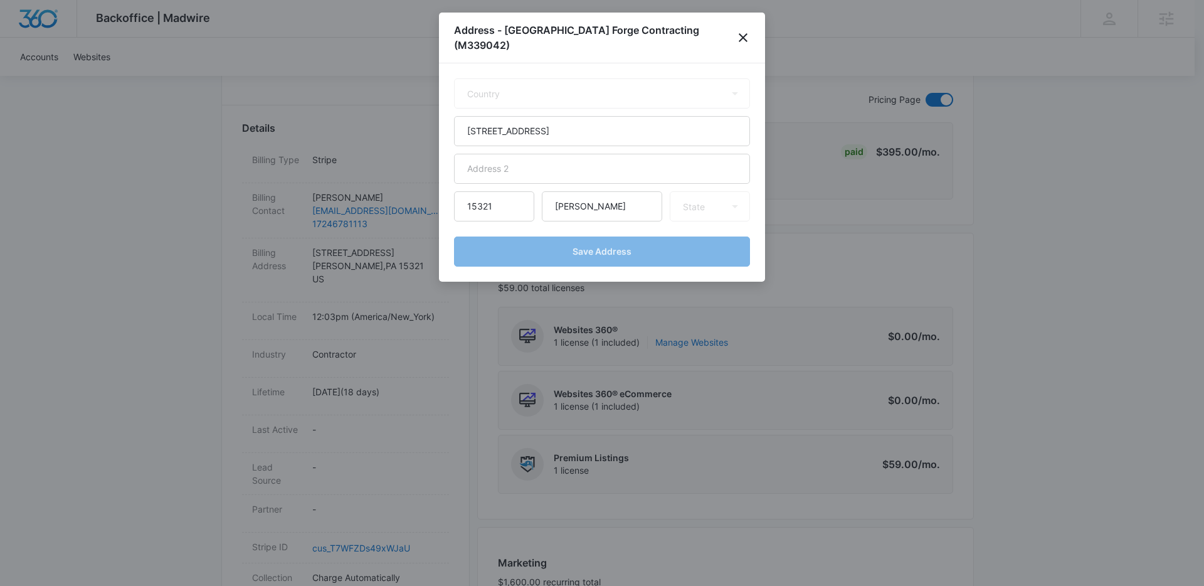
copy p "3243 Millers Run Road"
select select "US"
select select "PA"
click at [626, 119] on input "3243 Millers Run Road" at bounding box center [602, 131] width 296 height 30
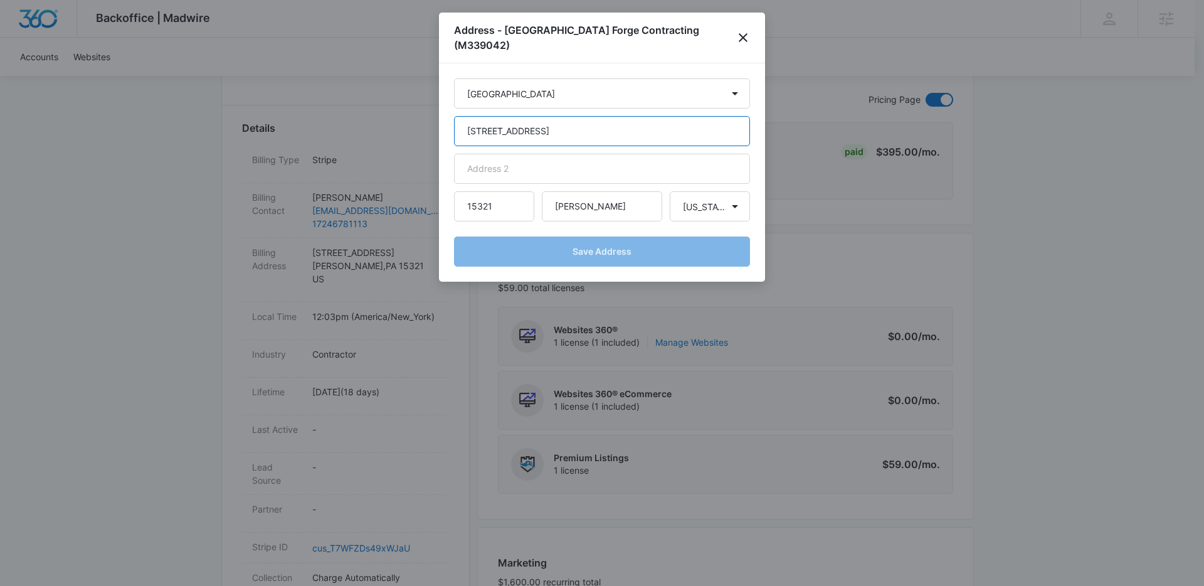
click at [626, 119] on input "[STREET_ADDRESS]" at bounding box center [602, 131] width 296 height 30
click at [484, 193] on input "15321" at bounding box center [494, 206] width 80 height 30
click at [746, 30] on icon "close" at bounding box center [743, 37] width 15 height 15
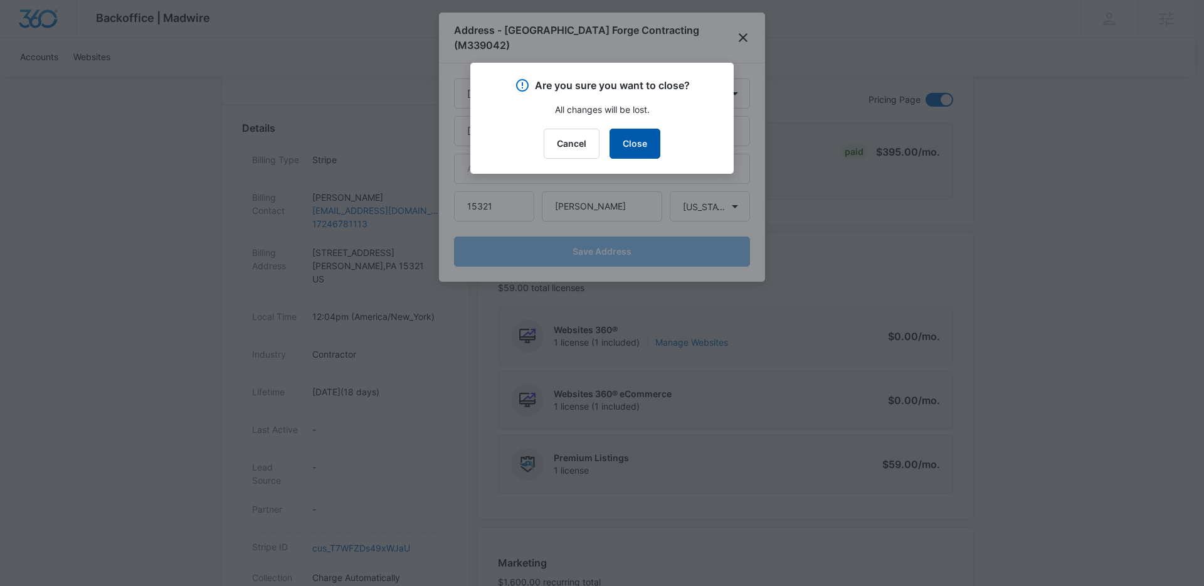
click at [643, 137] on button "Close" at bounding box center [635, 144] width 51 height 30
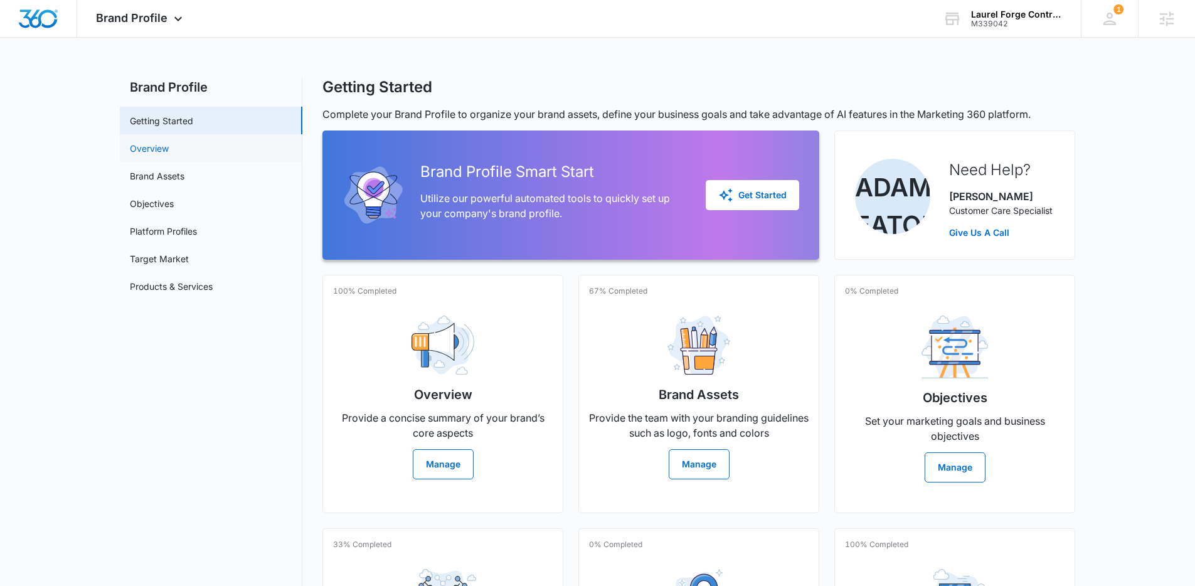
click at [156, 144] on link "Overview" at bounding box center [149, 148] width 39 height 13
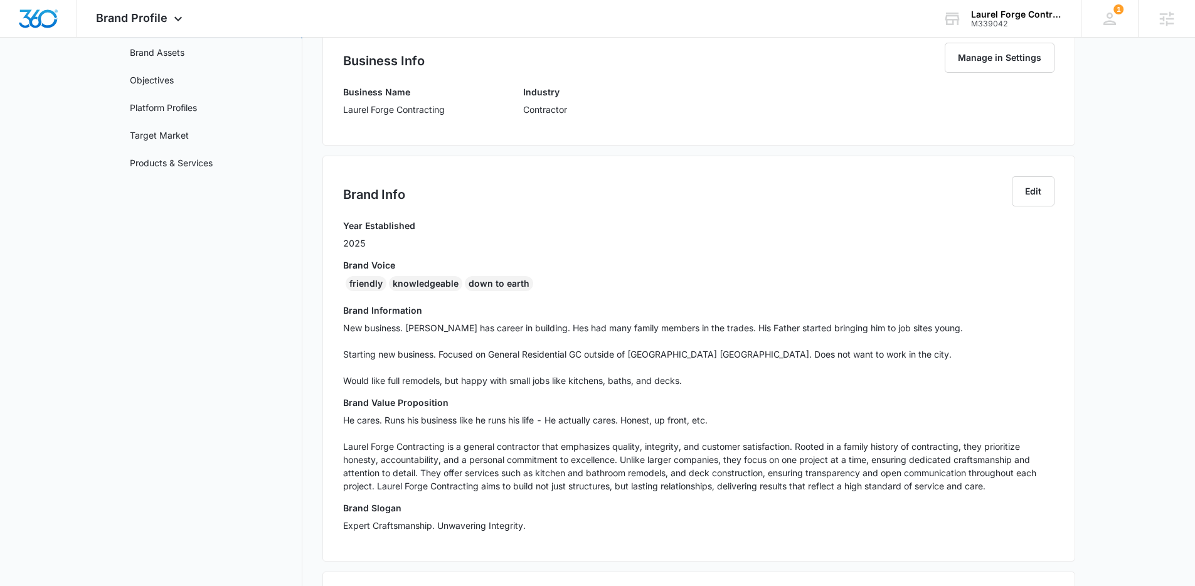
scroll to position [178, 0]
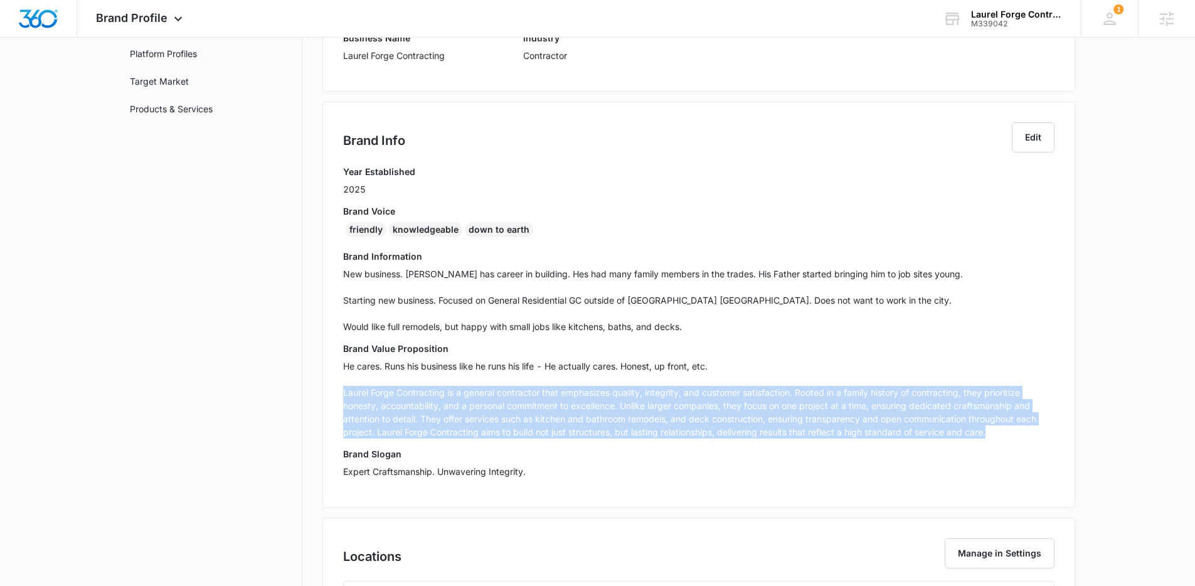
drag, startPoint x: 1002, startPoint y: 437, endPoint x: 325, endPoint y: 392, distance: 678.9
click at [325, 392] on div "Brand Info Edit Year Established 2025 Brand Voice friendly knowledgeable down t…" at bounding box center [698, 305] width 753 height 406
copy p "Laurel Forge Contracting is a general contractor that emphasizes quality, integ…"
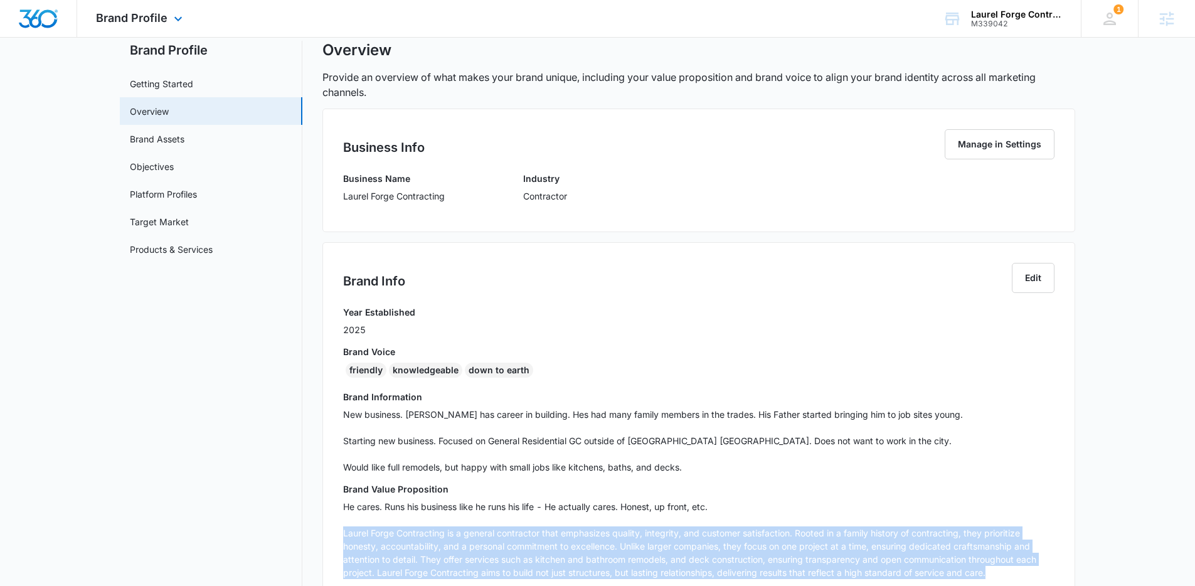
scroll to position [0, 0]
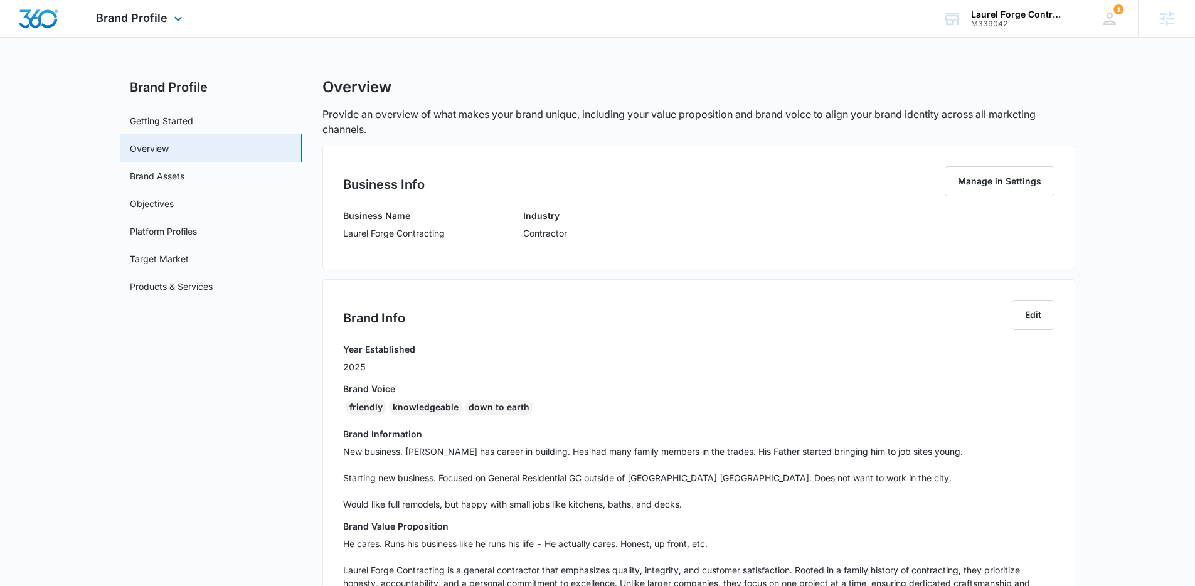
click at [167, 22] on div "Brand Profile Apps Reputation Websites Forms CRM Email Social Content Ads Intel…" at bounding box center [140, 18] width 127 height 37
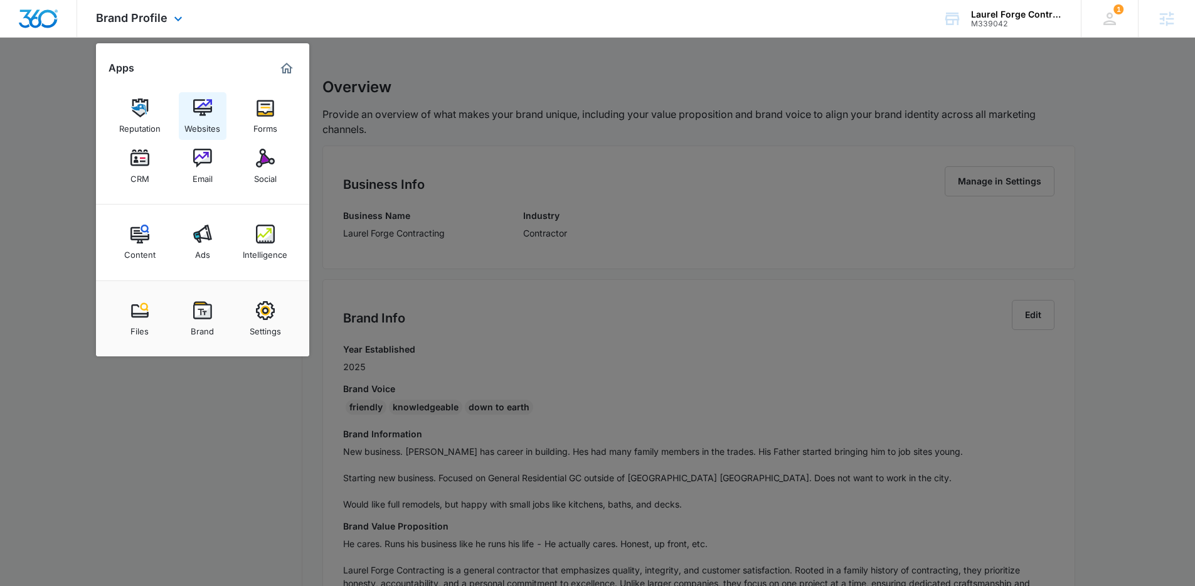
click at [206, 108] on img at bounding box center [202, 107] width 19 height 19
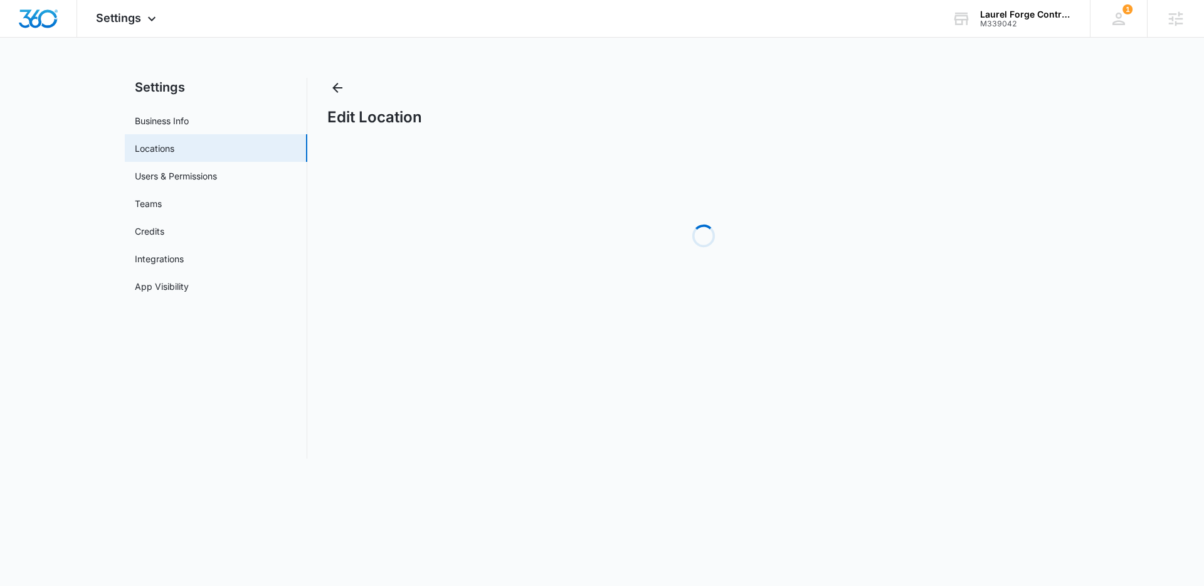
select select "Pennsylvania"
select select "2025"
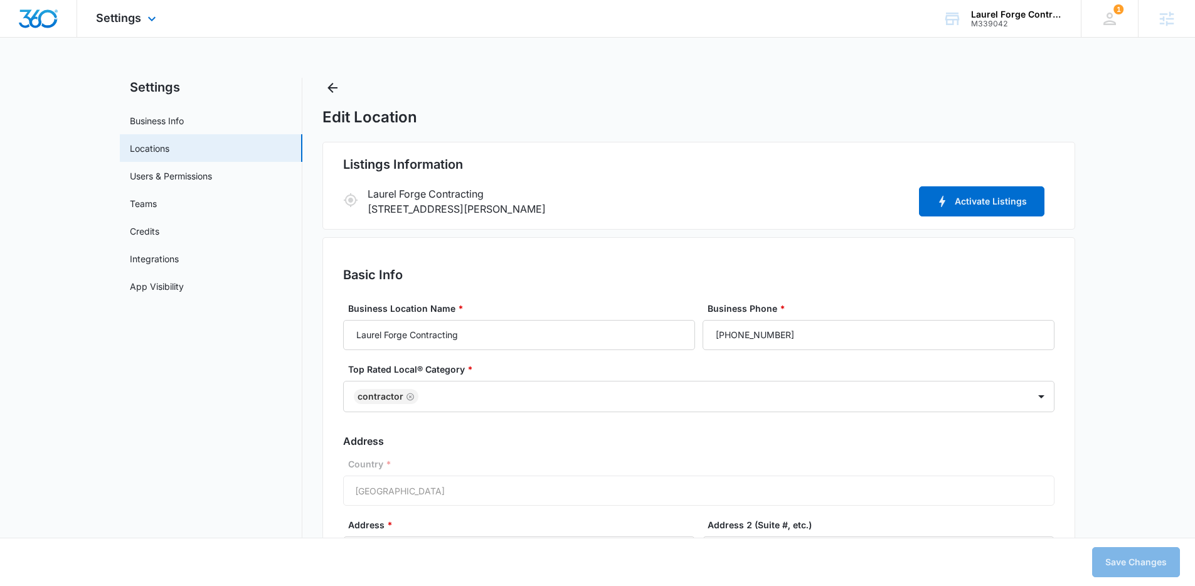
click at [46, 17] on img "Dashboard" at bounding box center [38, 18] width 40 height 19
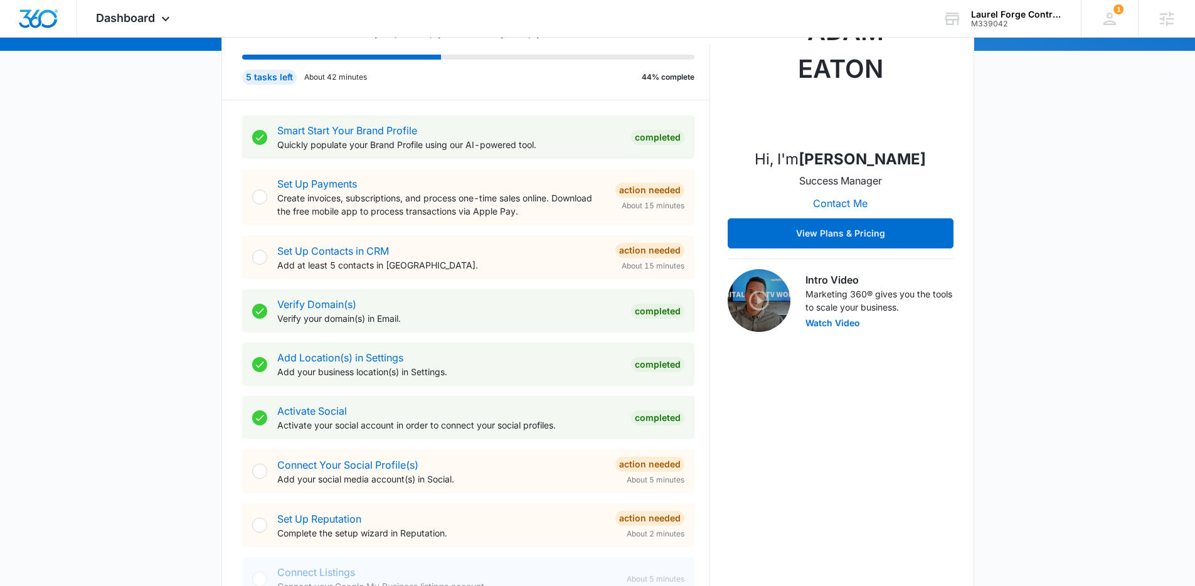
scroll to position [294, 0]
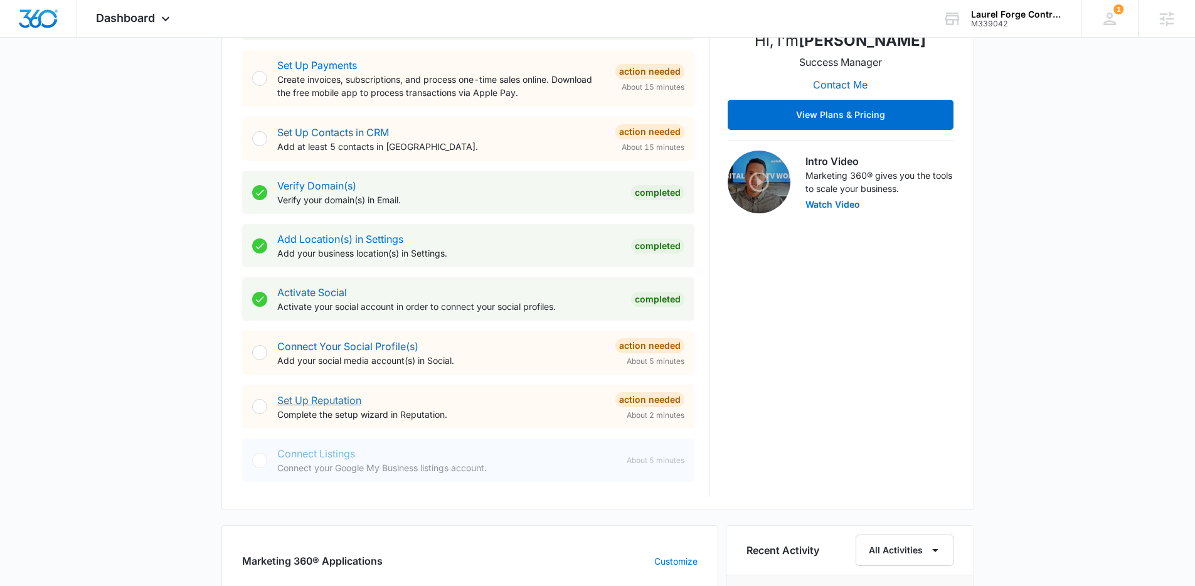
click at [305, 397] on link "Set Up Reputation" at bounding box center [319, 400] width 84 height 13
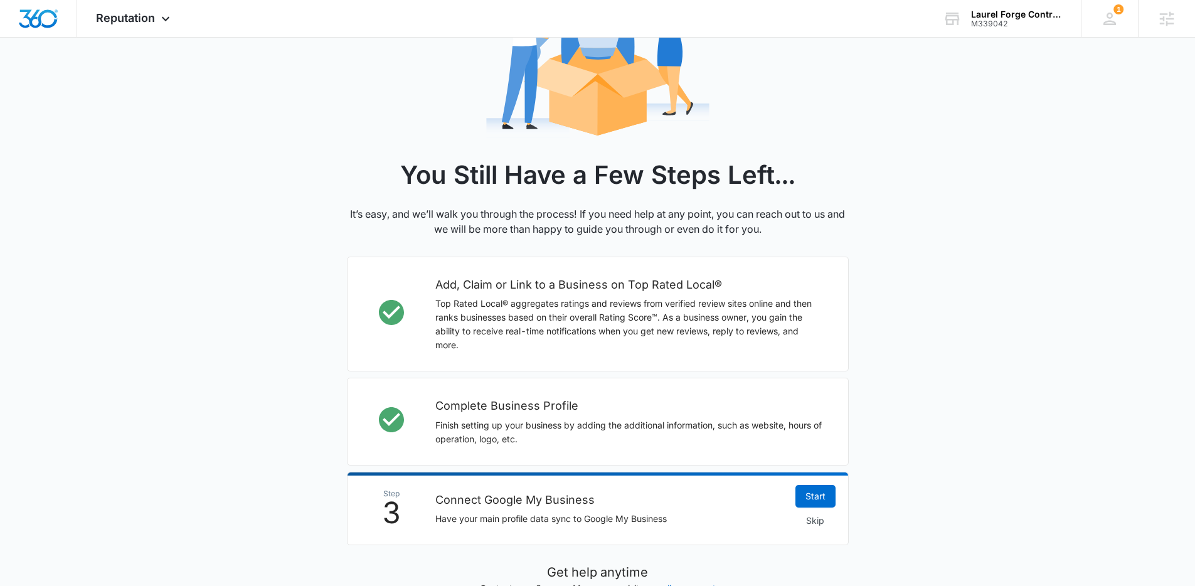
scroll to position [250, 0]
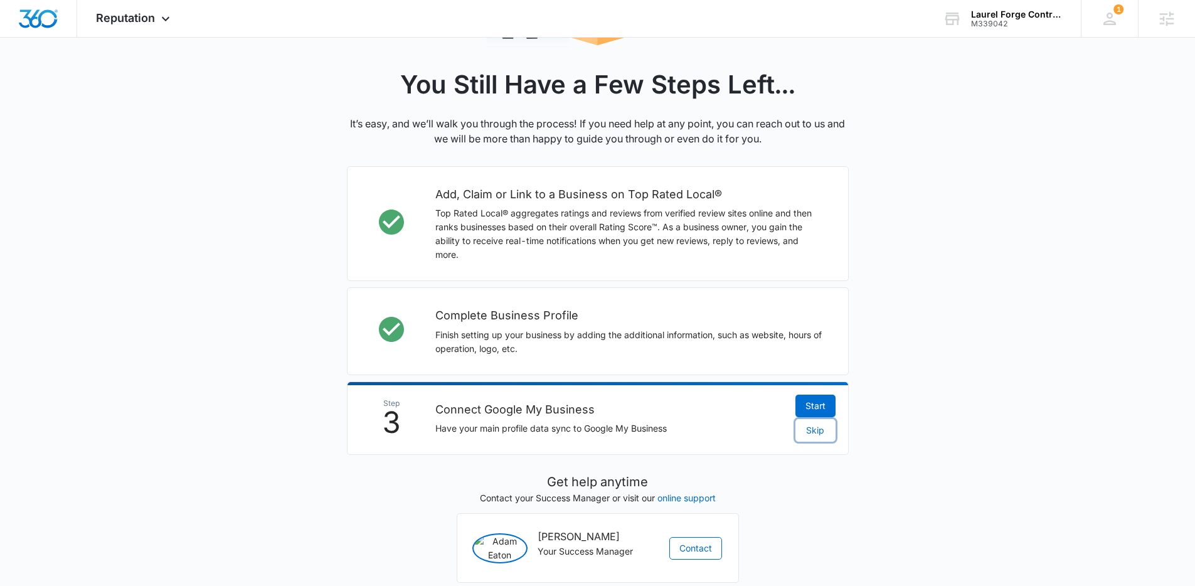
click at [817, 436] on span "Skip" at bounding box center [815, 430] width 18 height 14
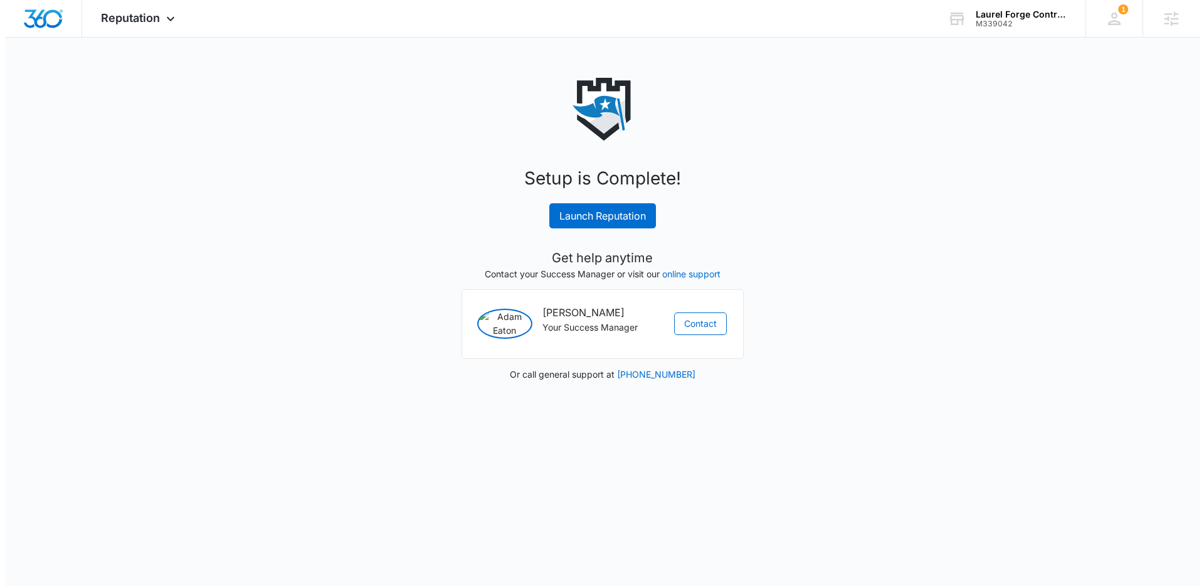
scroll to position [0, 0]
click at [633, 213] on link "Launch Reputation" at bounding box center [602, 215] width 107 height 25
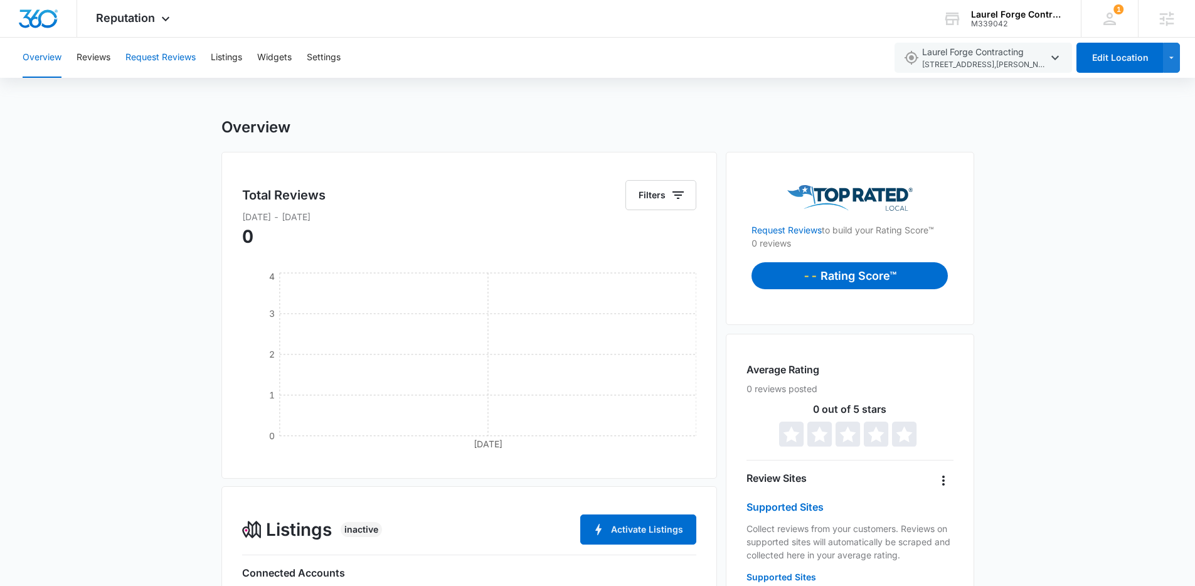
click at [171, 56] on button "Request Reviews" at bounding box center [160, 58] width 70 height 40
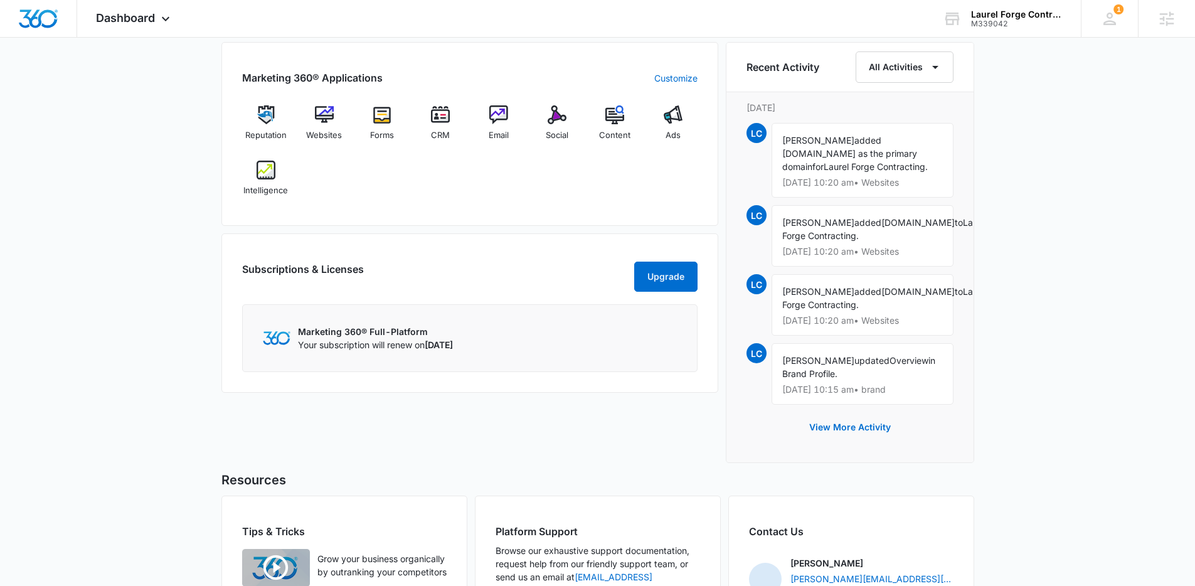
scroll to position [779, 0]
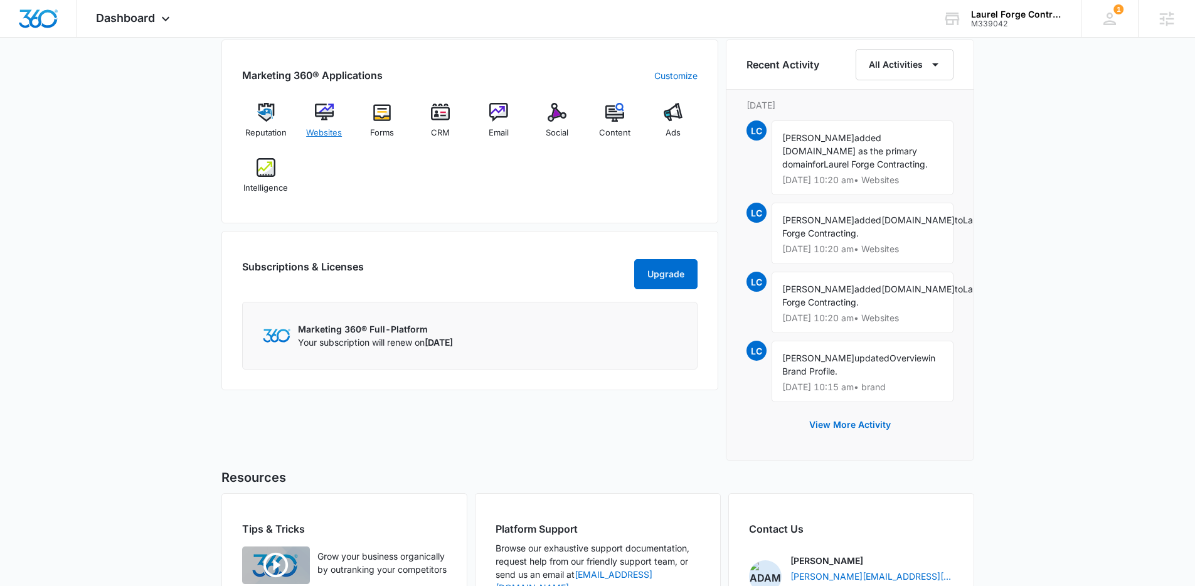
click at [339, 119] on div "Websites" at bounding box center [324, 125] width 48 height 45
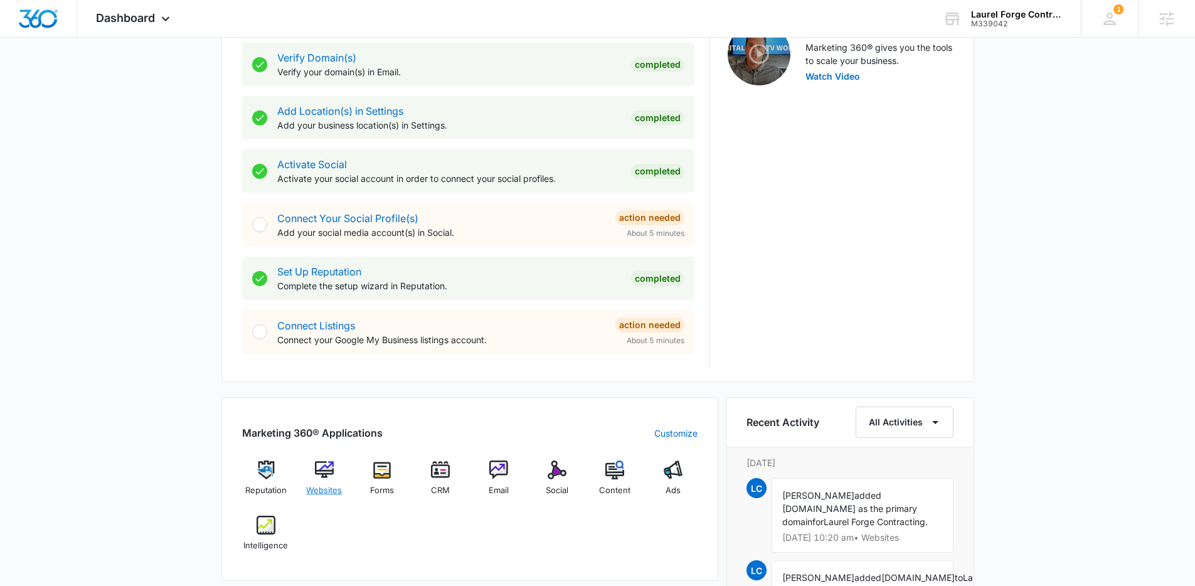
click at [314, 485] on span "Websites" at bounding box center [324, 490] width 36 height 13
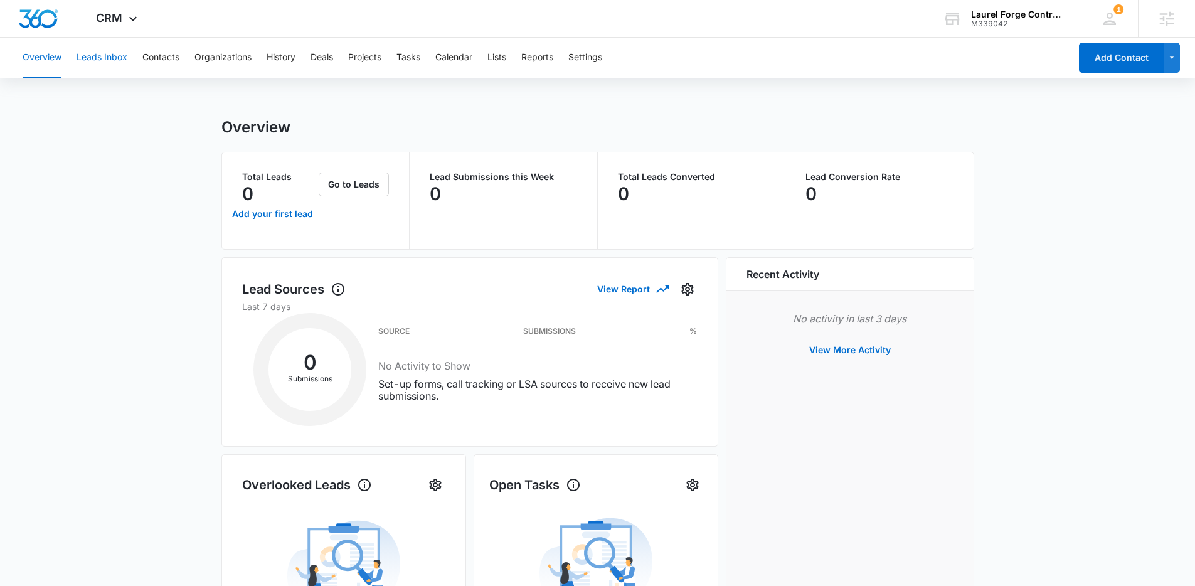
click at [110, 59] on button "Leads Inbox" at bounding box center [102, 58] width 51 height 40
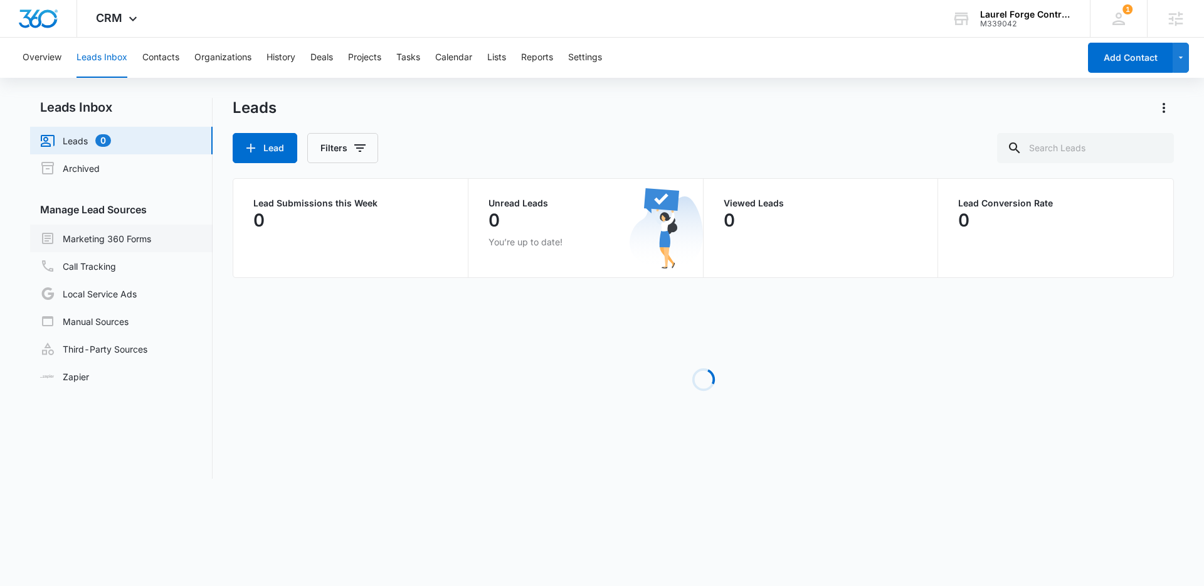
click at [141, 231] on link "Marketing 360 Forms" at bounding box center [95, 238] width 111 height 15
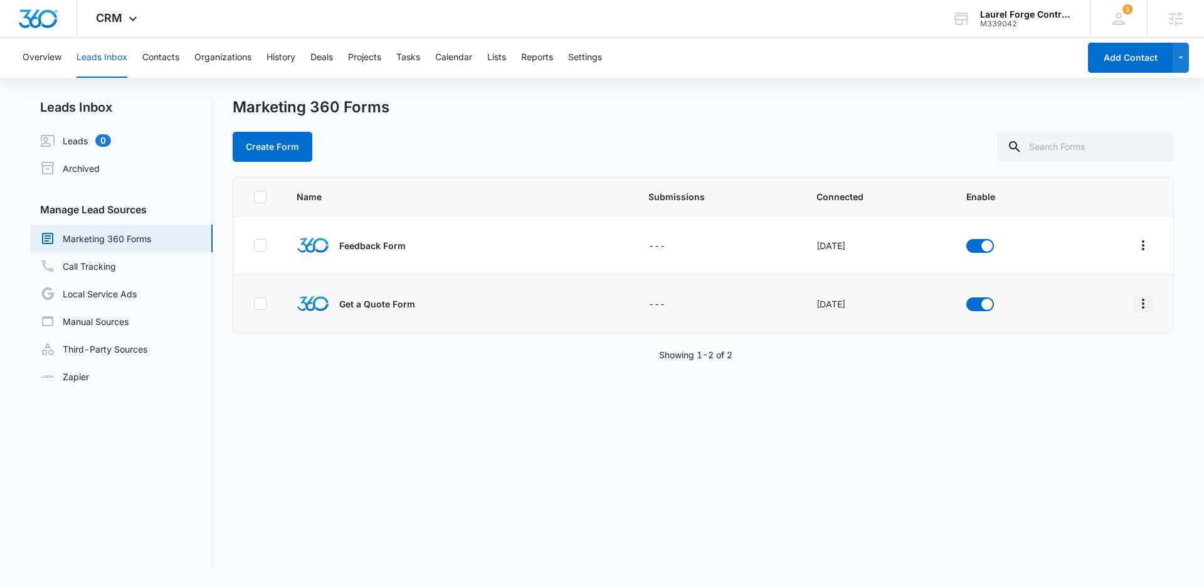
click at [1137, 306] on icon "Overflow Menu" at bounding box center [1143, 303] width 15 height 15
click at [1100, 368] on button "Field Mapping" at bounding box center [1085, 376] width 116 height 19
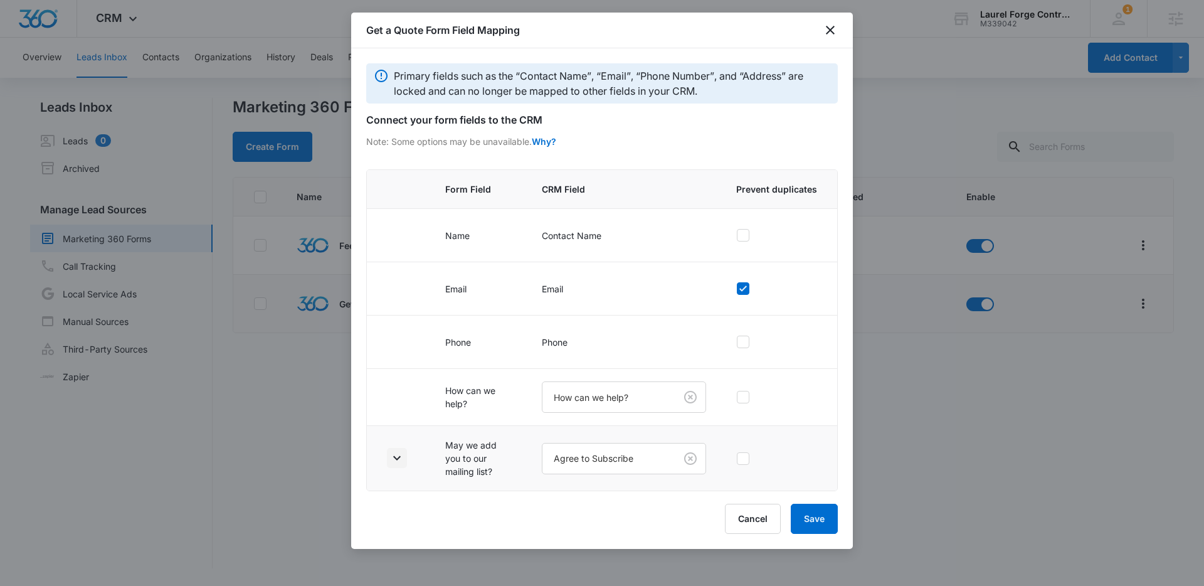
click at [396, 455] on icon "button" at bounding box center [397, 457] width 15 height 15
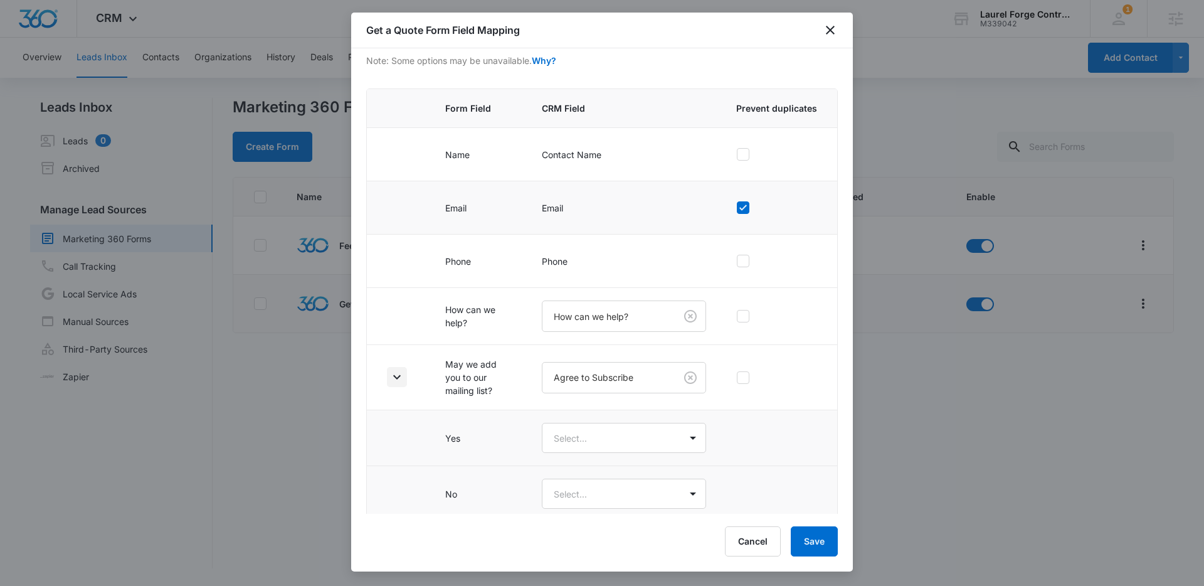
scroll to position [89, 0]
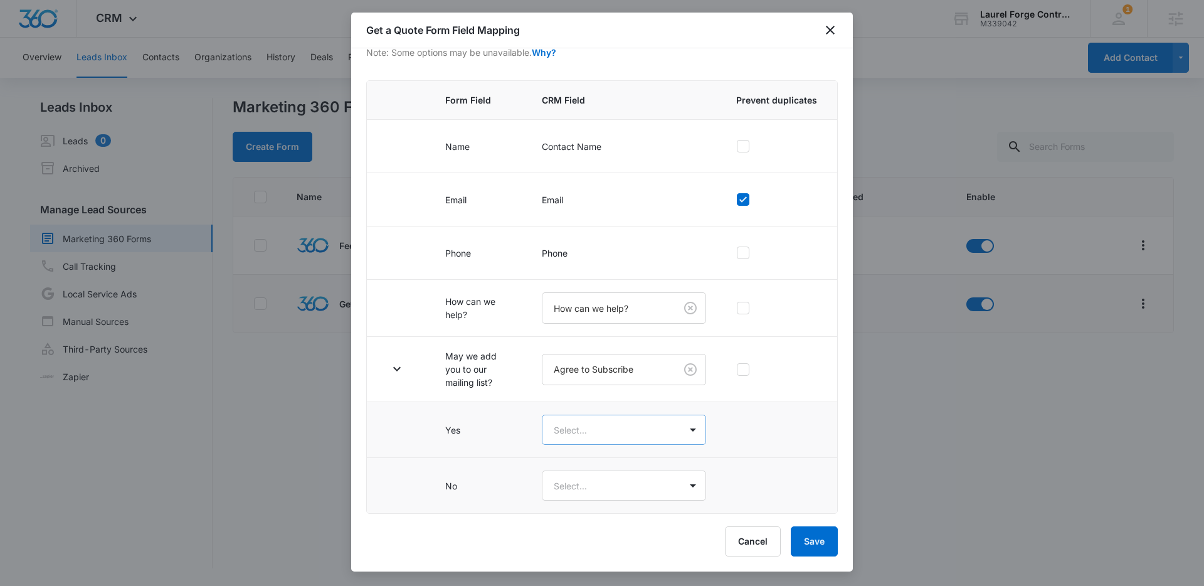
click at [606, 435] on body "CRM Apps Reputation Websites Forms CRM Email Social Content Ads Intelligence Fi…" at bounding box center [602, 293] width 1204 height 586
click at [590, 476] on div "Yes" at bounding box center [617, 473] width 125 height 13
click at [617, 489] on body "CRM Apps Reputation Websites Forms CRM Email Social Content Ads Intelligence Fi…" at bounding box center [602, 293] width 1204 height 586
click at [614, 559] on div "No" at bounding box center [617, 554] width 125 height 13
click at [820, 542] on button "Save" at bounding box center [814, 541] width 47 height 30
